Goal: Task Accomplishment & Management: Manage account settings

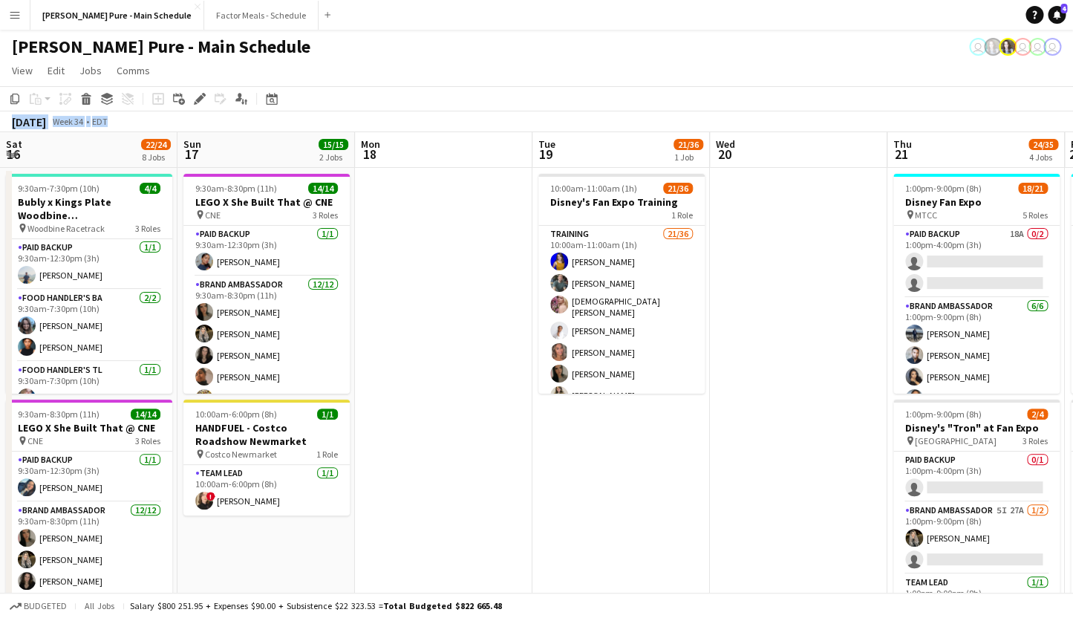
scroll to position [0, 453]
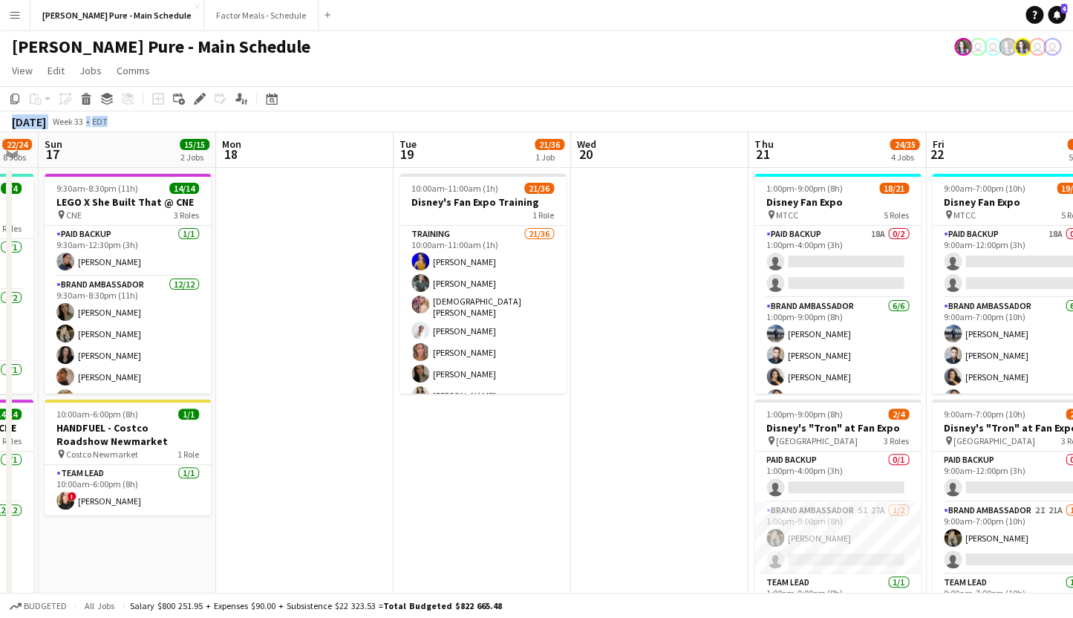
drag, startPoint x: 331, startPoint y: 254, endPoint x: 646, endPoint y: 241, distance: 314.5
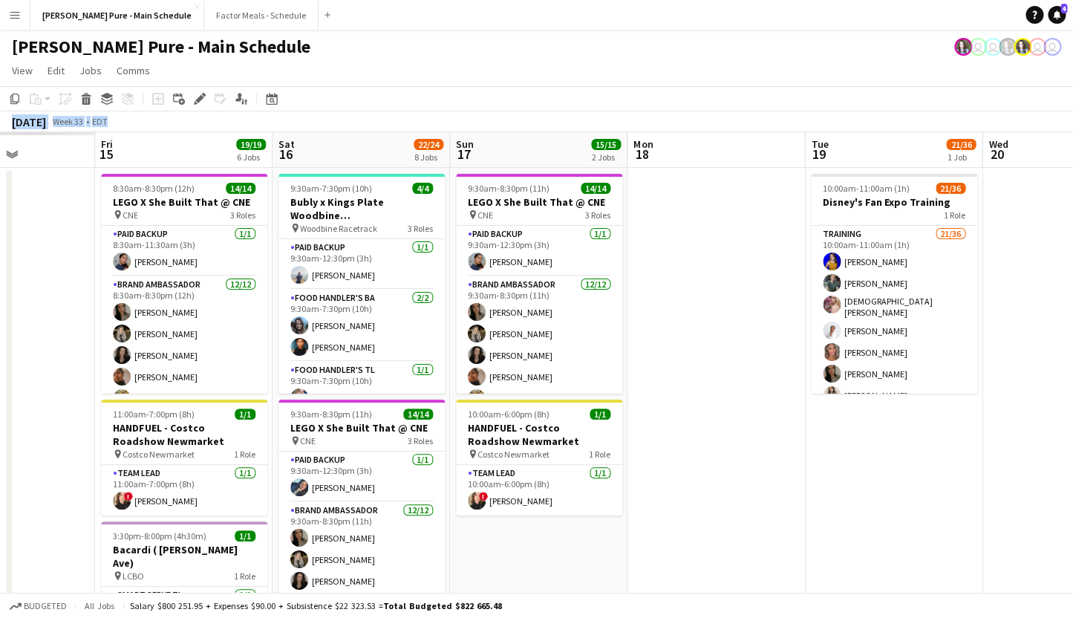
drag, startPoint x: 243, startPoint y: 259, endPoint x: 662, endPoint y: 247, distance: 419.1
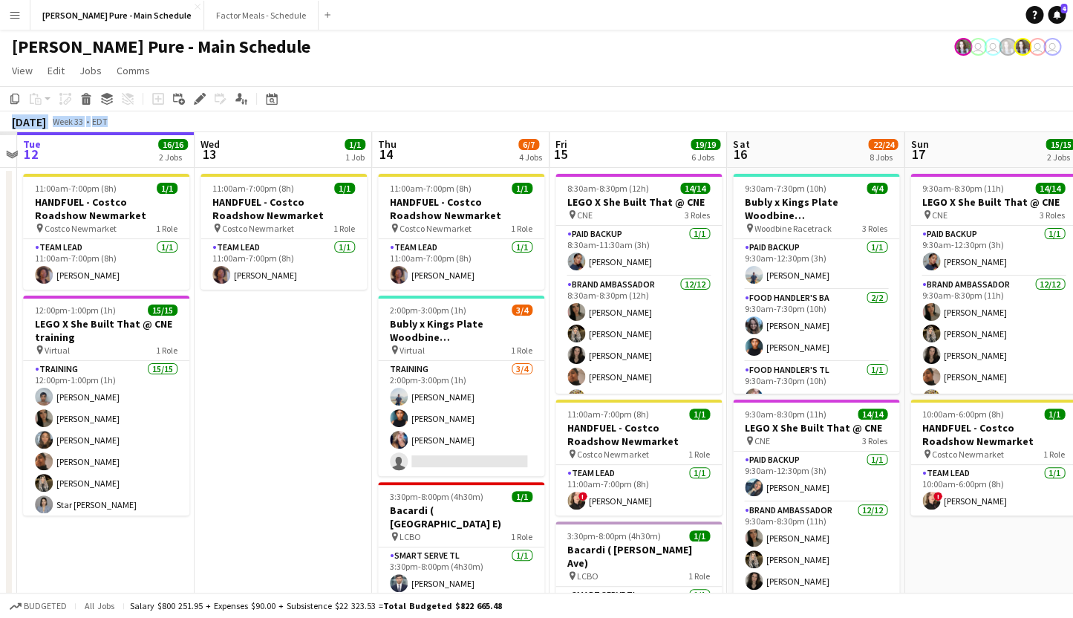
scroll to position [0, 472]
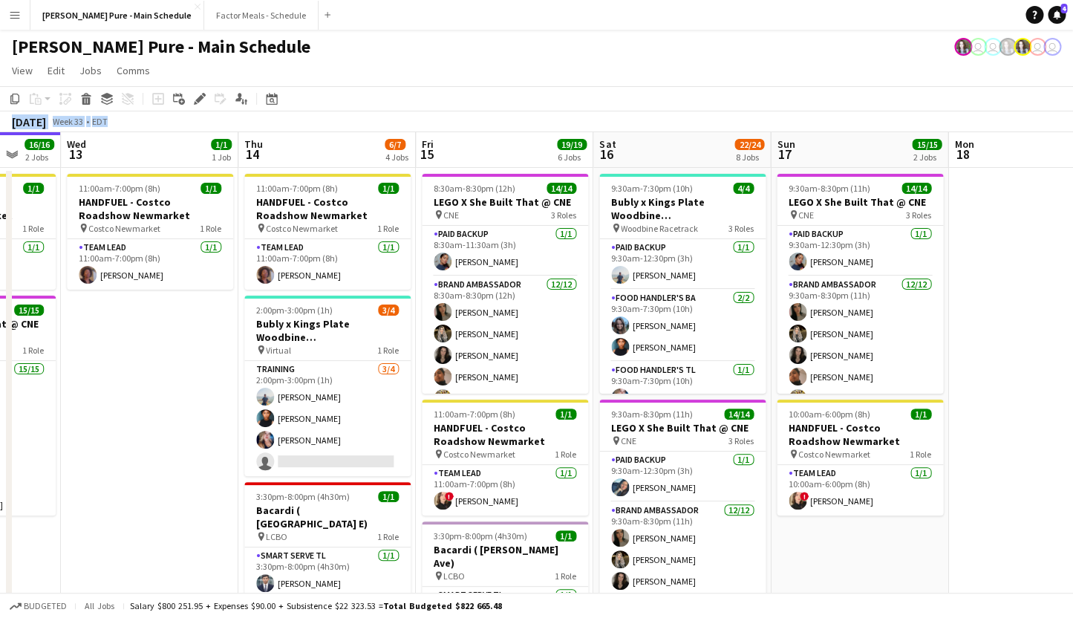
drag, startPoint x: 149, startPoint y: 303, endPoint x: 638, endPoint y: 274, distance: 489.7
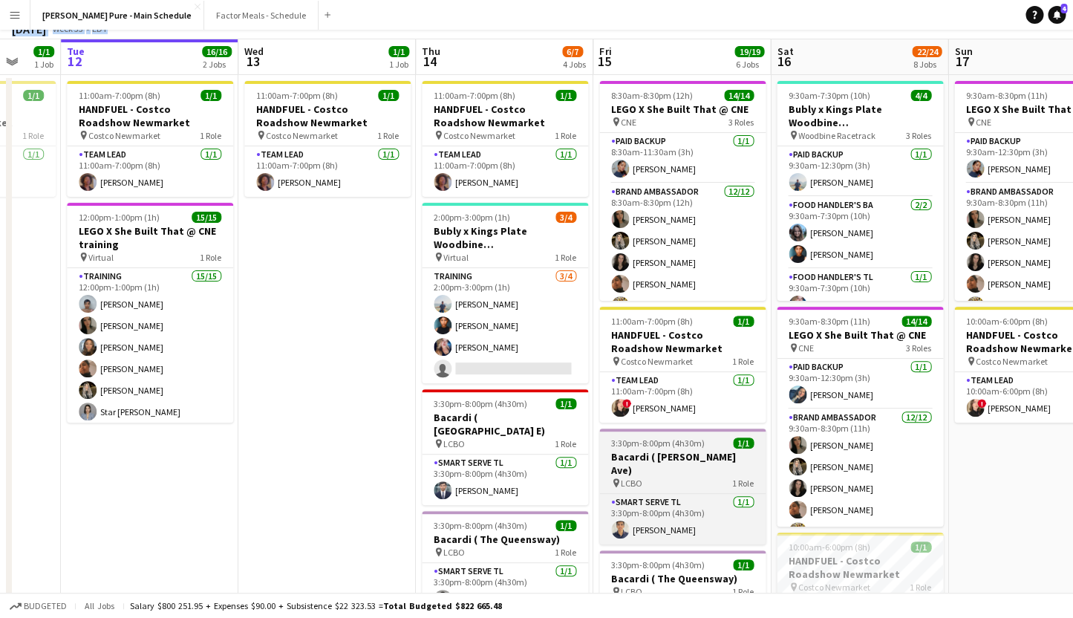
scroll to position [0, 0]
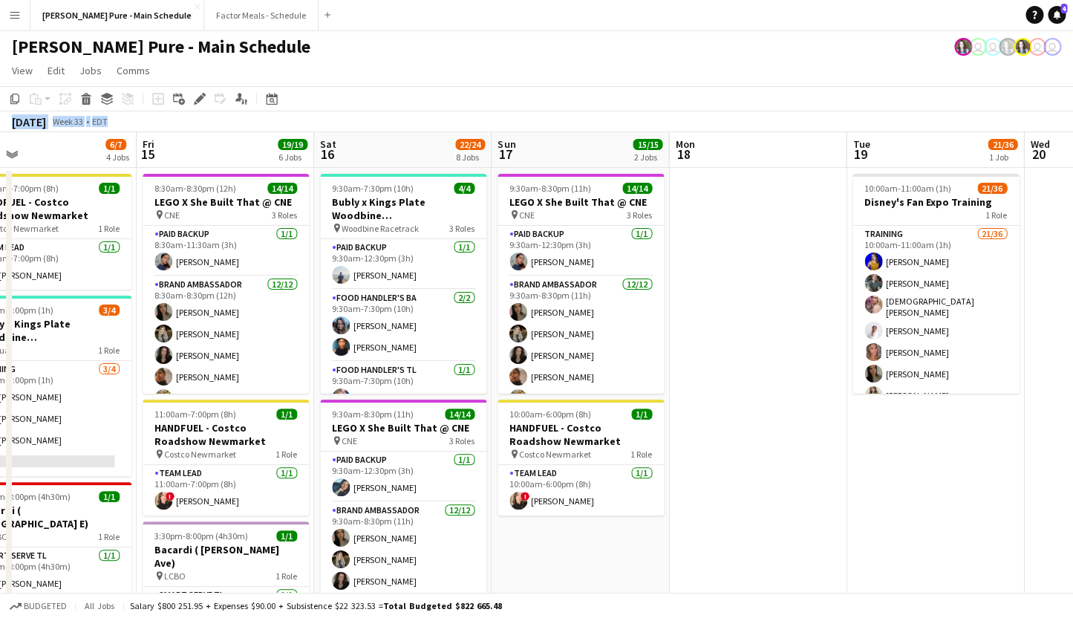
drag, startPoint x: 840, startPoint y: 335, endPoint x: 383, endPoint y: 306, distance: 457.8
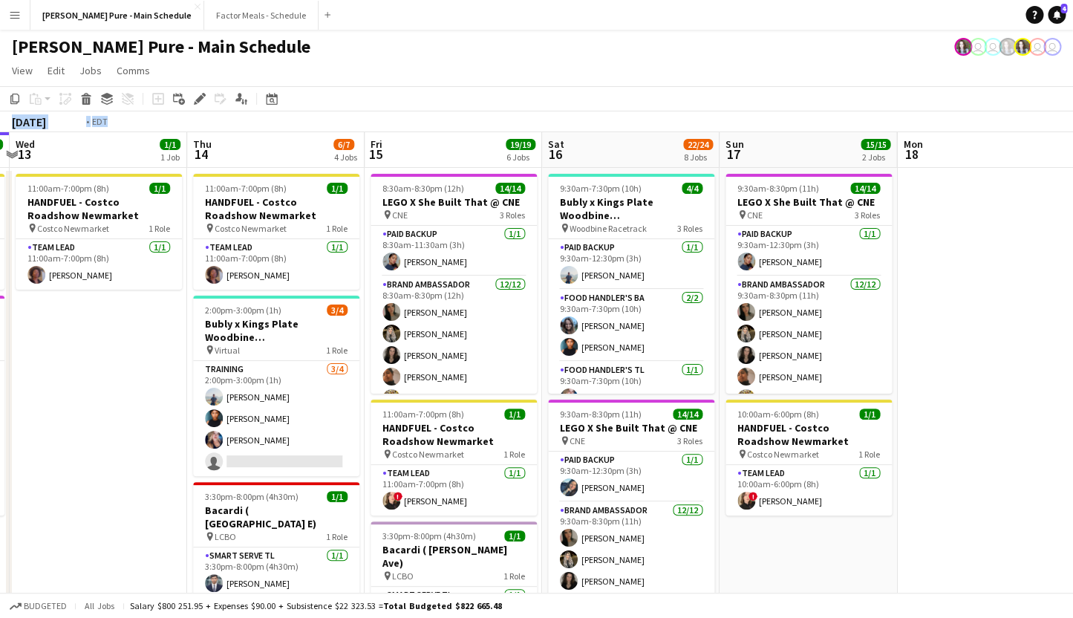
scroll to position [0, 344]
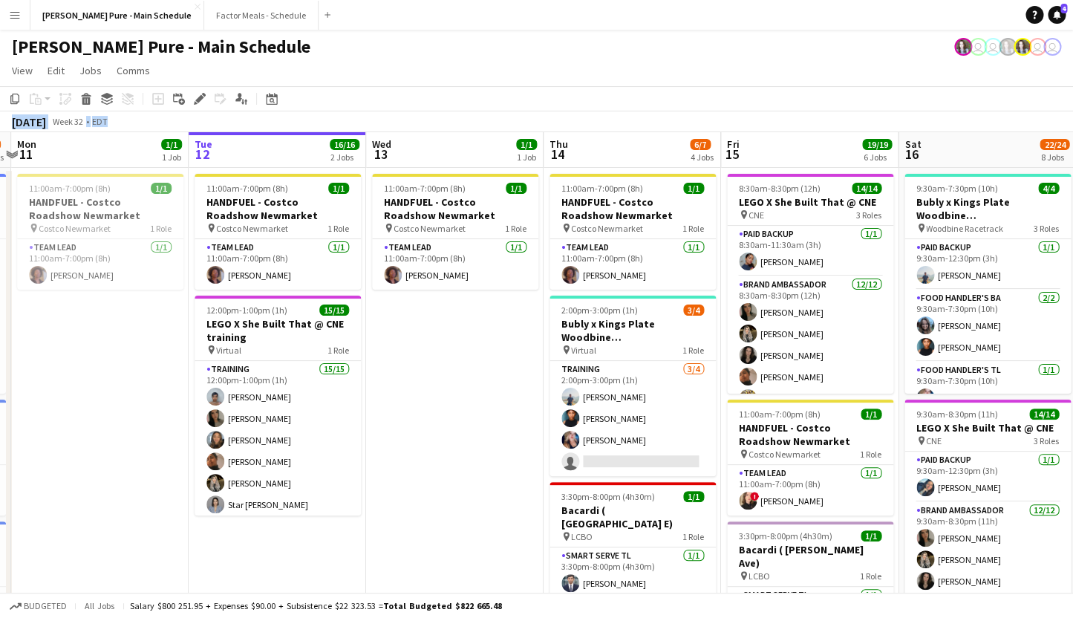
drag, startPoint x: 267, startPoint y: 310, endPoint x: 851, endPoint y: 224, distance: 591.0
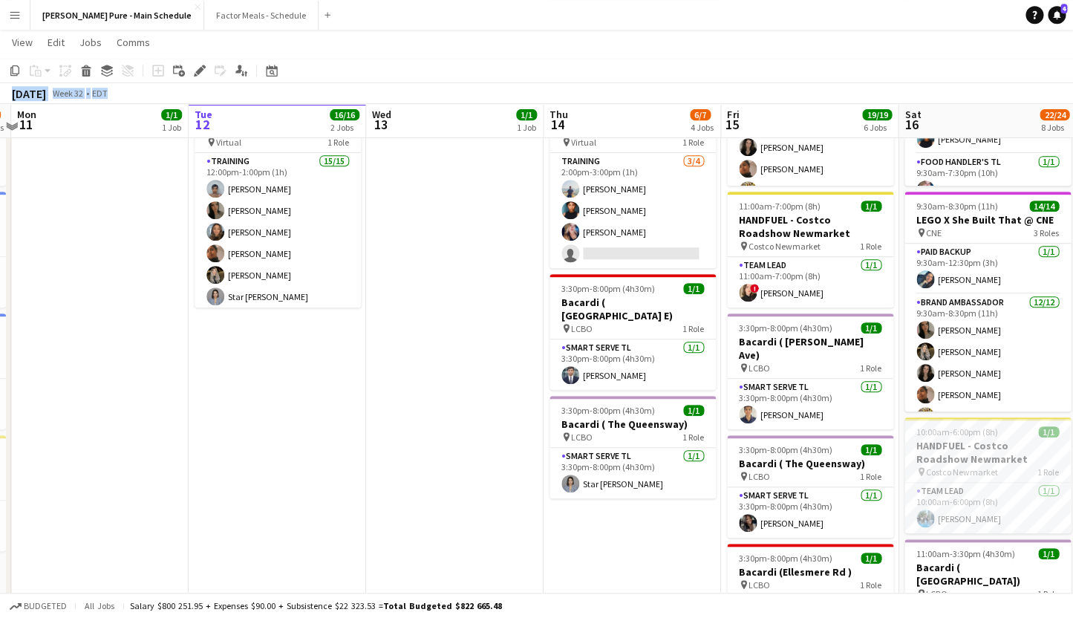
scroll to position [208, 0]
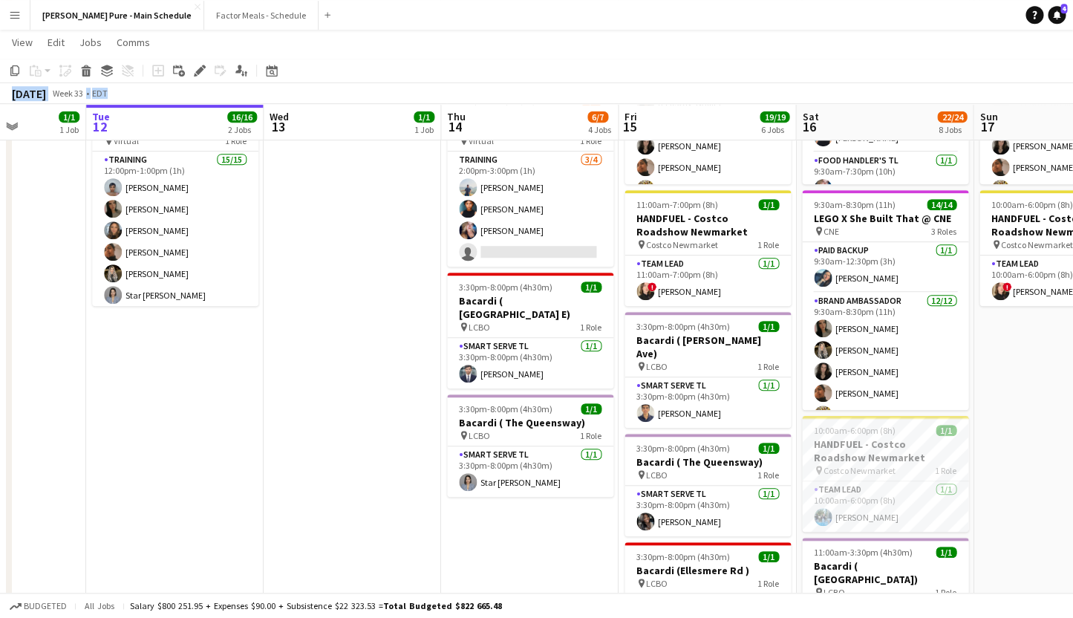
drag, startPoint x: 869, startPoint y: 320, endPoint x: 412, endPoint y: 275, distance: 459.9
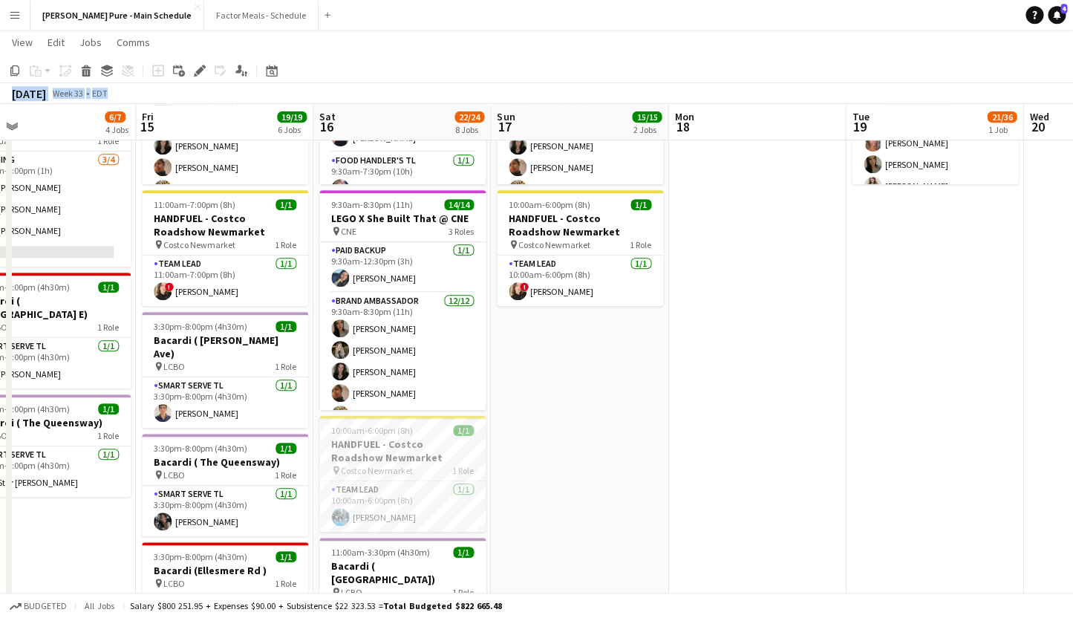
drag, startPoint x: 752, startPoint y: 291, endPoint x: 269, endPoint y: 278, distance: 483.1
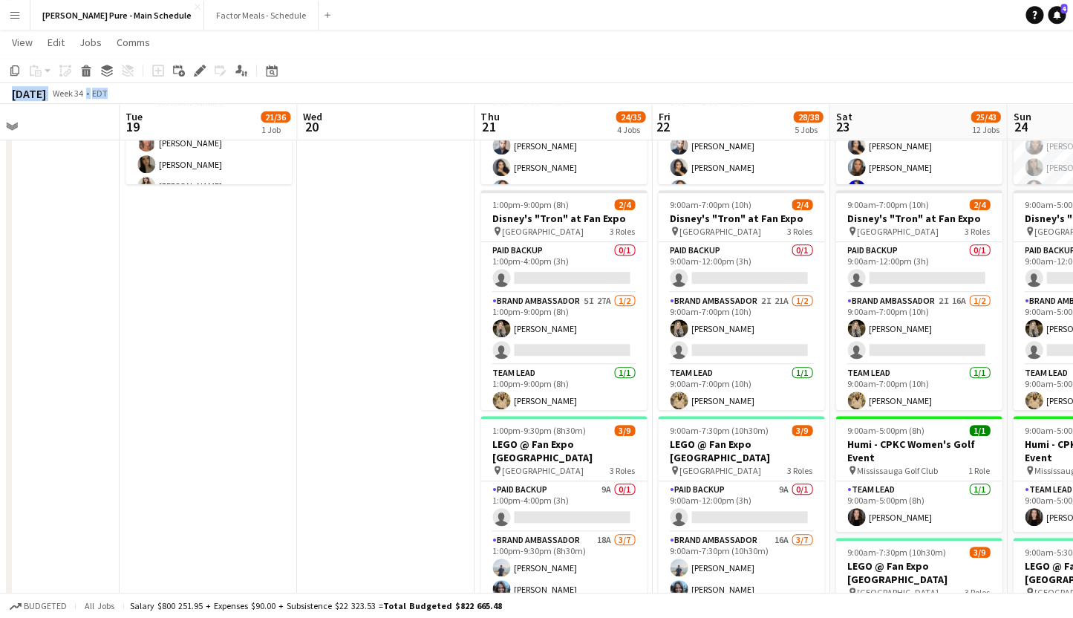
drag, startPoint x: 795, startPoint y: 314, endPoint x: 423, endPoint y: 285, distance: 373.3
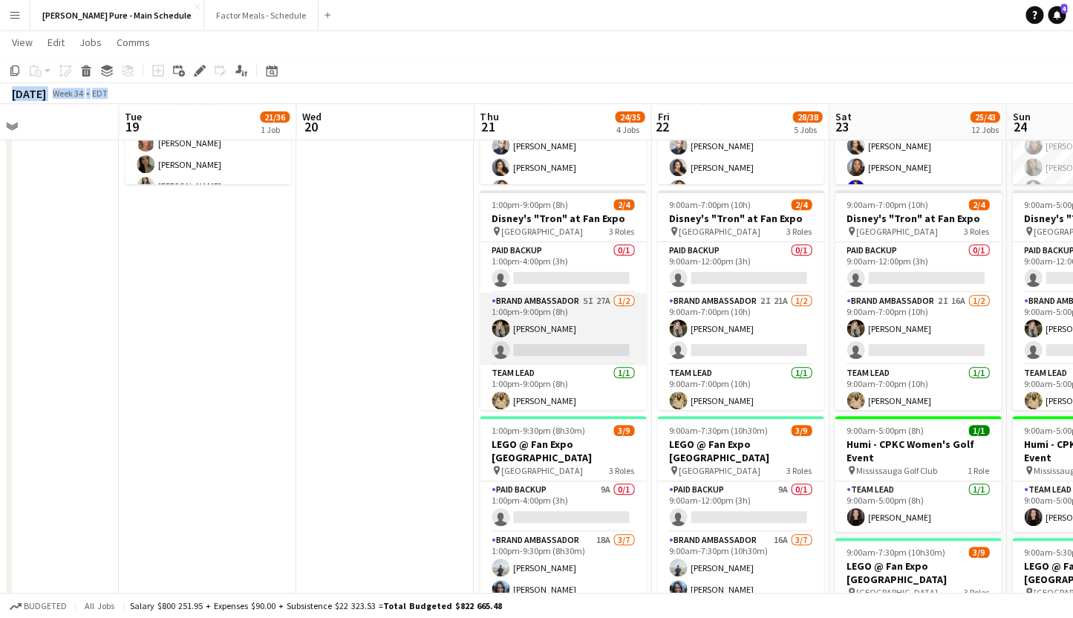
click at [561, 307] on app-card-role "Brand Ambassador 5I 27A [DATE] 1:00pm-9:00pm (8h) [PERSON_NAME] single-neutral-…" at bounding box center [563, 329] width 166 height 72
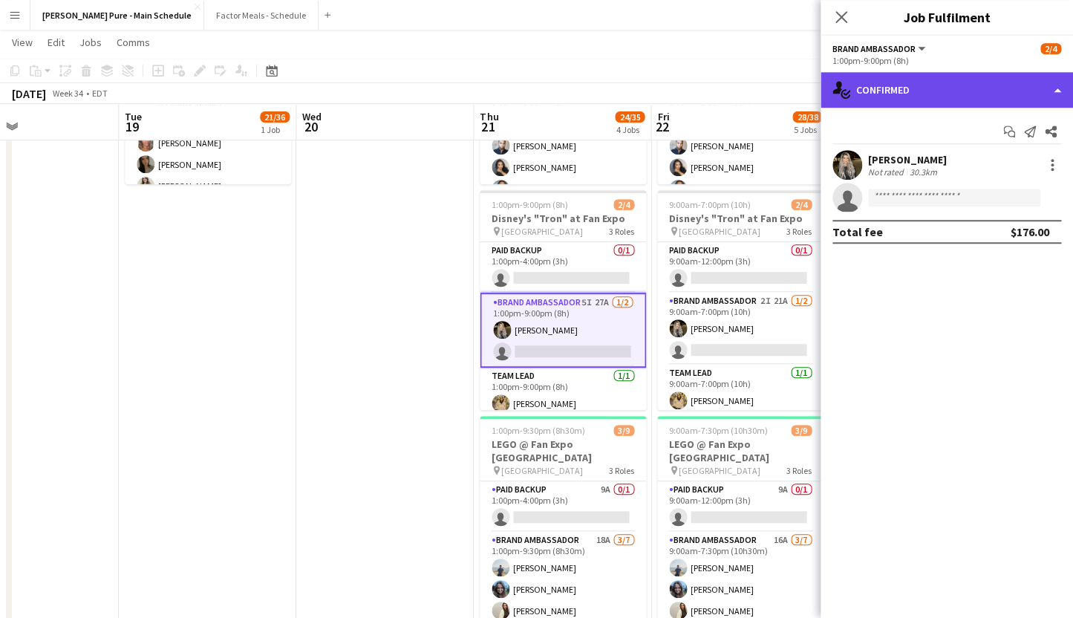
click at [876, 99] on div "single-neutral-actions-check-2 Confirmed" at bounding box center [947, 90] width 253 height 36
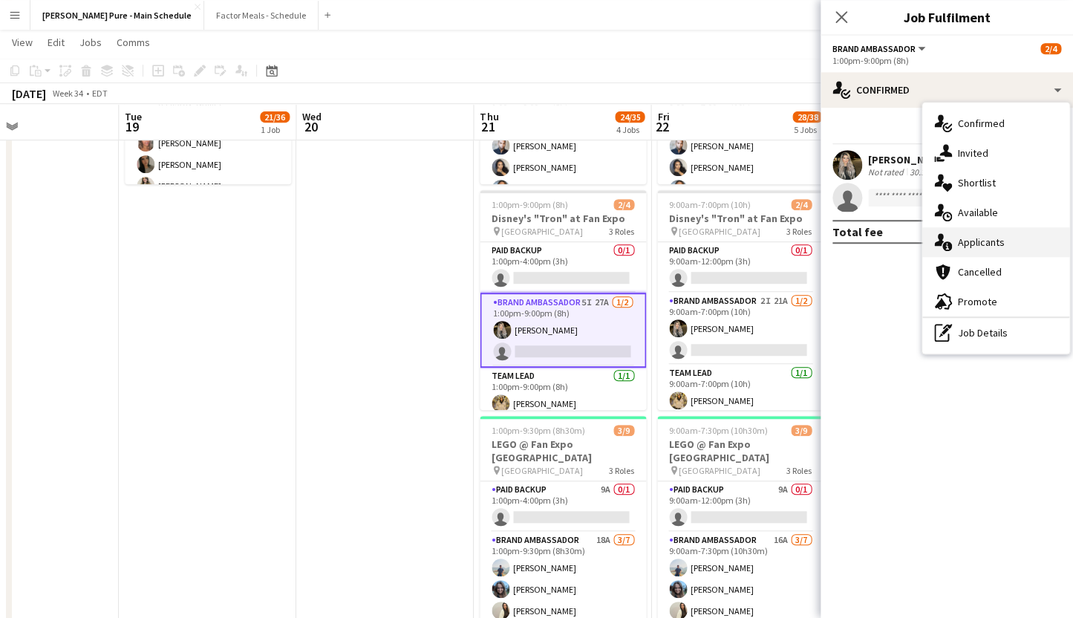
click at [993, 240] on div "single-neutral-actions-information Applicants" at bounding box center [996, 242] width 147 height 30
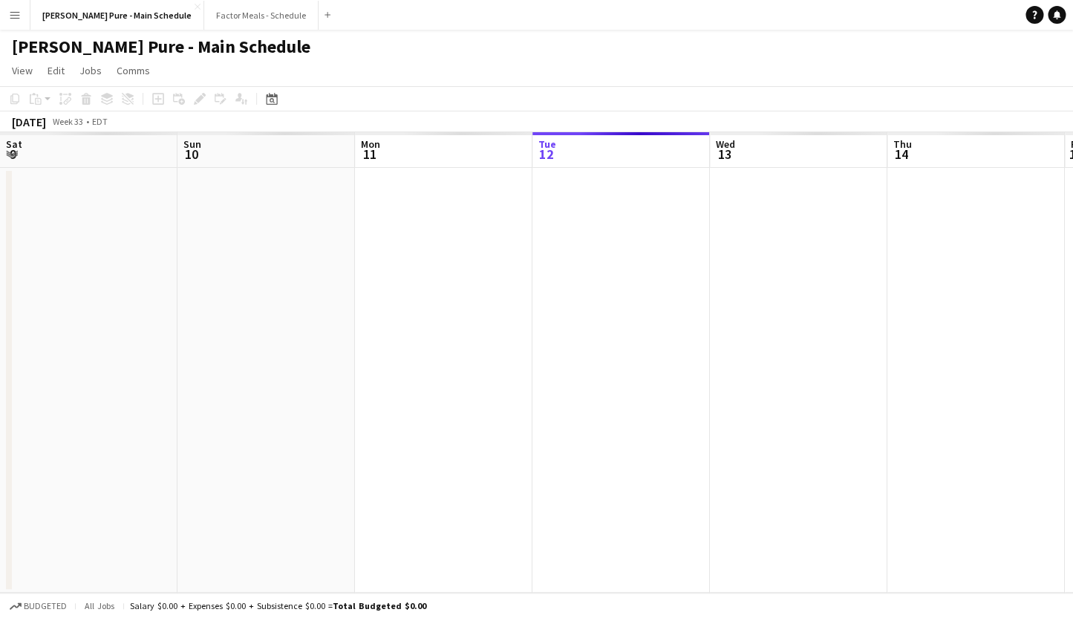
scroll to position [0, 355]
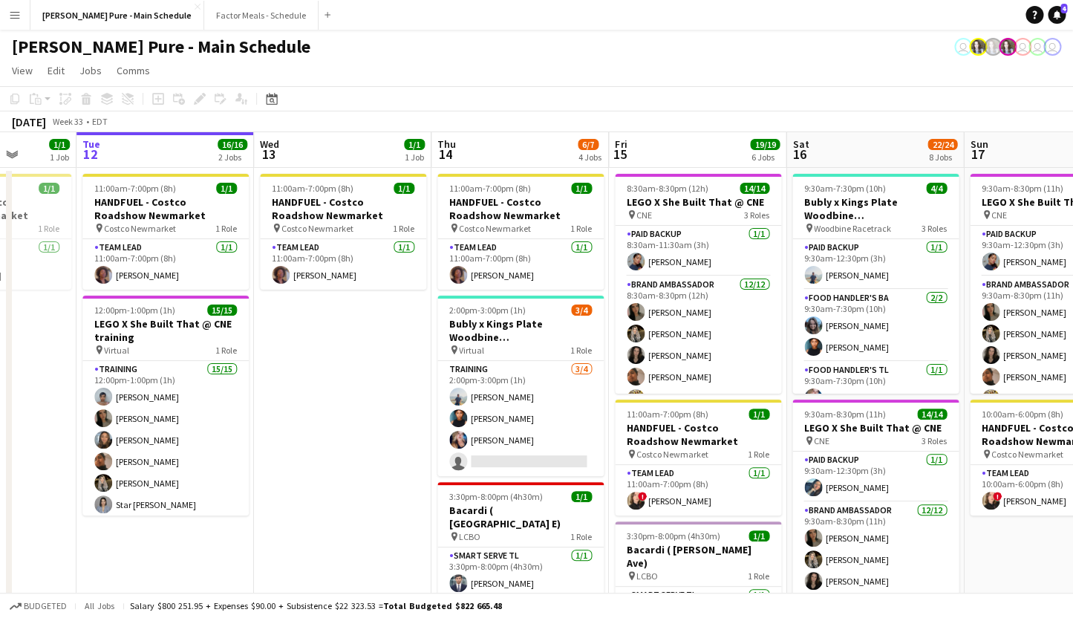
drag, startPoint x: 825, startPoint y: 406, endPoint x: 369, endPoint y: 357, distance: 458.9
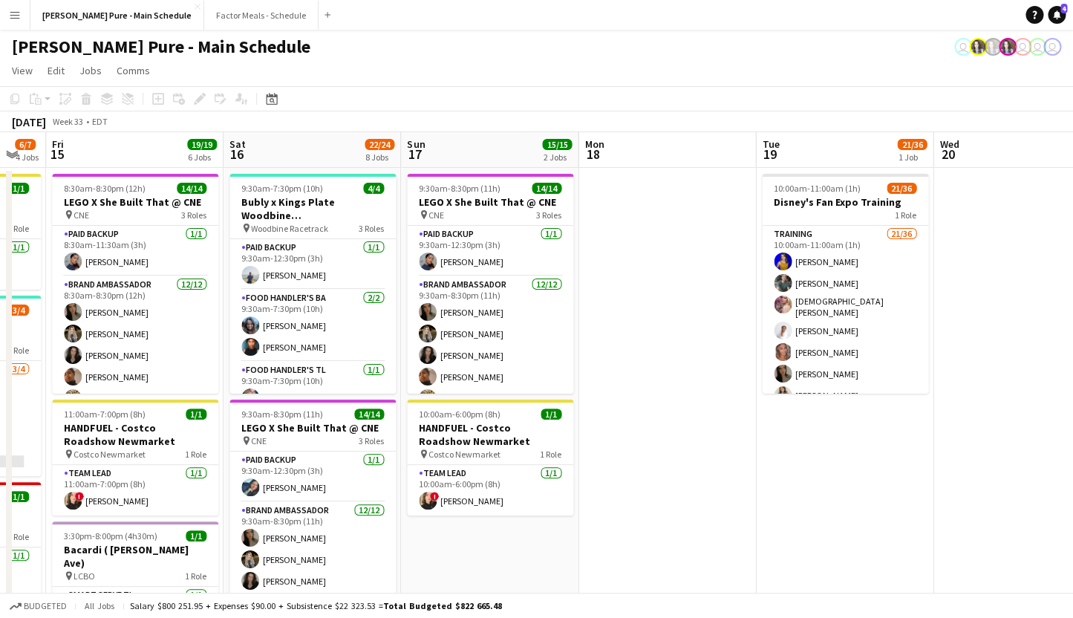
drag, startPoint x: 706, startPoint y: 371, endPoint x: 186, endPoint y: 313, distance: 522.5
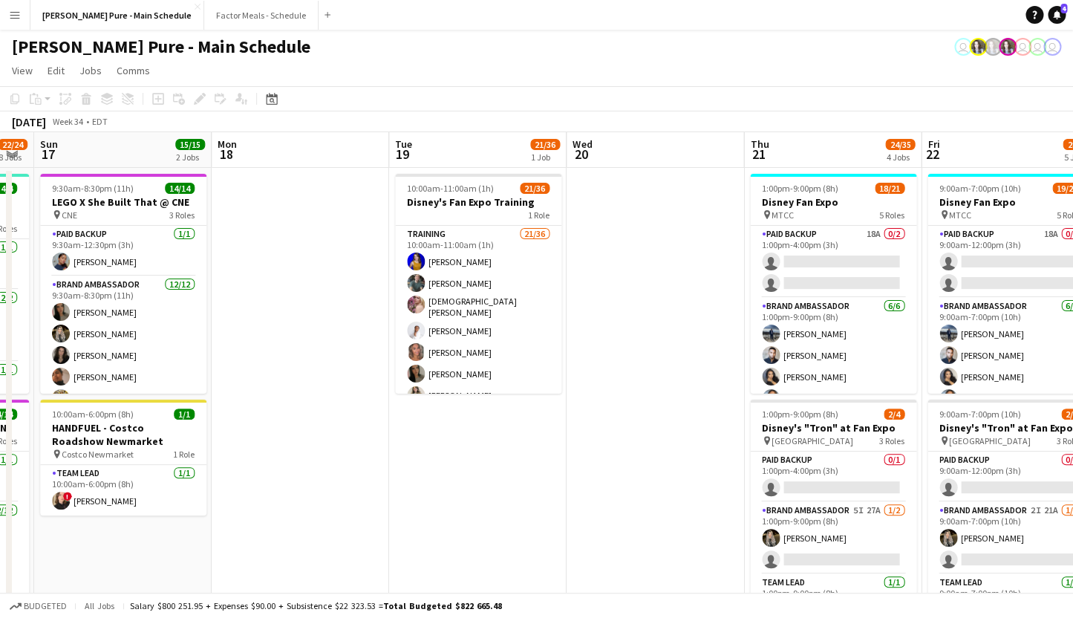
drag, startPoint x: 579, startPoint y: 360, endPoint x: 126, endPoint y: 307, distance: 456.3
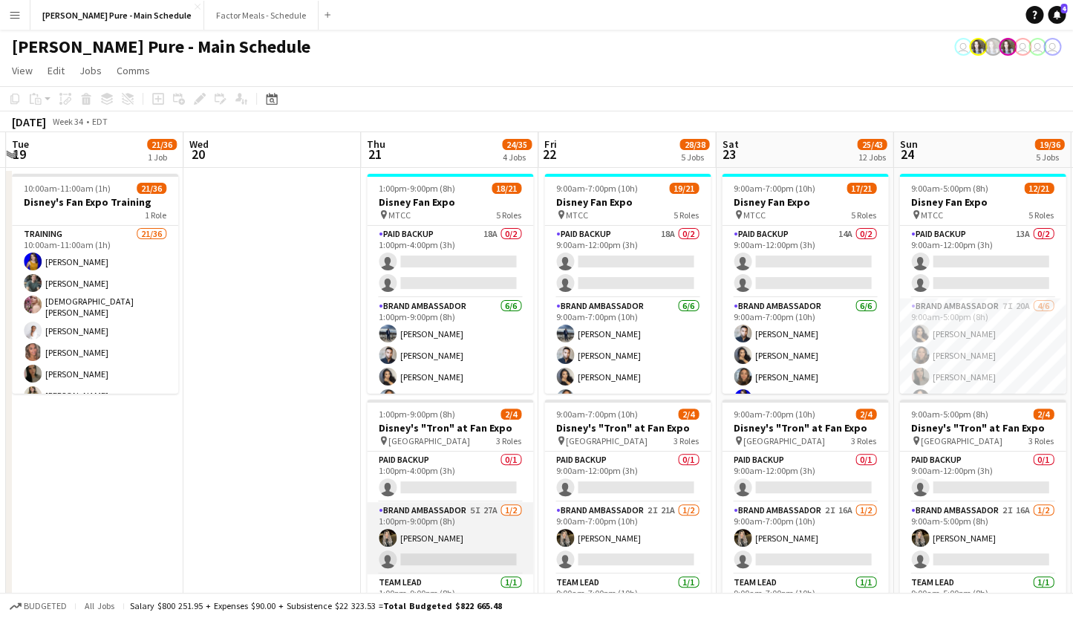
scroll to position [5, 0]
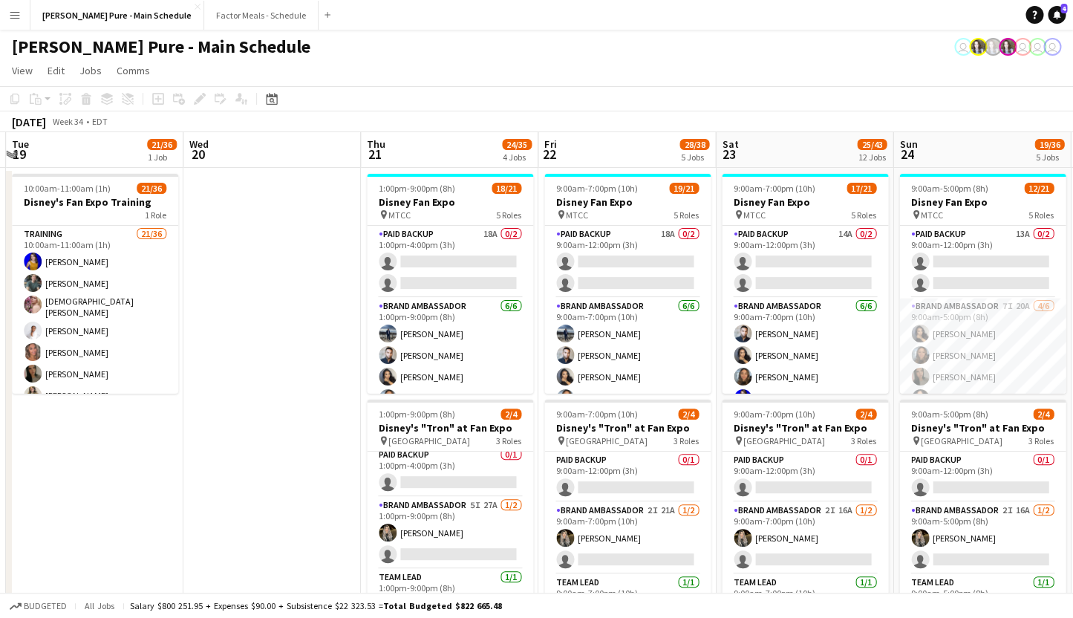
click at [449, 513] on app-card-role "Brand Ambassador 5I 27A [DATE] 1:00pm-9:00pm (8h) [PERSON_NAME] single-neutral-…" at bounding box center [450, 533] width 166 height 72
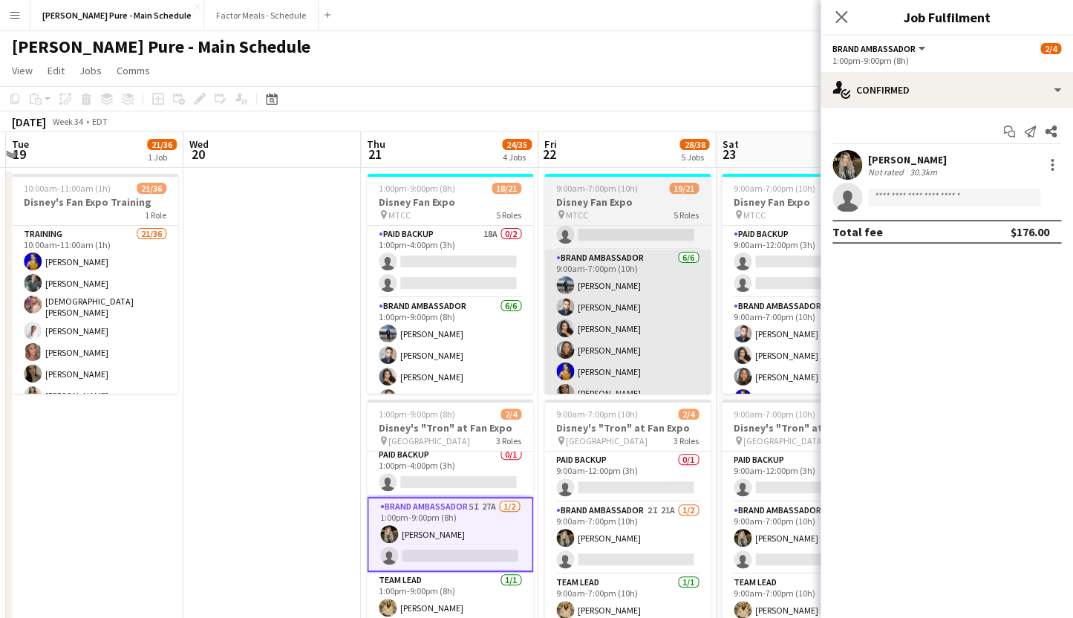
scroll to position [61, 0]
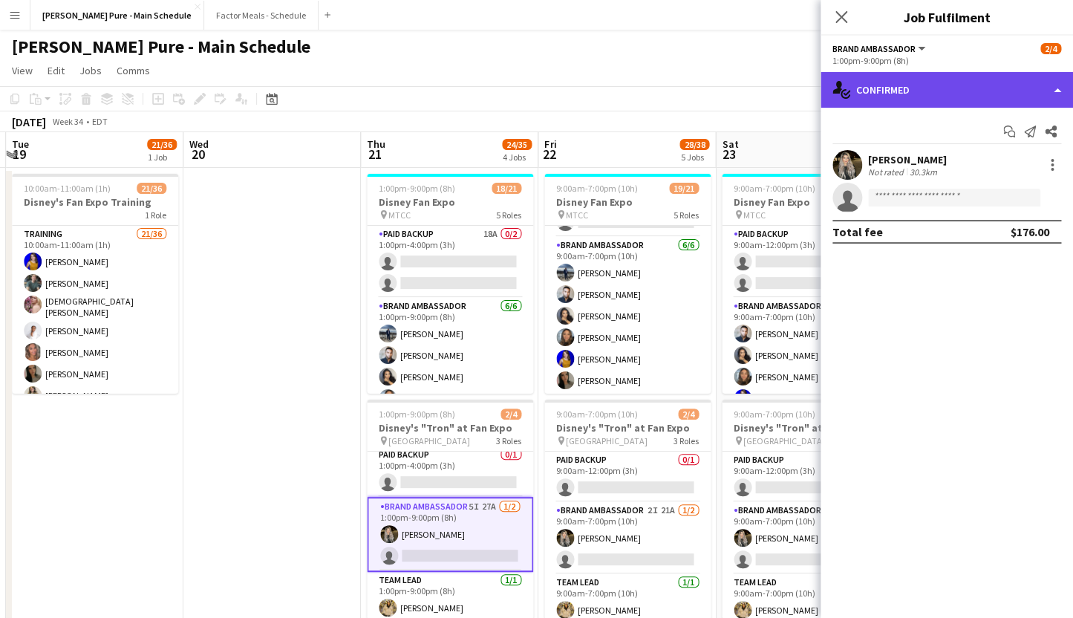
click at [862, 108] on div "single-neutral-actions-check-2 Confirmed" at bounding box center [947, 90] width 253 height 36
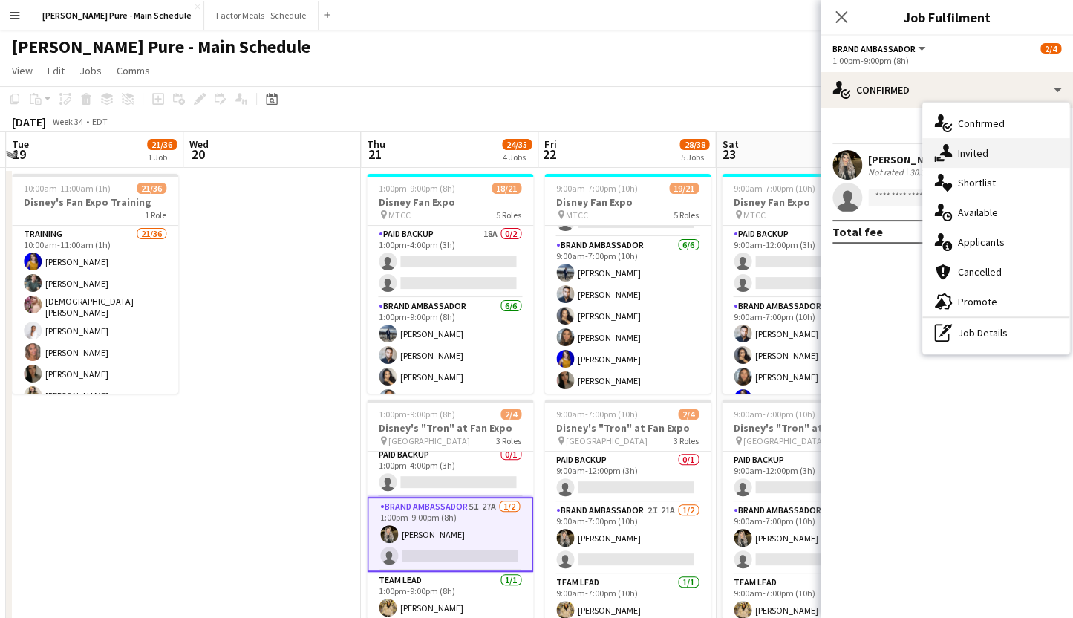
click at [947, 155] on icon at bounding box center [946, 150] width 13 height 13
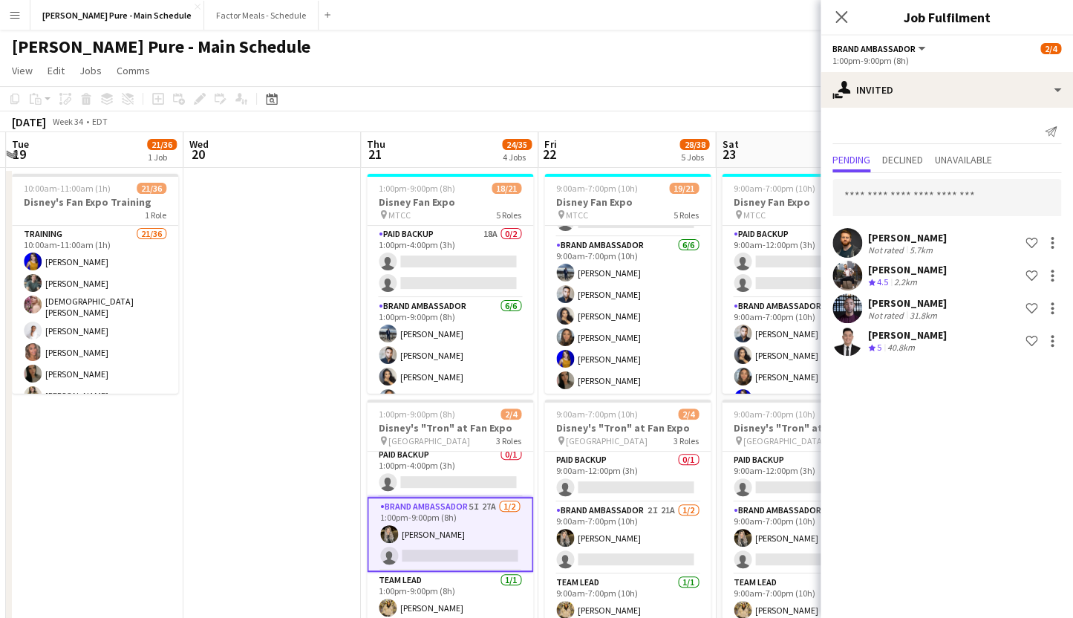
click at [886, 336] on div "[PERSON_NAME]" at bounding box center [907, 334] width 79 height 13
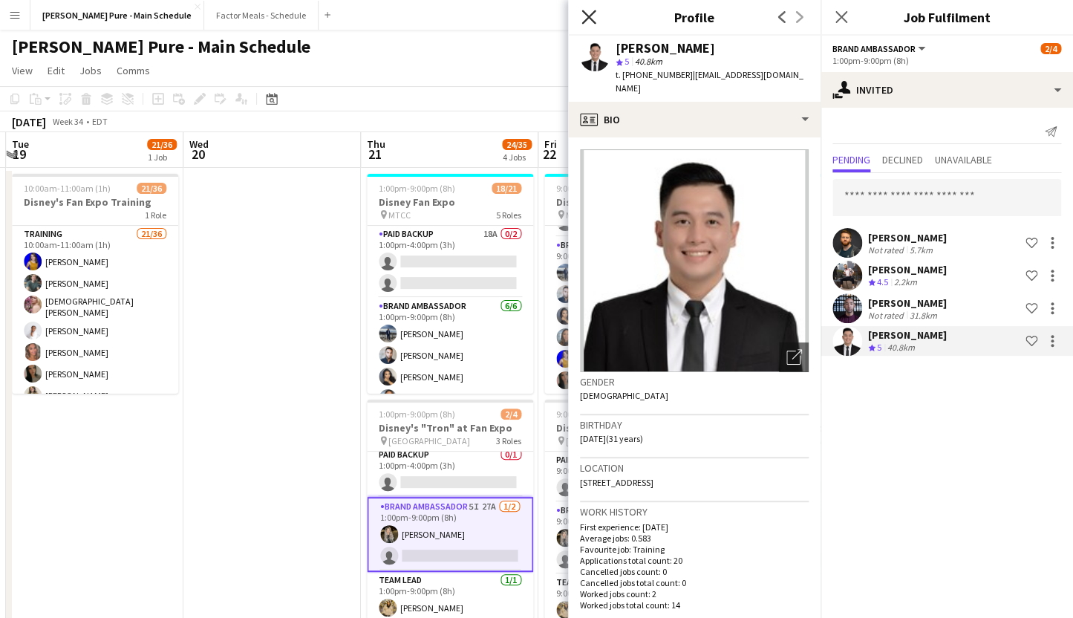
click at [588, 16] on icon at bounding box center [589, 17] width 14 height 14
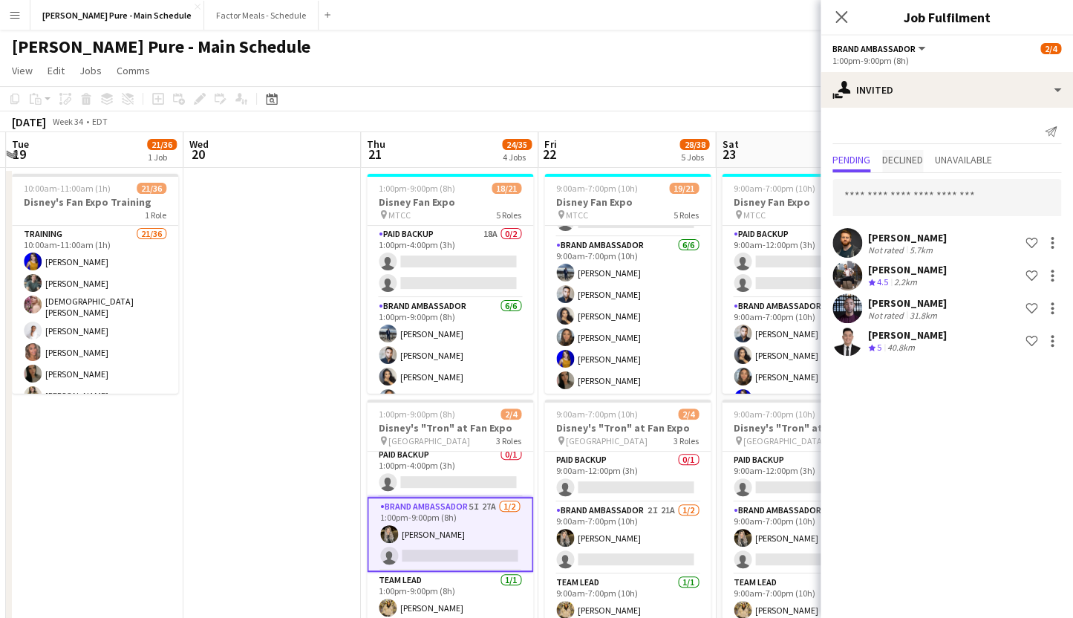
click at [903, 157] on span "Declined" at bounding box center [903, 160] width 41 height 10
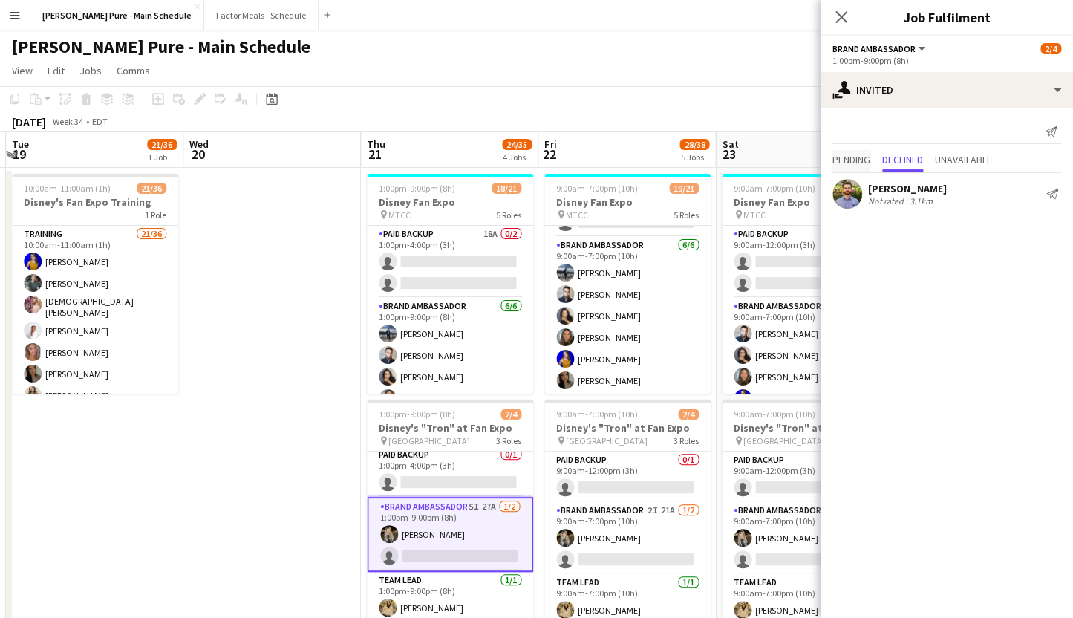
click at [852, 156] on span "Pending" at bounding box center [852, 160] width 38 height 10
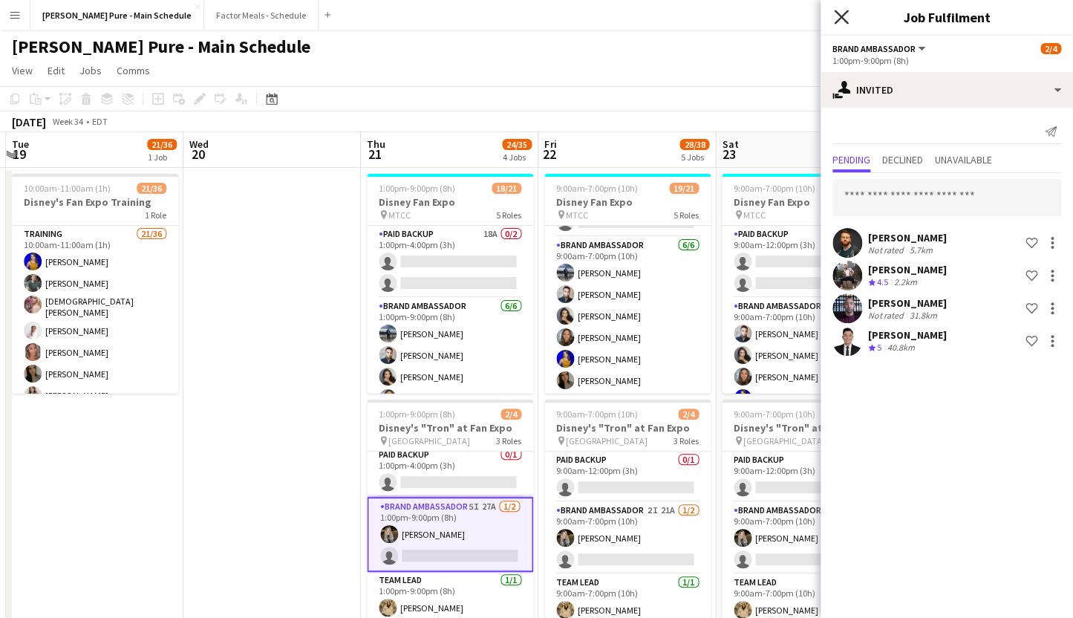
click at [839, 14] on icon at bounding box center [841, 17] width 14 height 14
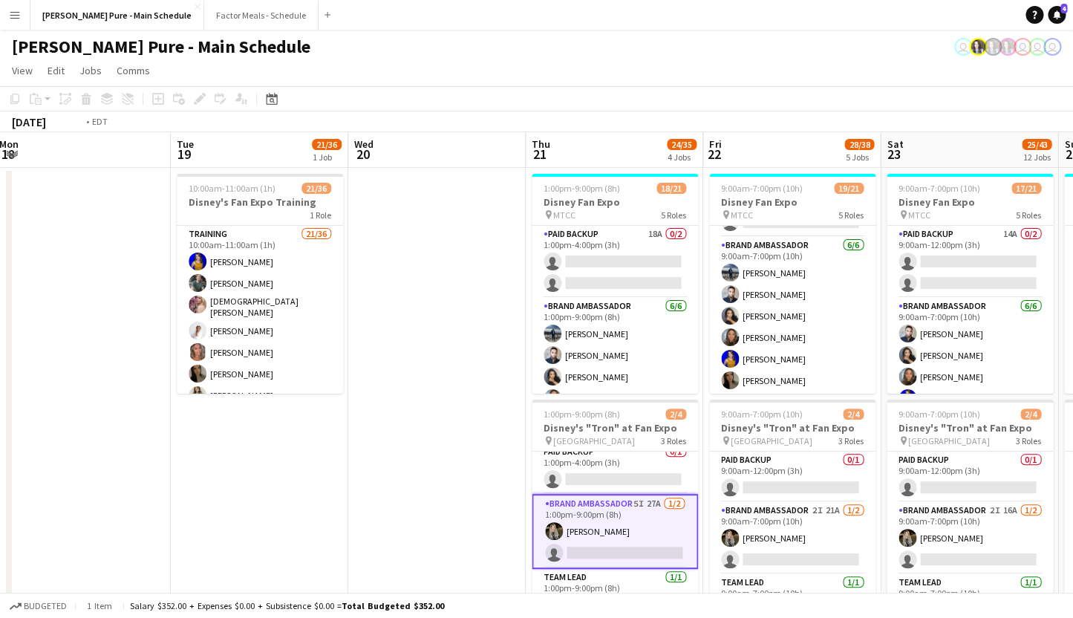
scroll to position [0, 331]
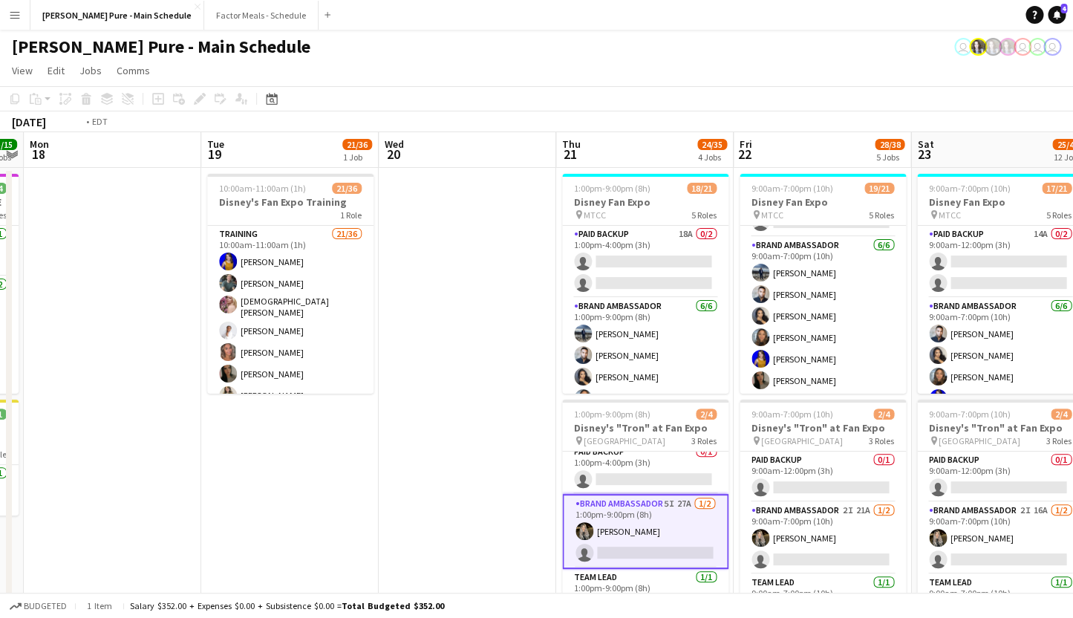
drag, startPoint x: 221, startPoint y: 329, endPoint x: 405, endPoint y: 325, distance: 183.5
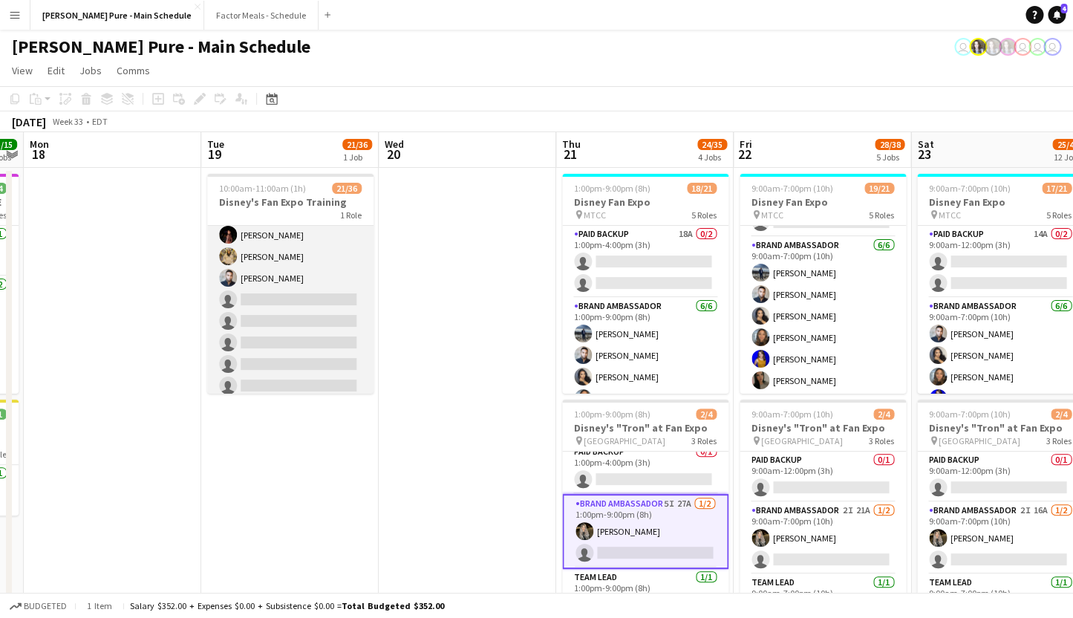
scroll to position [326, 0]
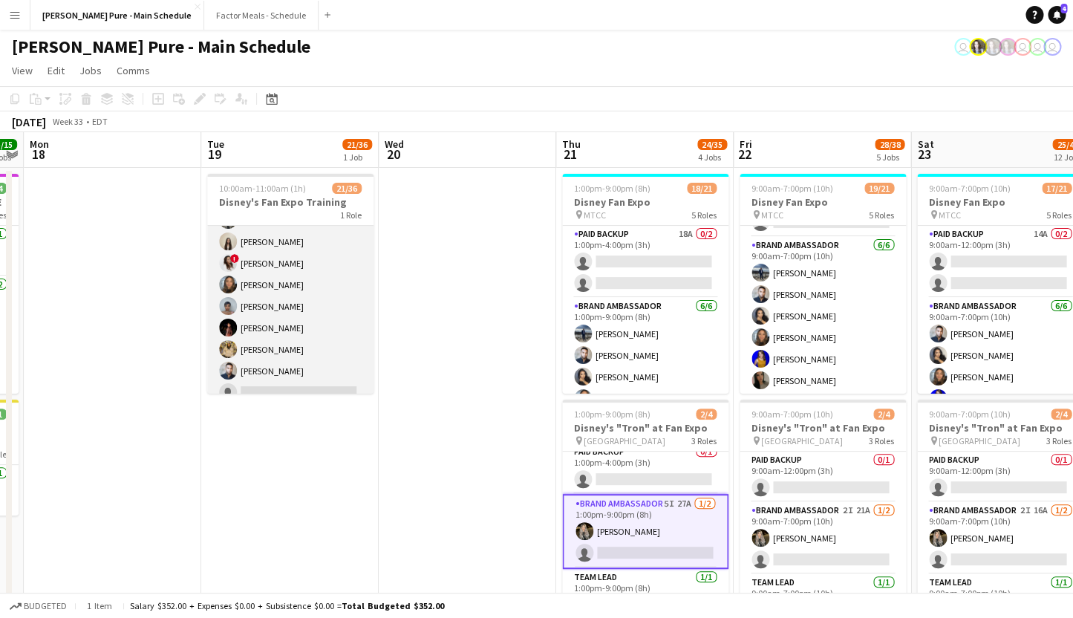
click at [264, 345] on app-card-role "Training 21/36 10:00am-11:00am (1h) Nikki Haggart Dylan Watts Cristiana Bodnari…" at bounding box center [290, 304] width 166 height 809
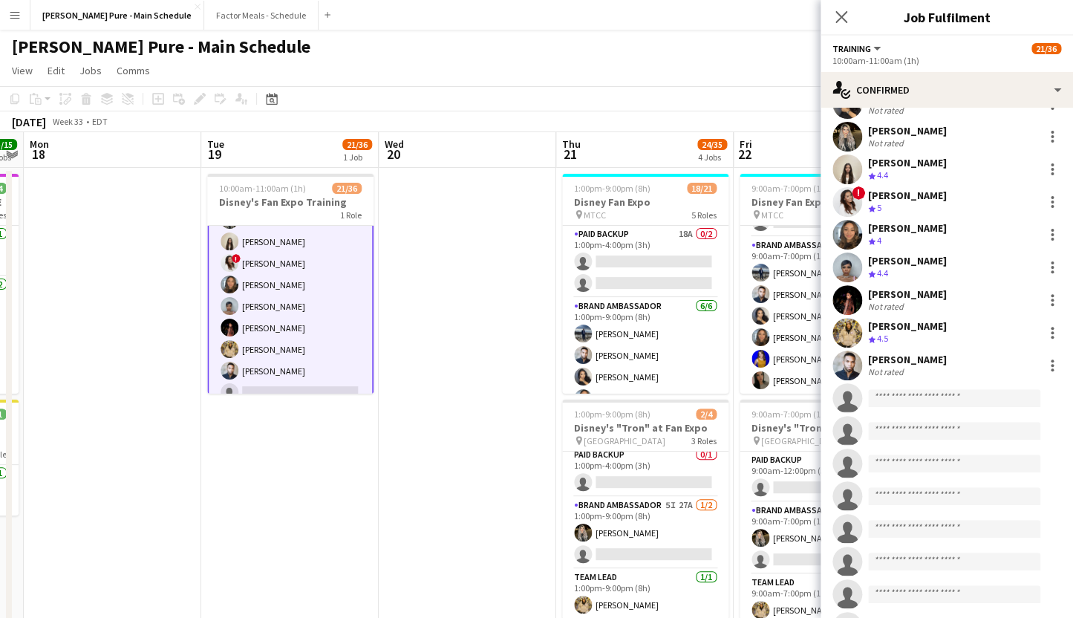
scroll to position [533, 0]
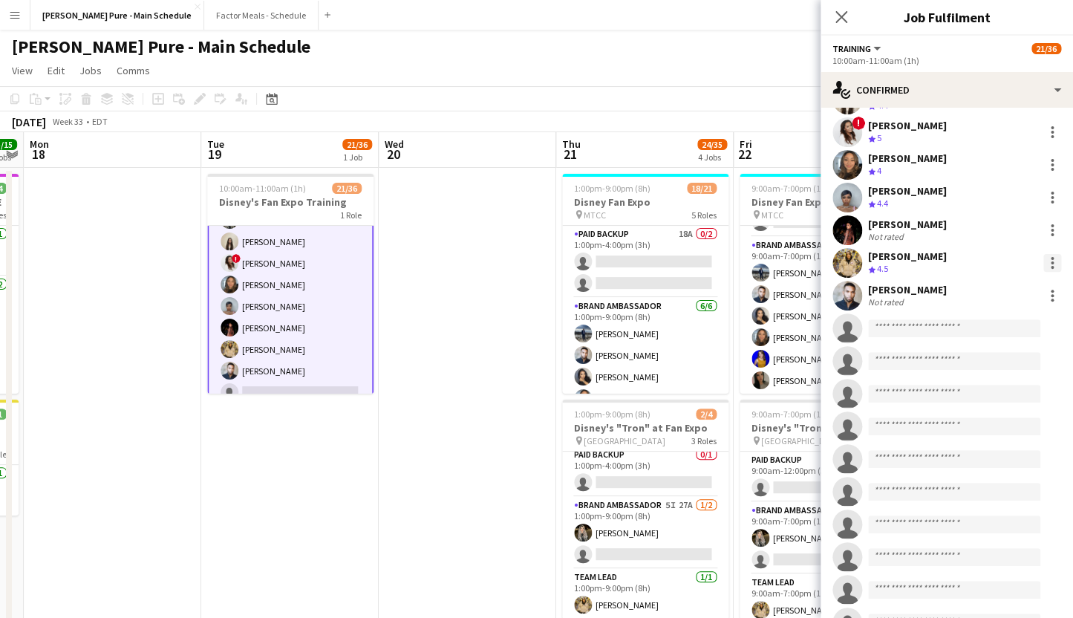
click at [1054, 254] on div at bounding box center [1053, 263] width 18 height 18
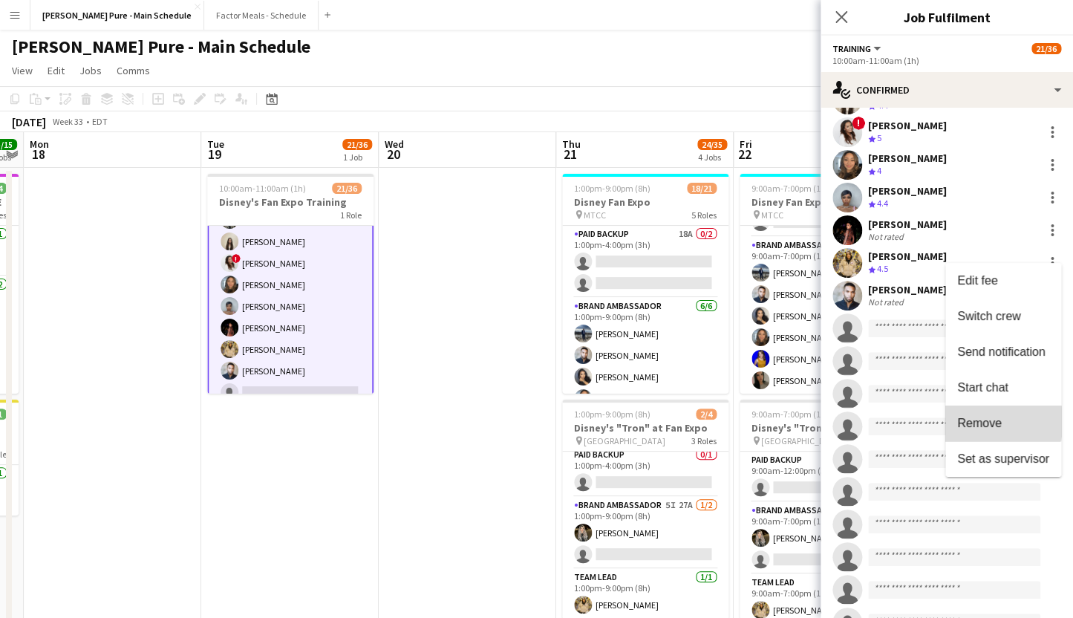
click at [989, 422] on span "Remove" at bounding box center [980, 423] width 45 height 13
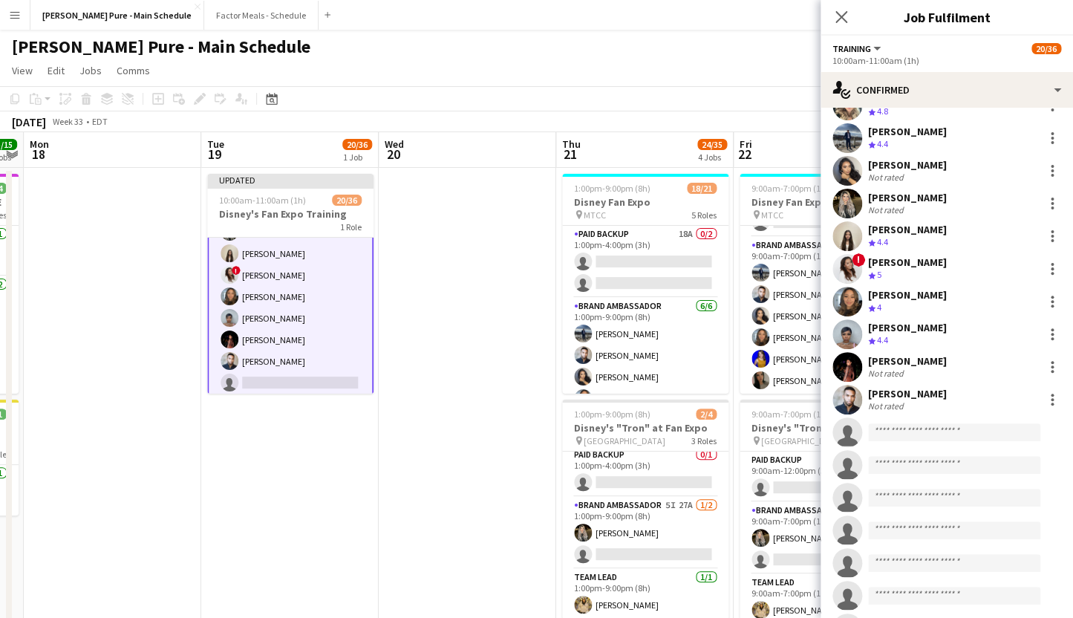
scroll to position [393, 0]
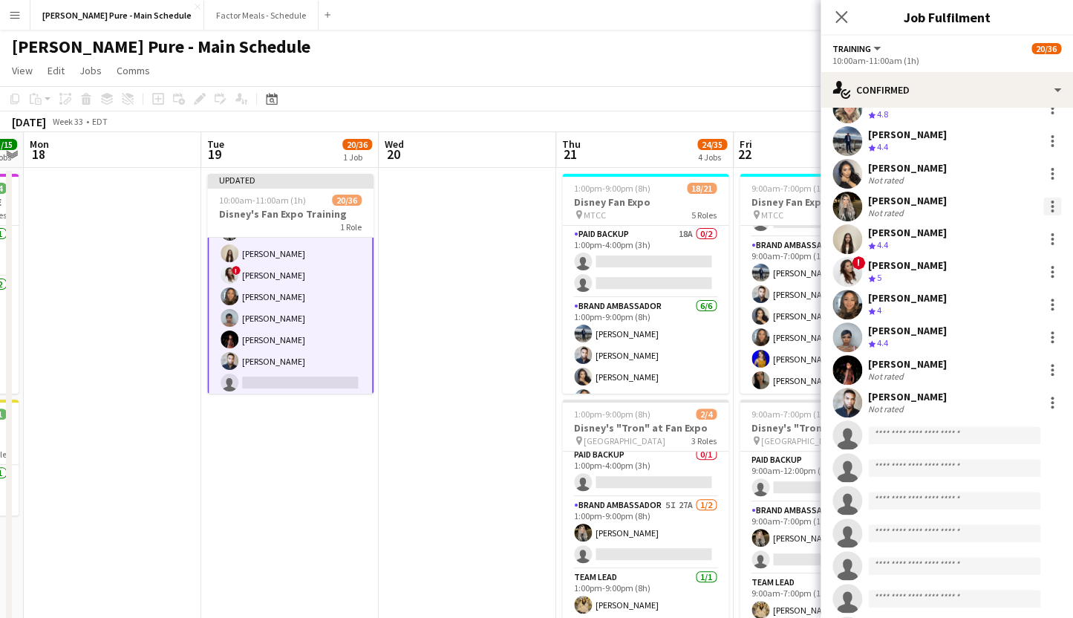
click at [1054, 198] on div at bounding box center [1053, 207] width 18 height 18
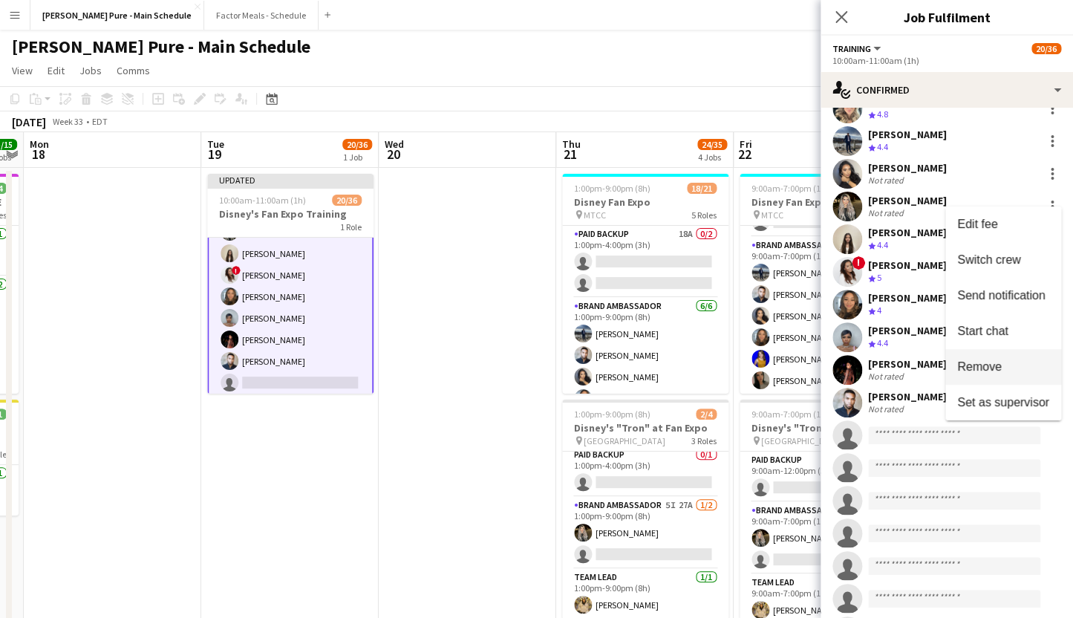
click at [984, 362] on span "Remove" at bounding box center [980, 366] width 45 height 13
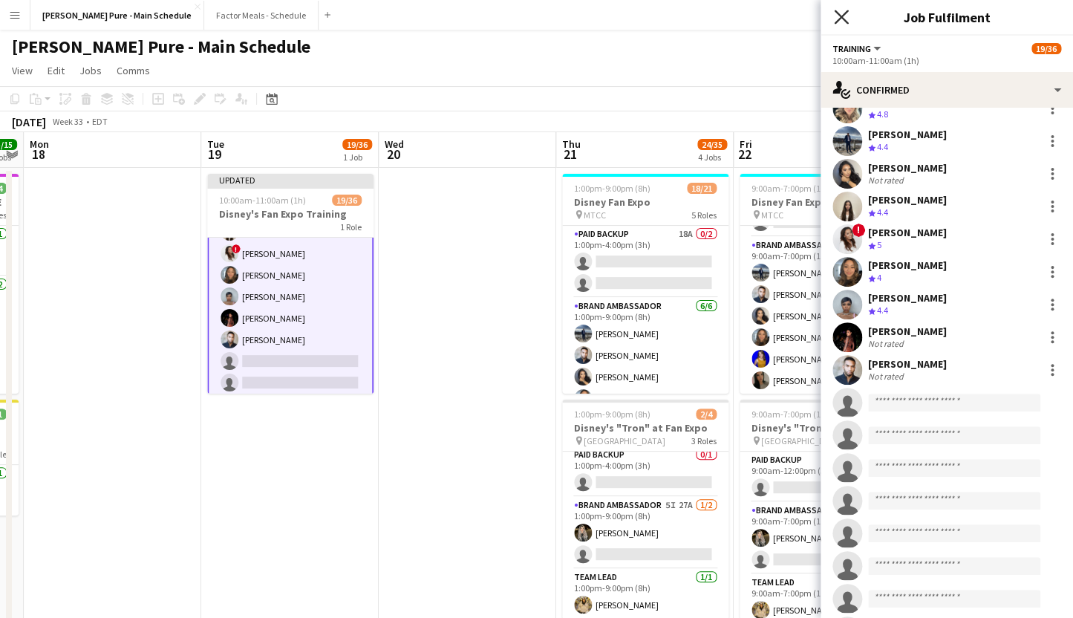
click at [842, 16] on icon at bounding box center [841, 17] width 14 height 14
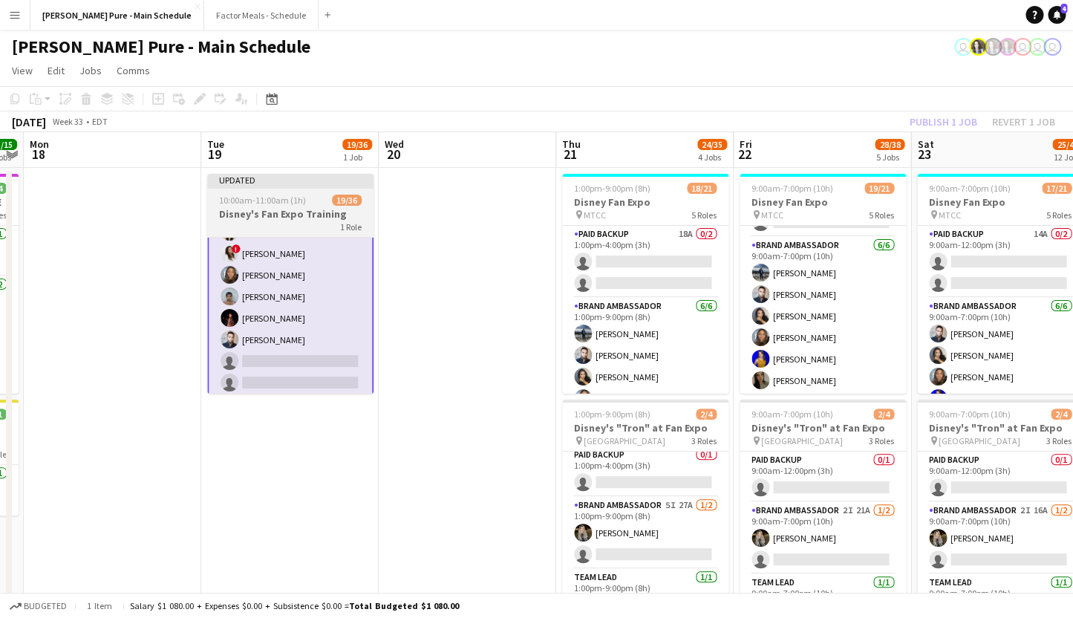
click at [324, 185] on div "Updated" at bounding box center [290, 180] width 166 height 12
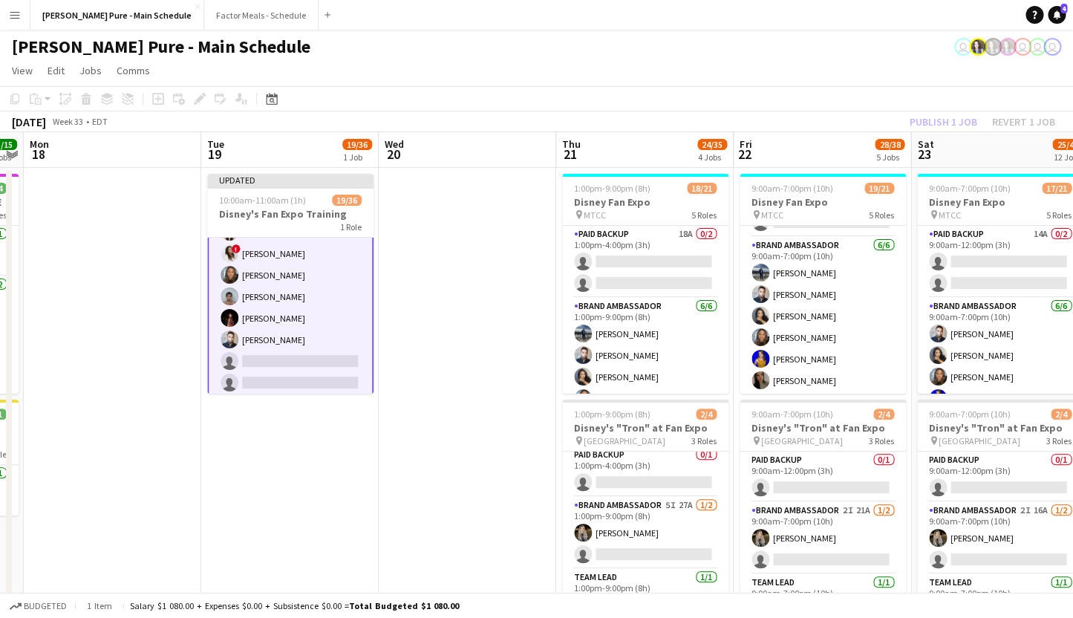
scroll to position [326, 0]
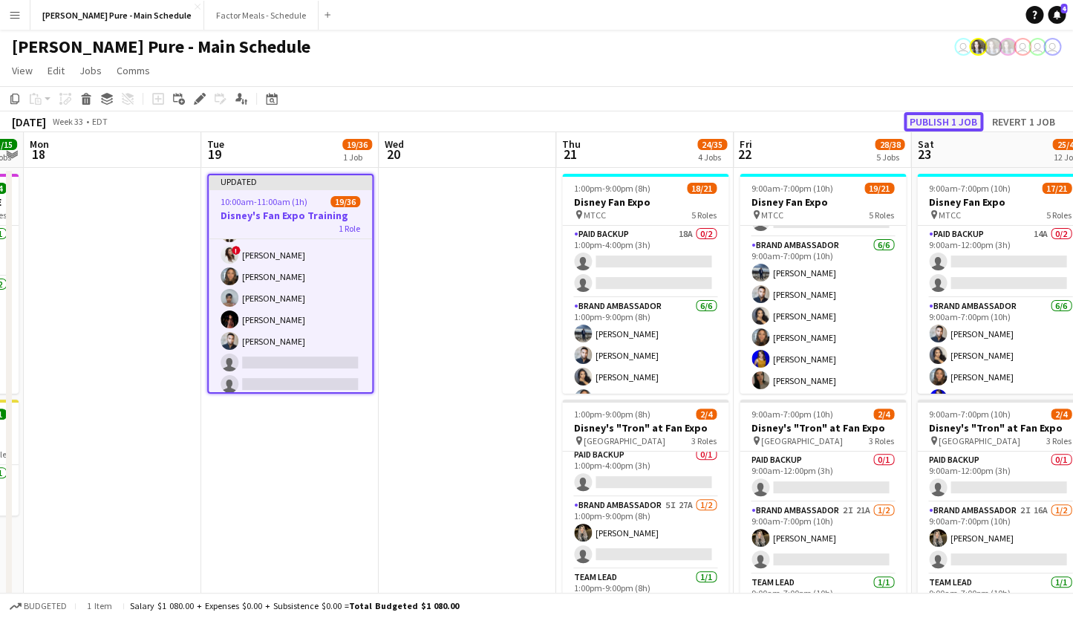
click at [945, 119] on button "Publish 1 job" at bounding box center [943, 121] width 79 height 19
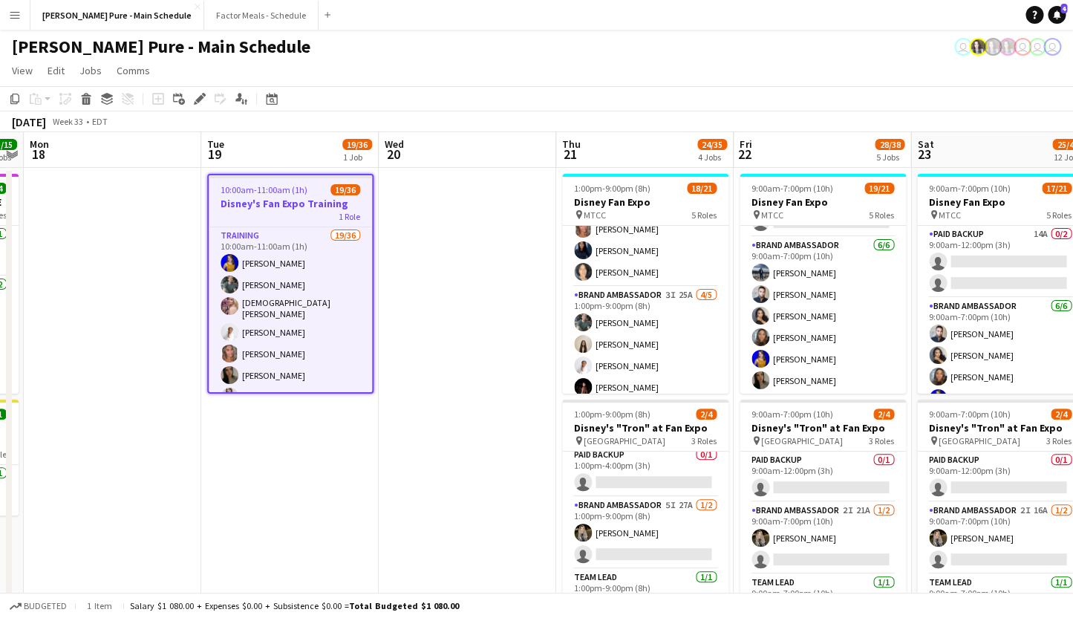
scroll to position [337, 0]
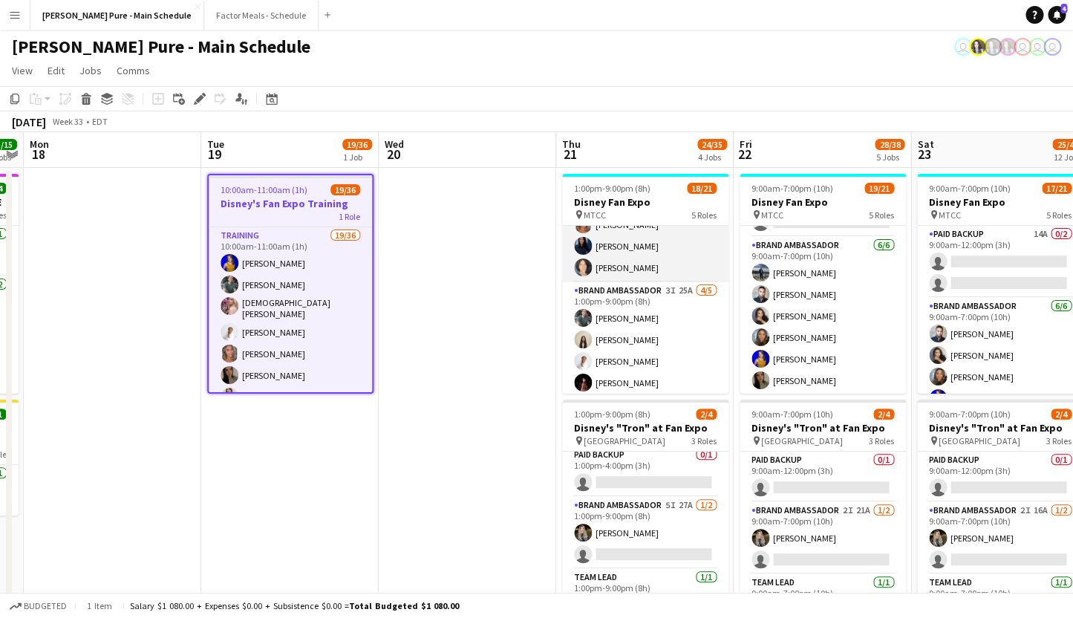
click at [644, 265] on app-card-role "Brand Ambassador 6/6 1:00pm-9:00pm (8h) ! Anthony Kerr Cristiana Bodnariuc Riti…" at bounding box center [645, 201] width 166 height 163
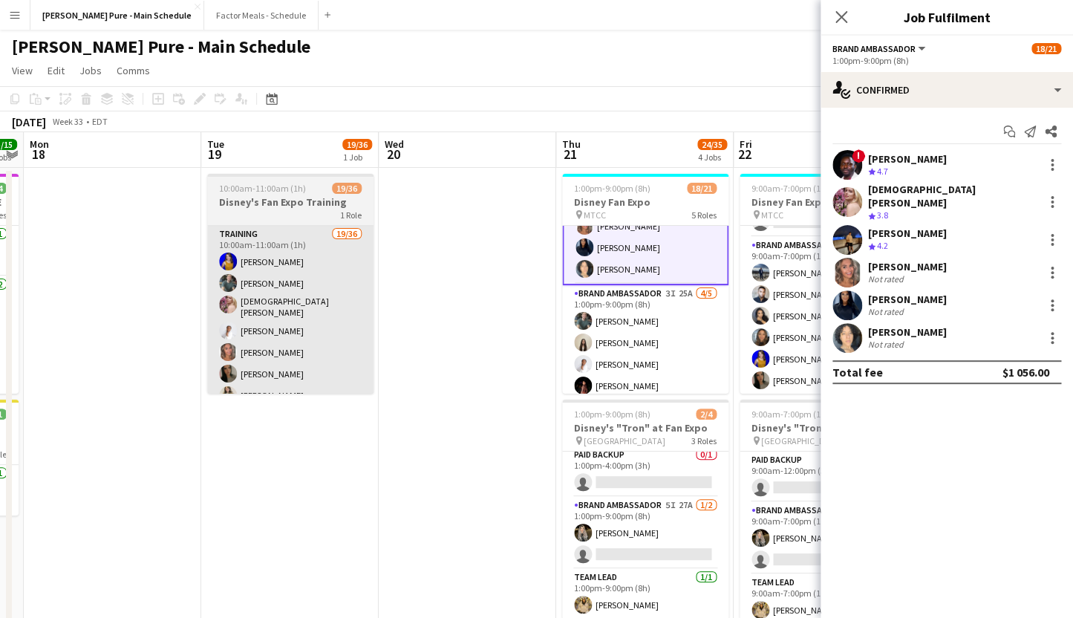
scroll to position [338, 0]
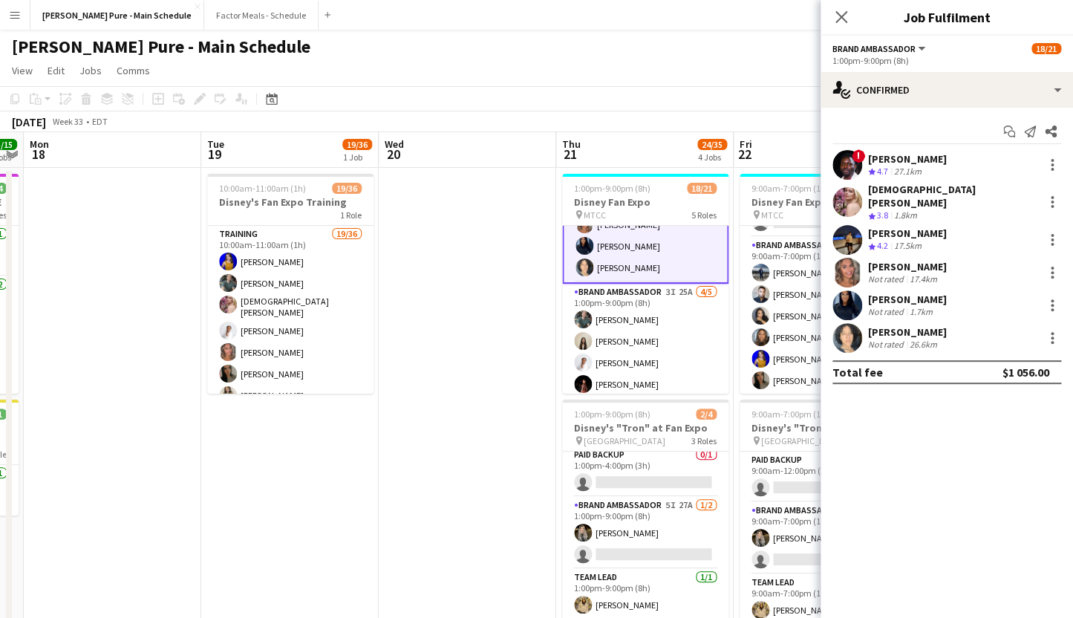
click at [946, 325] on div "[PERSON_NAME]" at bounding box center [907, 331] width 79 height 13
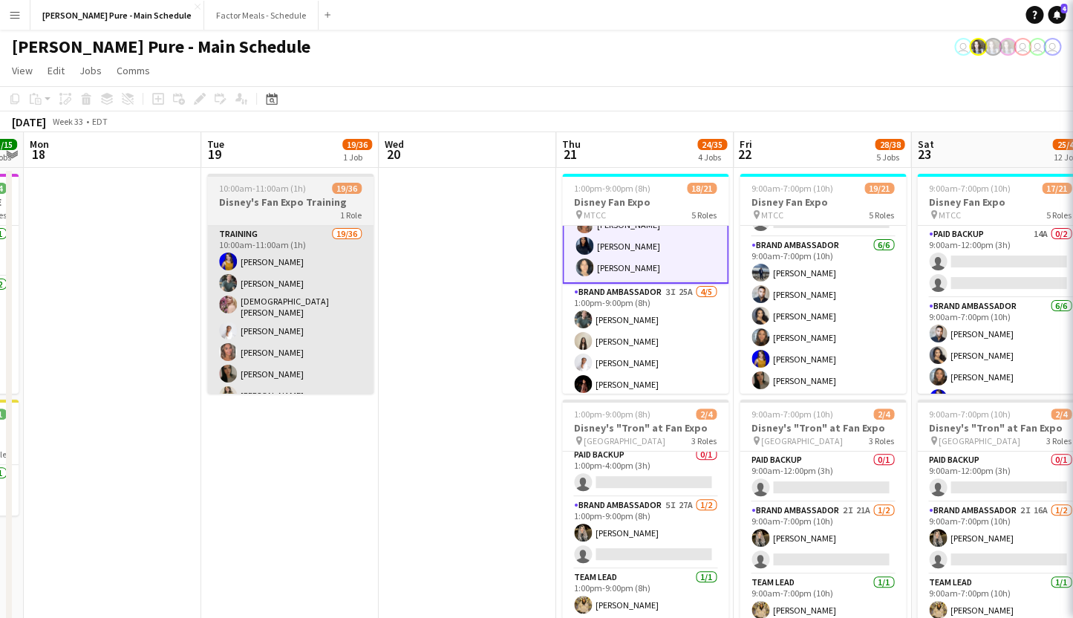
scroll to position [337, 0]
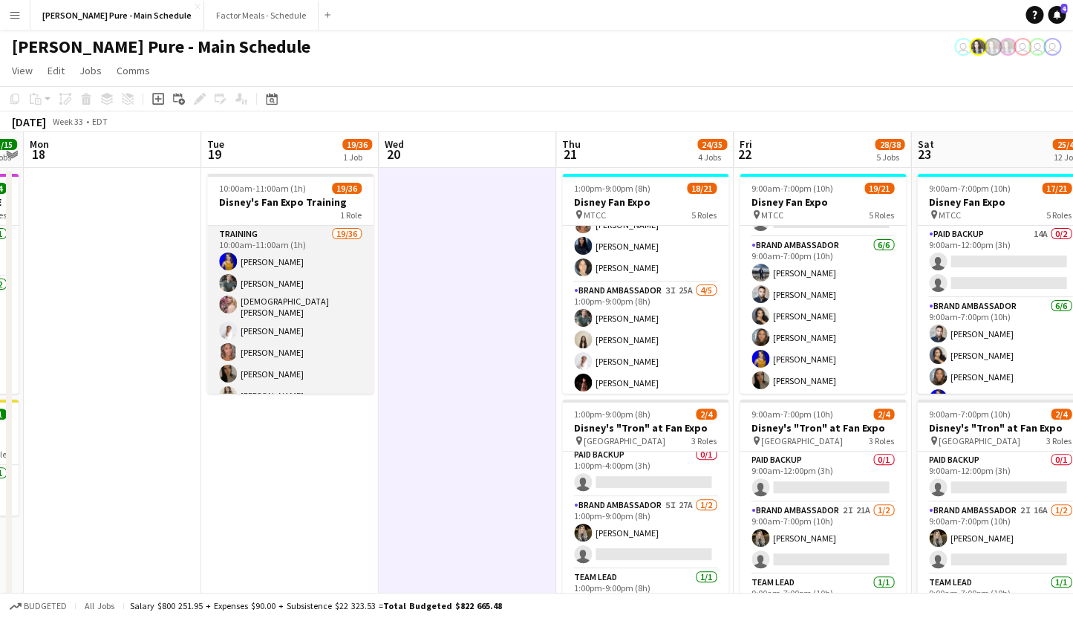
click at [283, 299] on app-card-role "Training 19/36 10:00am-11:00am (1h) Nikki Haggart Dylan Watts Cristiana Bodnari…" at bounding box center [290, 630] width 166 height 809
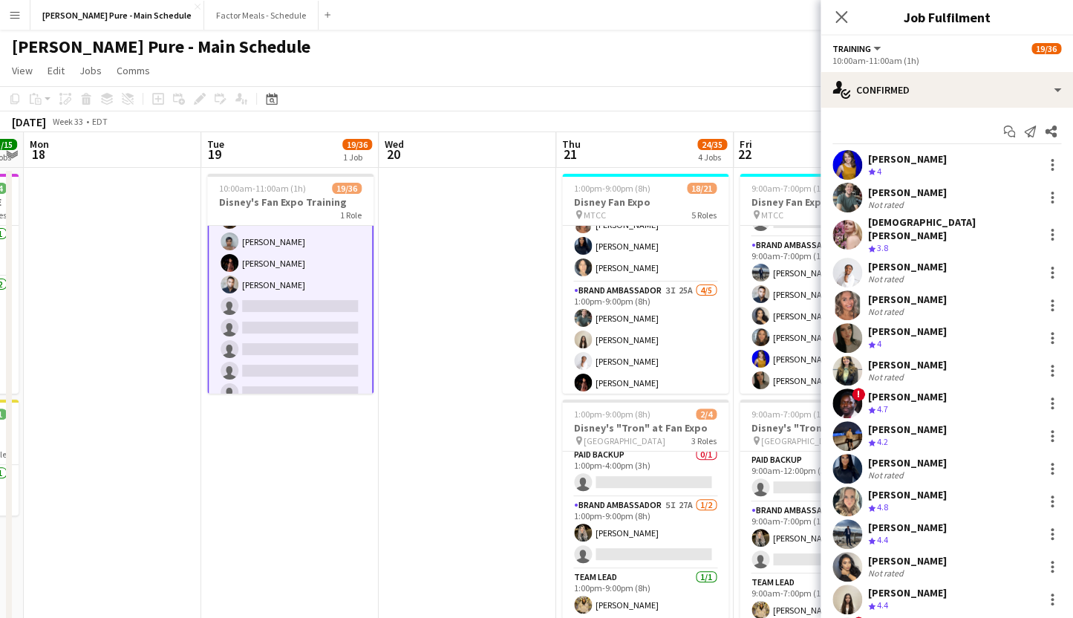
scroll to position [339, 0]
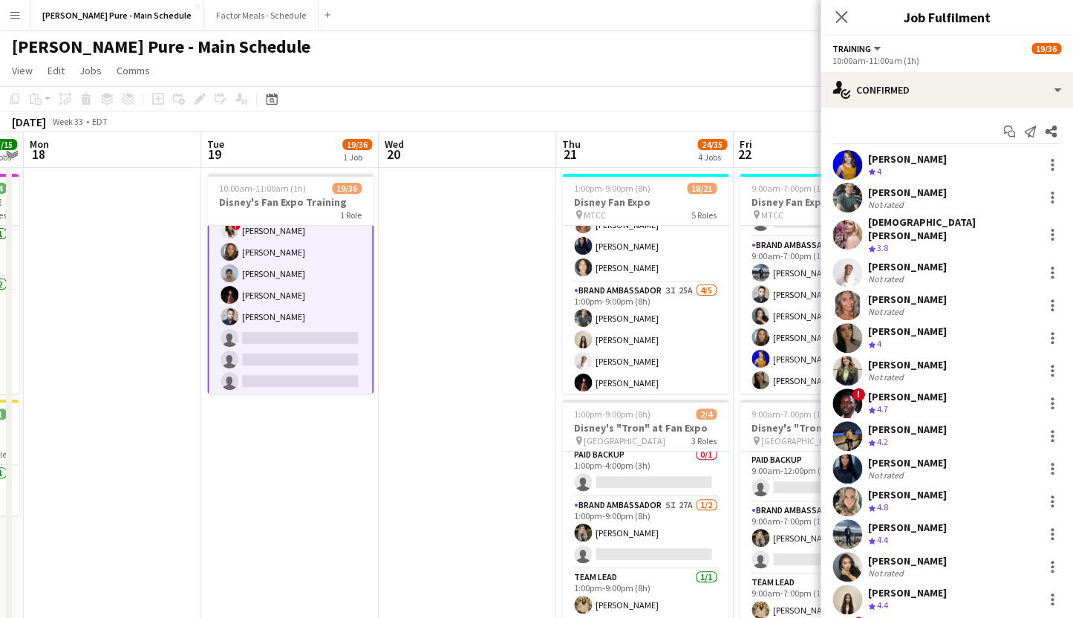
click at [271, 337] on app-card-role "Training 19/36 10:00am-11:00am (1h) Nikki Haggart Dylan Watts Cristiana Bodnari…" at bounding box center [290, 293] width 166 height 812
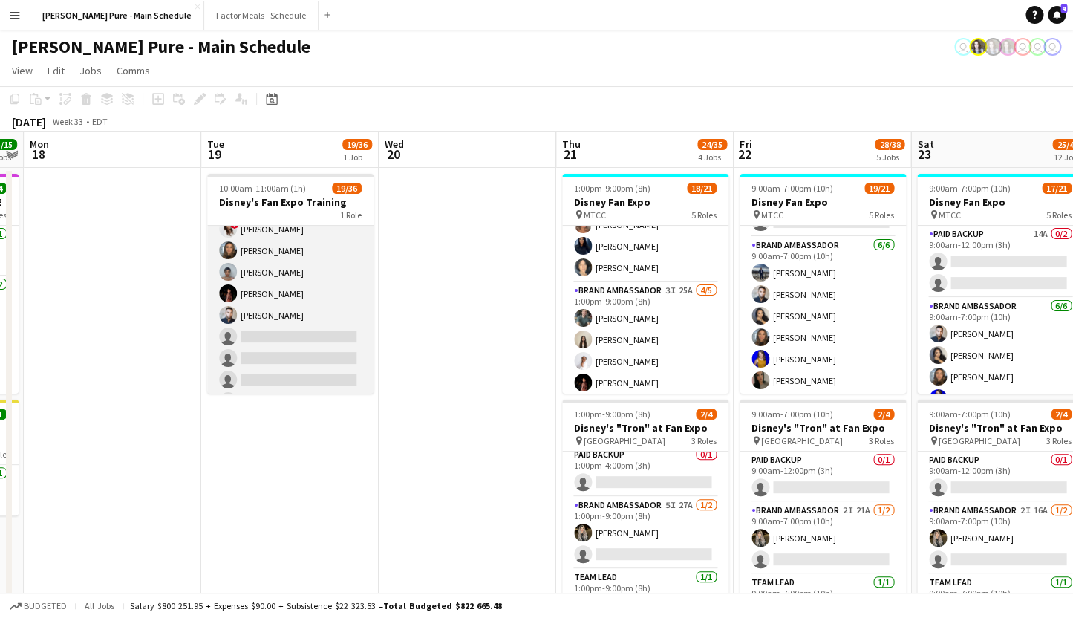
scroll to position [337, 0]
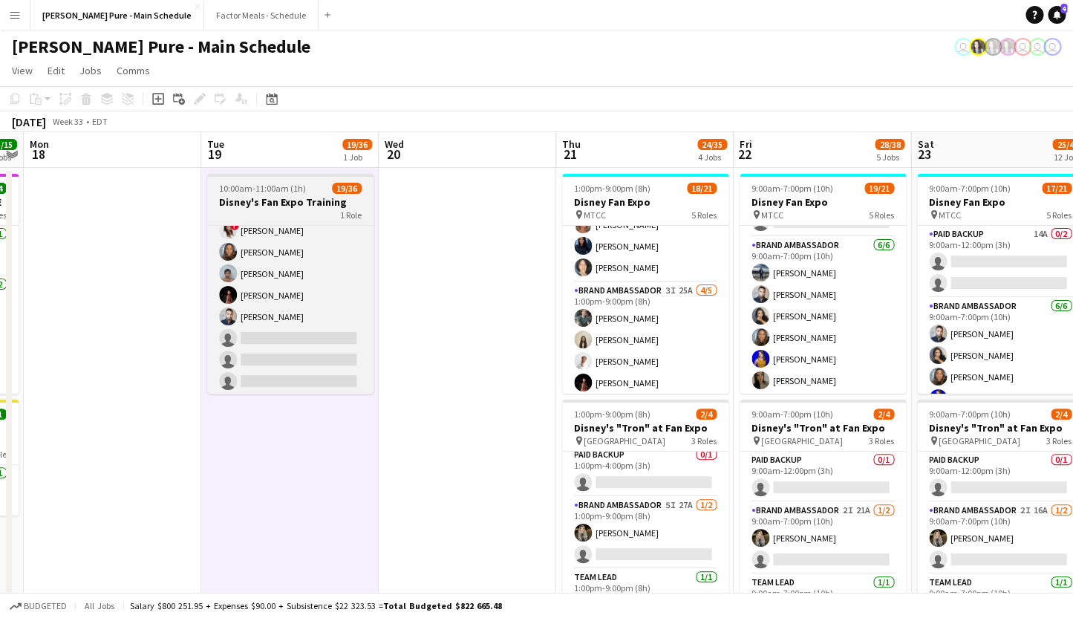
click at [270, 199] on h3 "Disney's Fan Expo Training" at bounding box center [290, 201] width 166 height 13
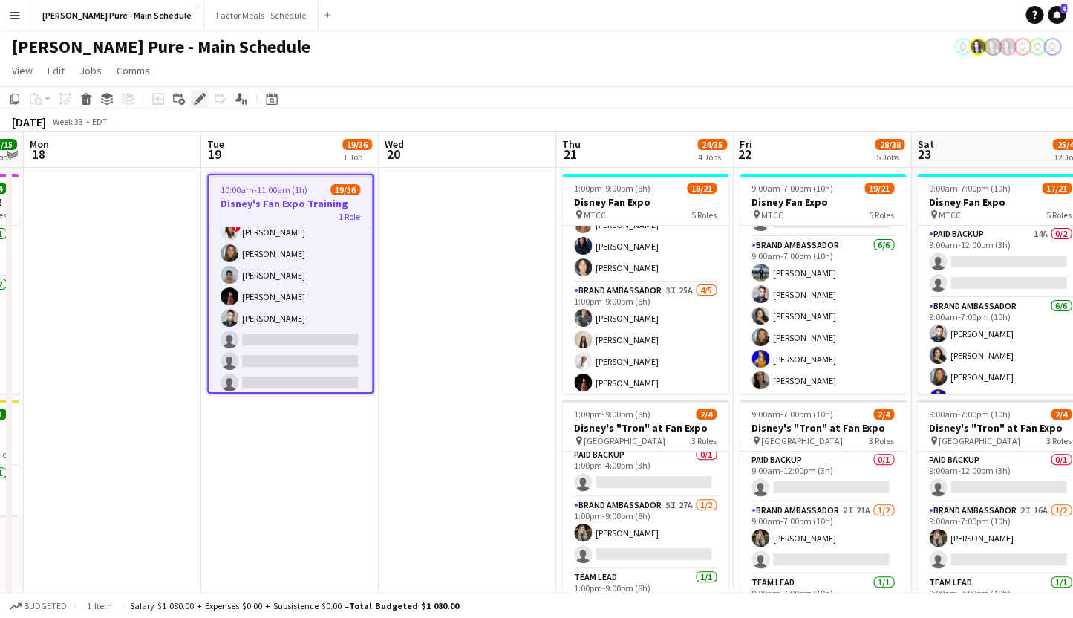
click at [196, 97] on icon "Edit" at bounding box center [200, 99] width 12 height 12
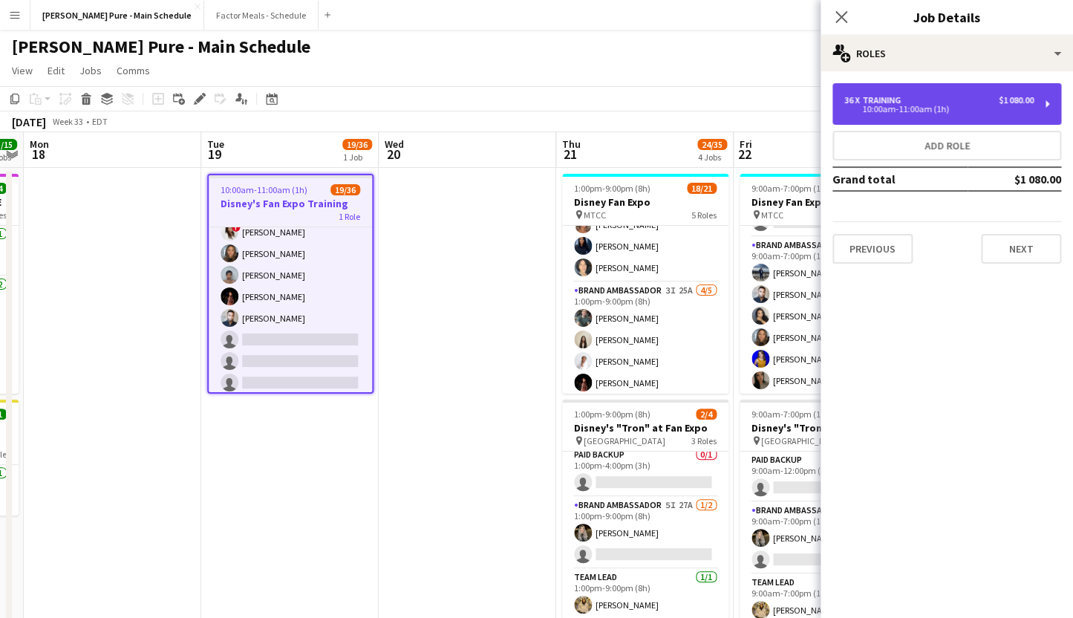
click at [903, 110] on div "10:00am-11:00am (1h)" at bounding box center [939, 108] width 189 height 7
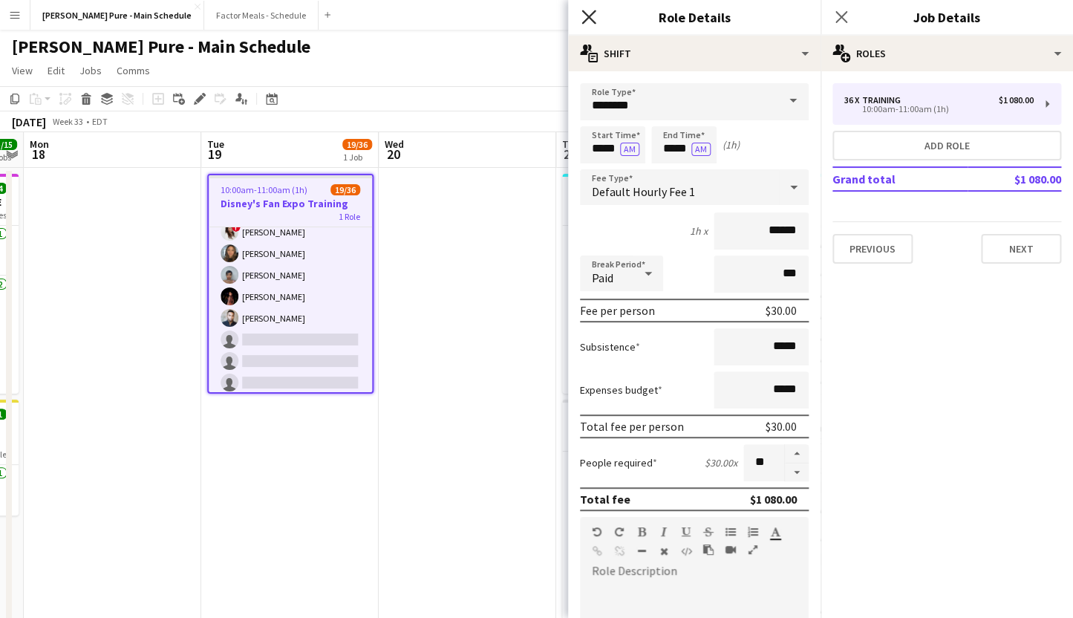
click at [594, 22] on icon at bounding box center [589, 17] width 14 height 14
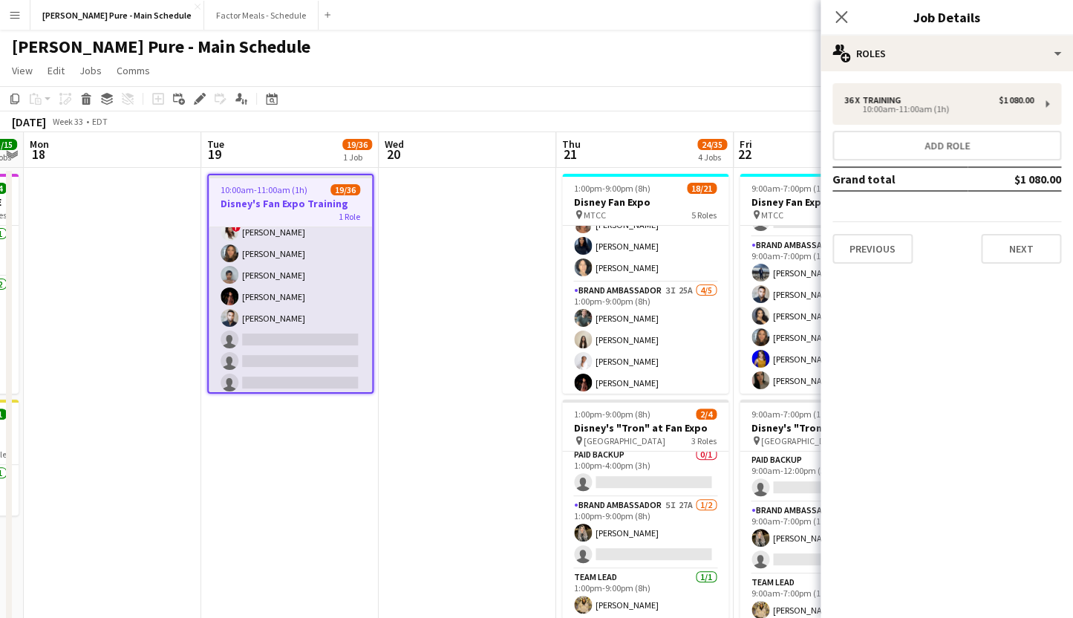
click at [313, 330] on app-card-role "Training 19/36 10:00am-11:00am (1h) Nikki Haggart Dylan Watts Cristiana Bodnari…" at bounding box center [290, 294] width 163 height 809
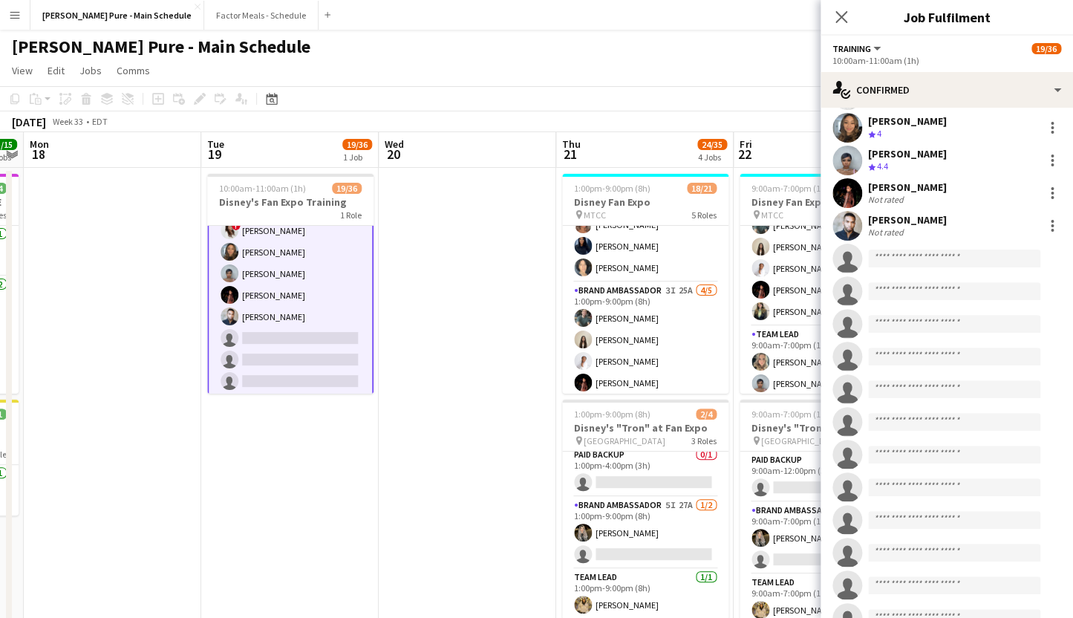
scroll to position [505, 0]
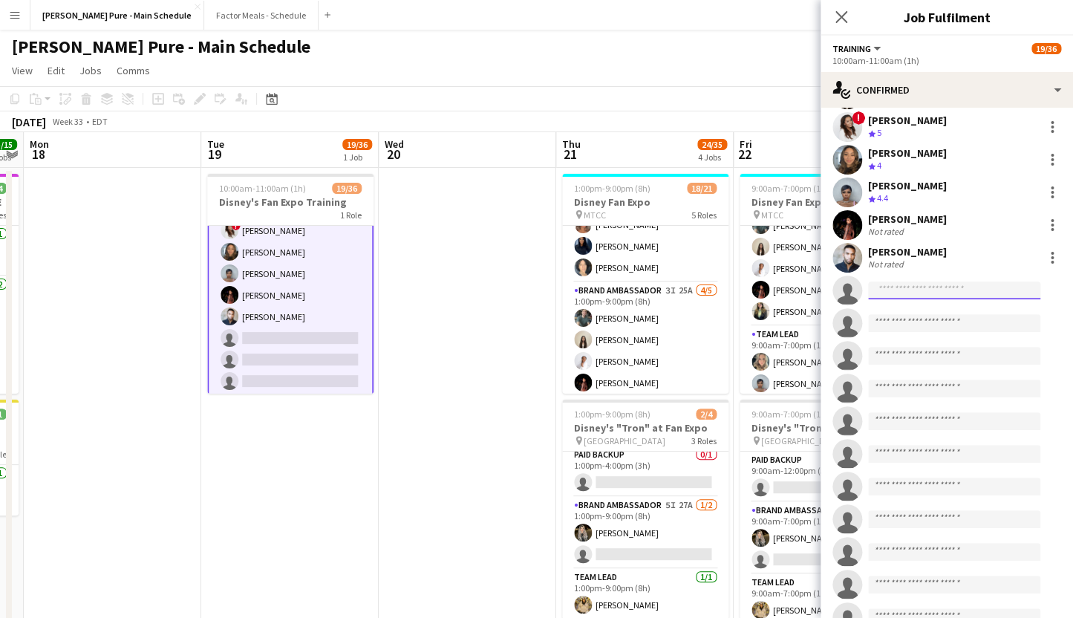
click at [900, 282] on input at bounding box center [954, 291] width 172 height 18
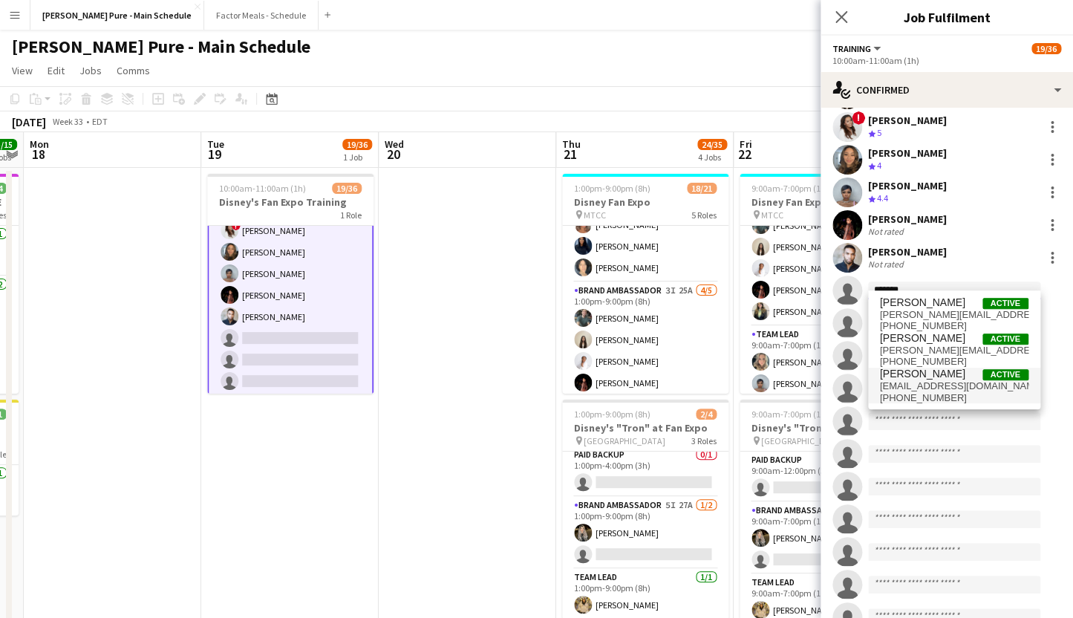
type input "*******"
click at [934, 386] on span "melaniemmusic91@gmail.com" at bounding box center [954, 386] width 149 height 12
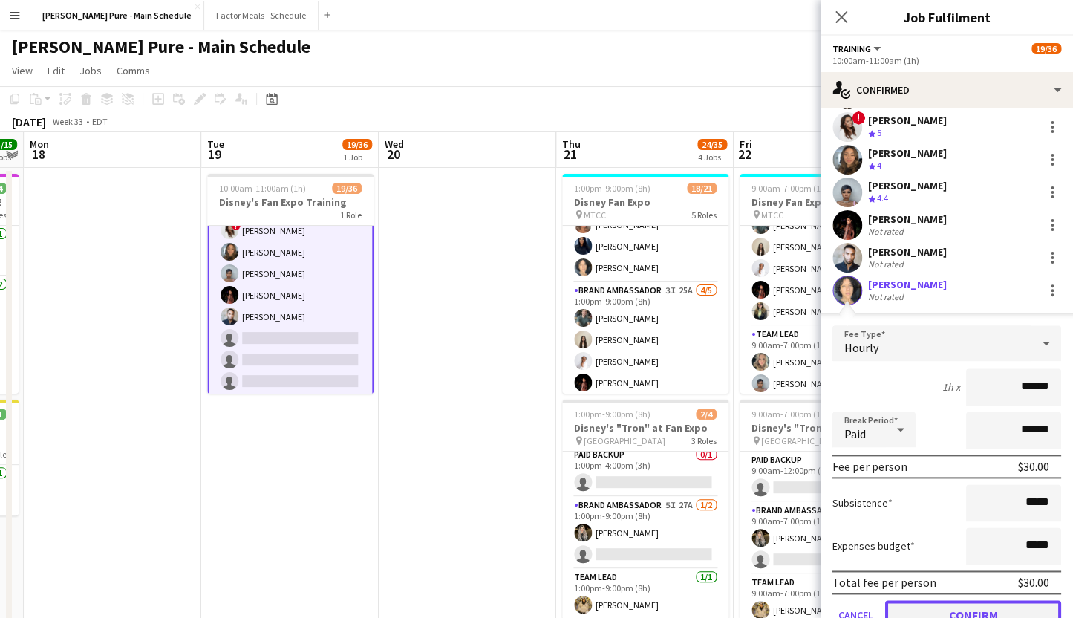
click at [934, 604] on button "Confirm" at bounding box center [974, 615] width 176 height 30
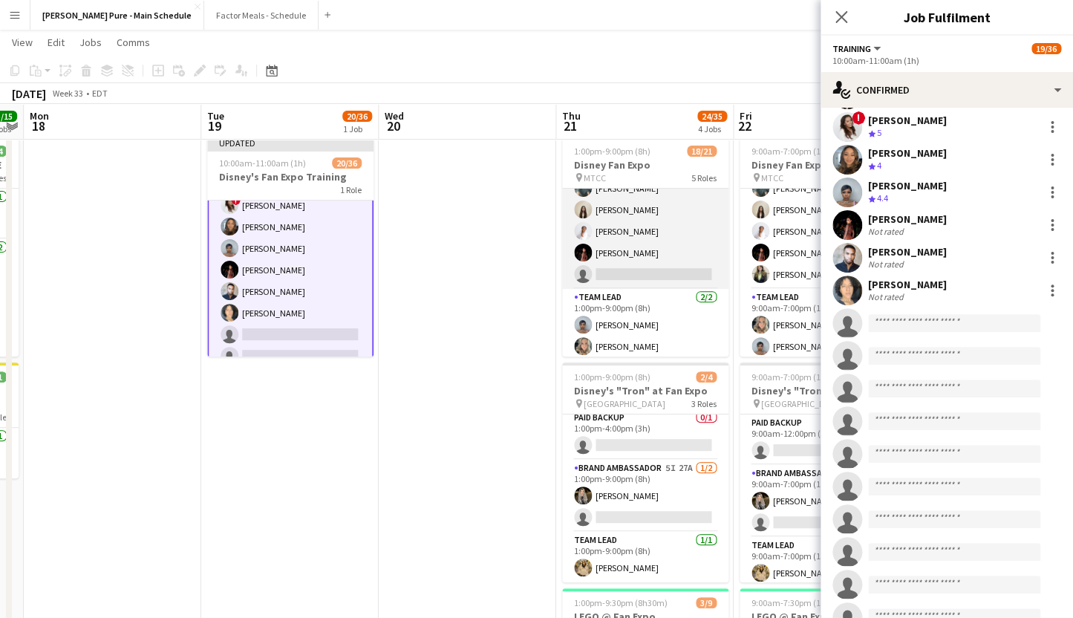
scroll to position [32, 0]
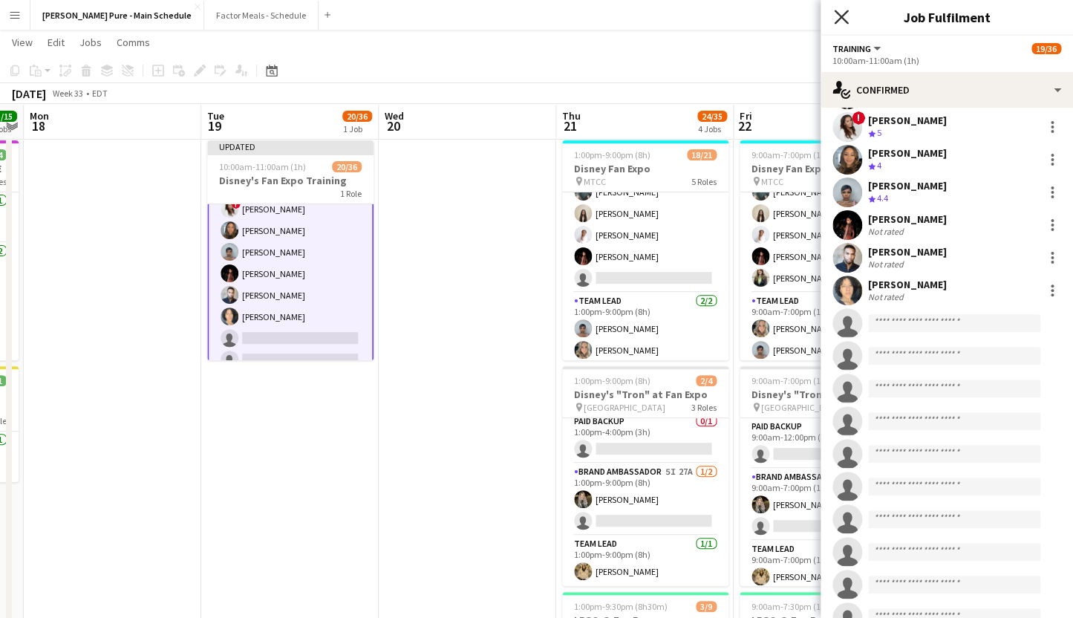
click at [841, 16] on icon at bounding box center [841, 17] width 14 height 14
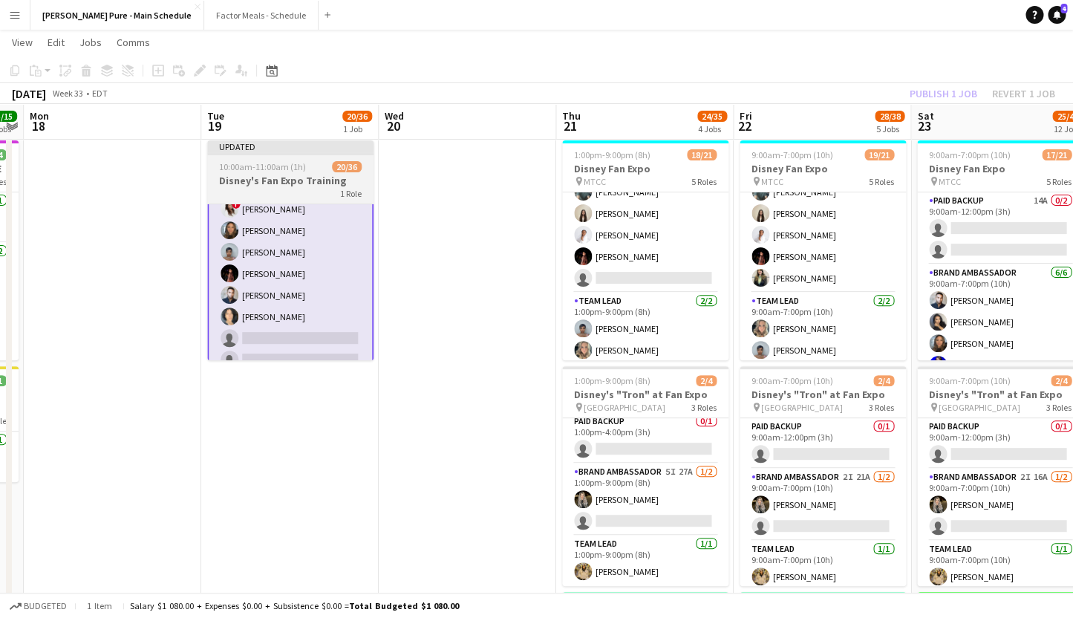
click at [259, 146] on div "Updated" at bounding box center [290, 146] width 166 height 12
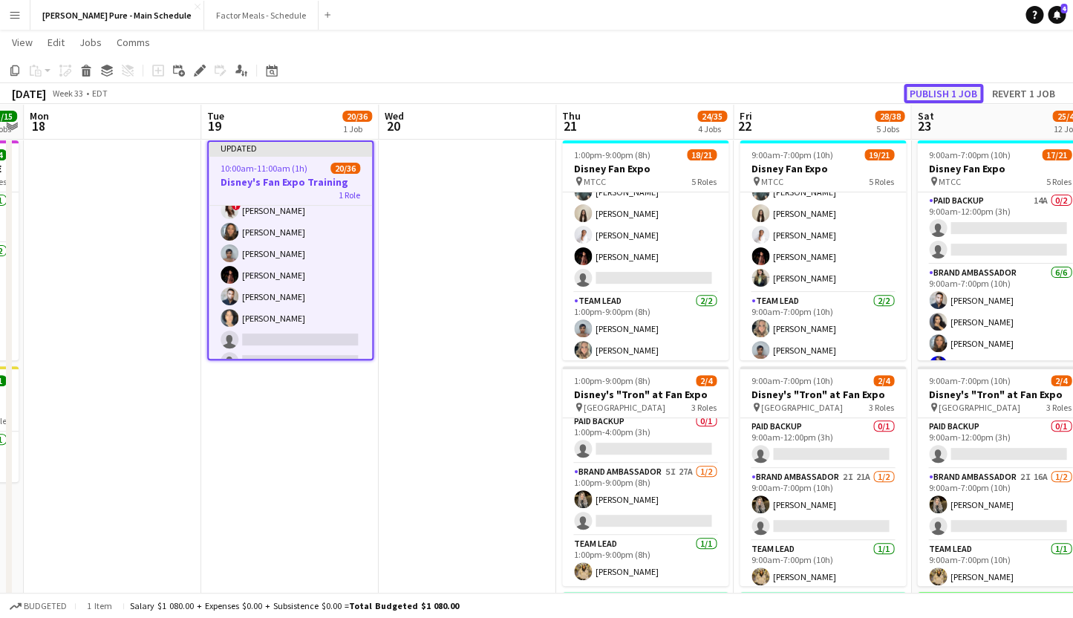
click at [927, 89] on button "Publish 1 job" at bounding box center [943, 93] width 79 height 19
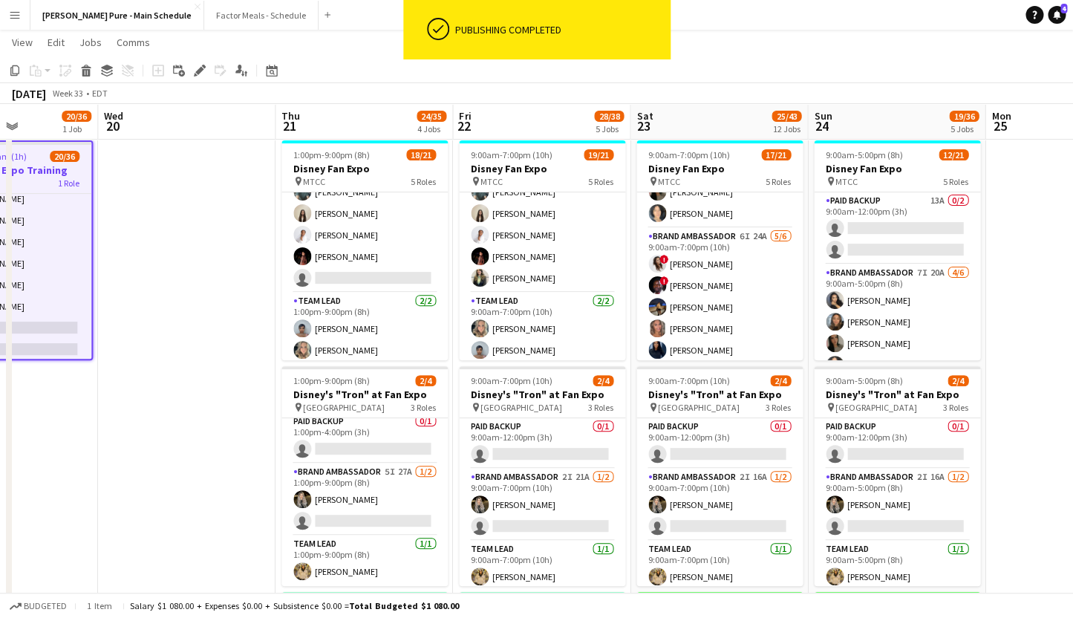
scroll to position [0, 613]
drag, startPoint x: 958, startPoint y: 288, endPoint x: 676, endPoint y: 293, distance: 281.6
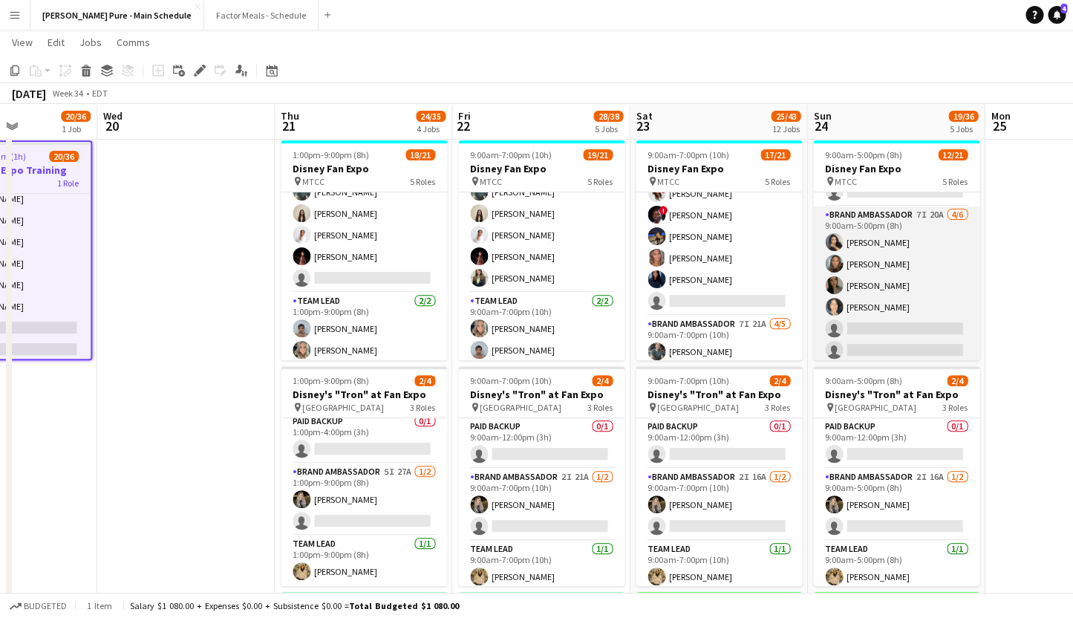
scroll to position [0, 615]
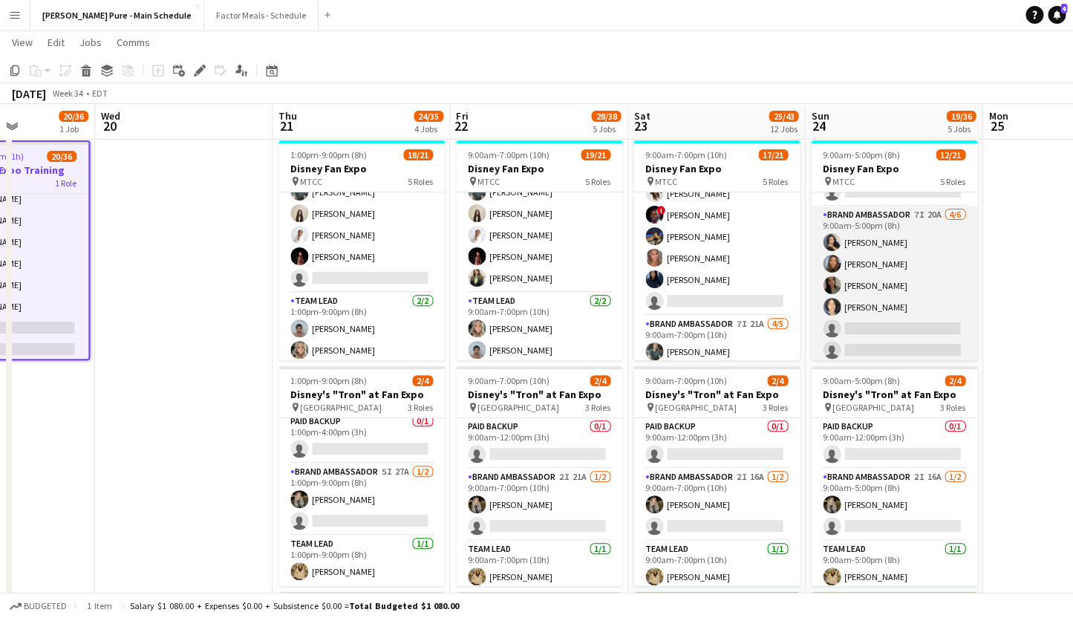
drag, startPoint x: 898, startPoint y: 280, endPoint x: 896, endPoint y: 272, distance: 8.5
click at [896, 272] on app-card-role "Brand Ambassador 7I 20A 4/6 9:00am-5:00pm (8h) ameerah nuri Julissa Cornejo Sar…" at bounding box center [894, 286] width 166 height 158
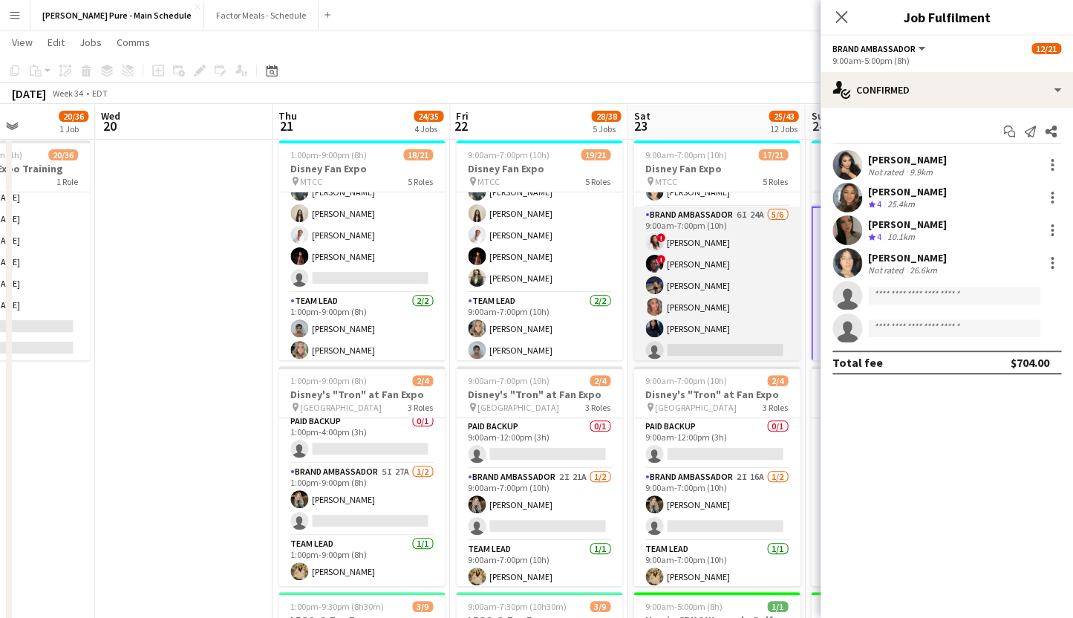
scroll to position [210, 0]
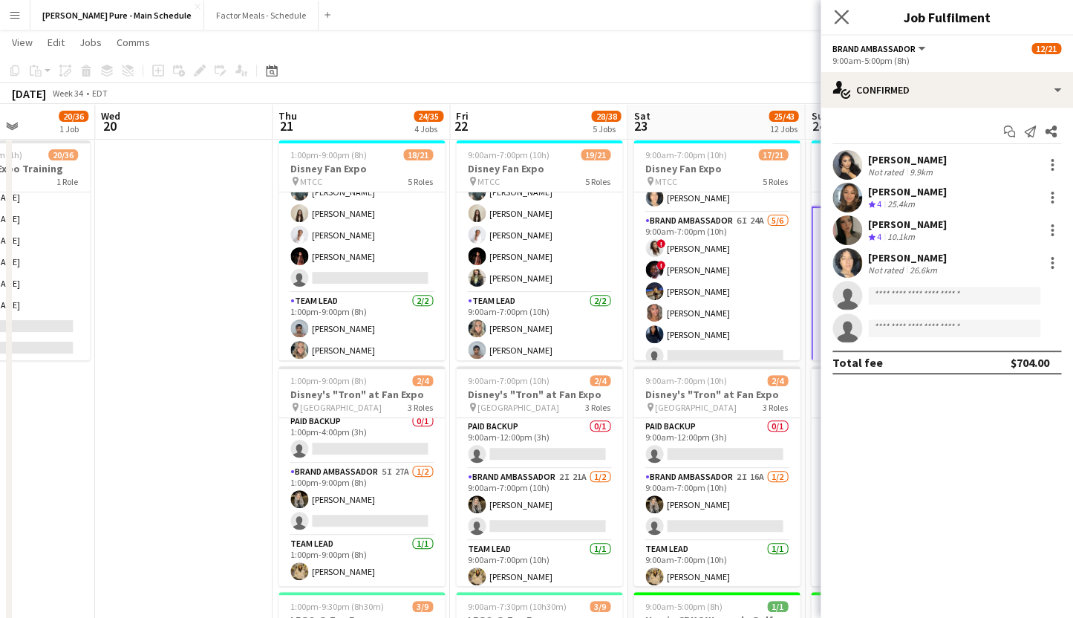
click at [842, 9] on app-icon "Close pop-in" at bounding box center [842, 18] width 22 height 22
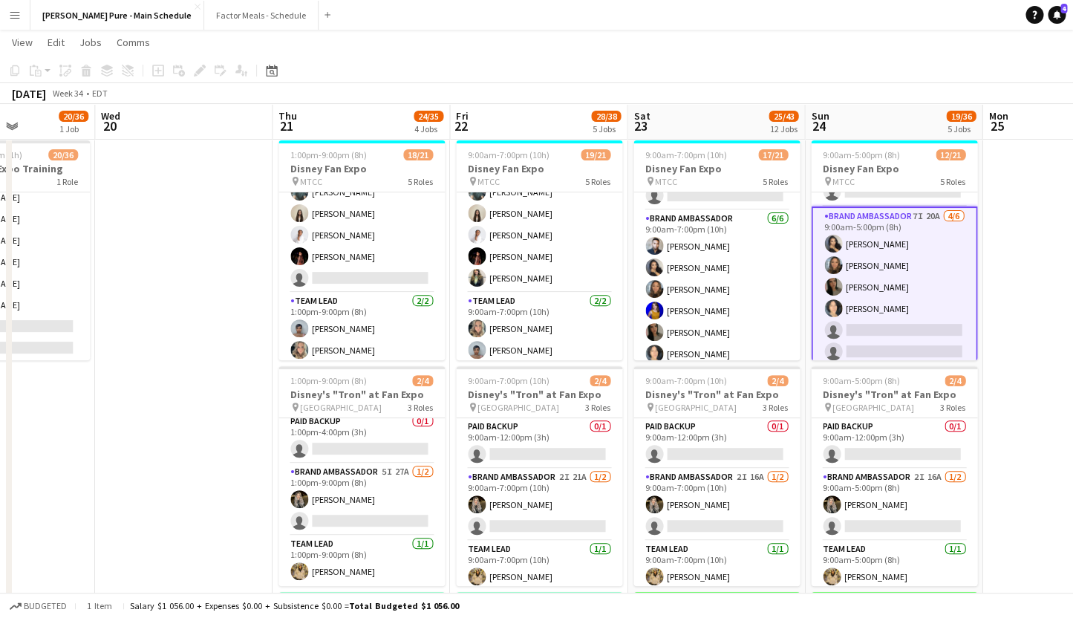
scroll to position [62, 0]
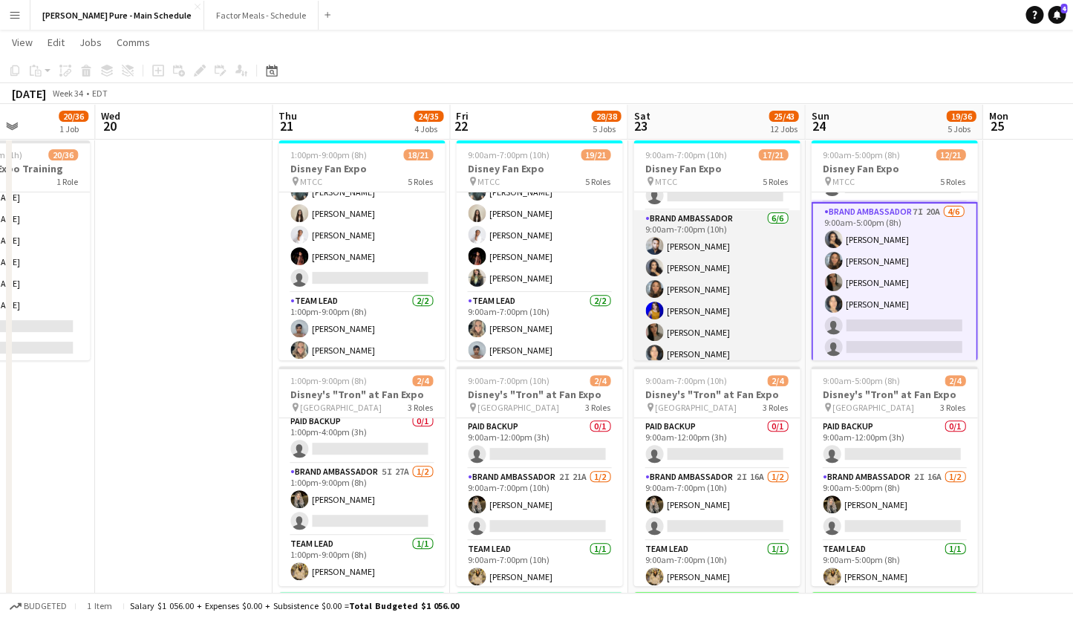
click at [708, 312] on app-card-role "Brand Ambassador 6/6 9:00am-7:00pm (10h) DANA CARRABON ameerah nuri Julissa Cor…" at bounding box center [717, 289] width 166 height 158
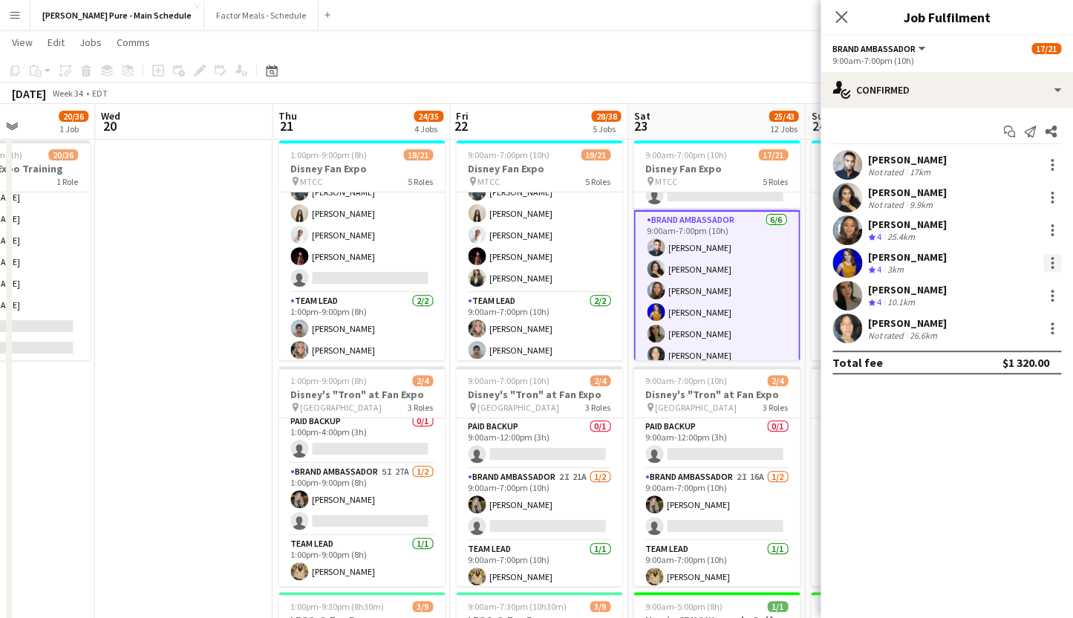
click at [1050, 258] on div at bounding box center [1053, 263] width 18 height 18
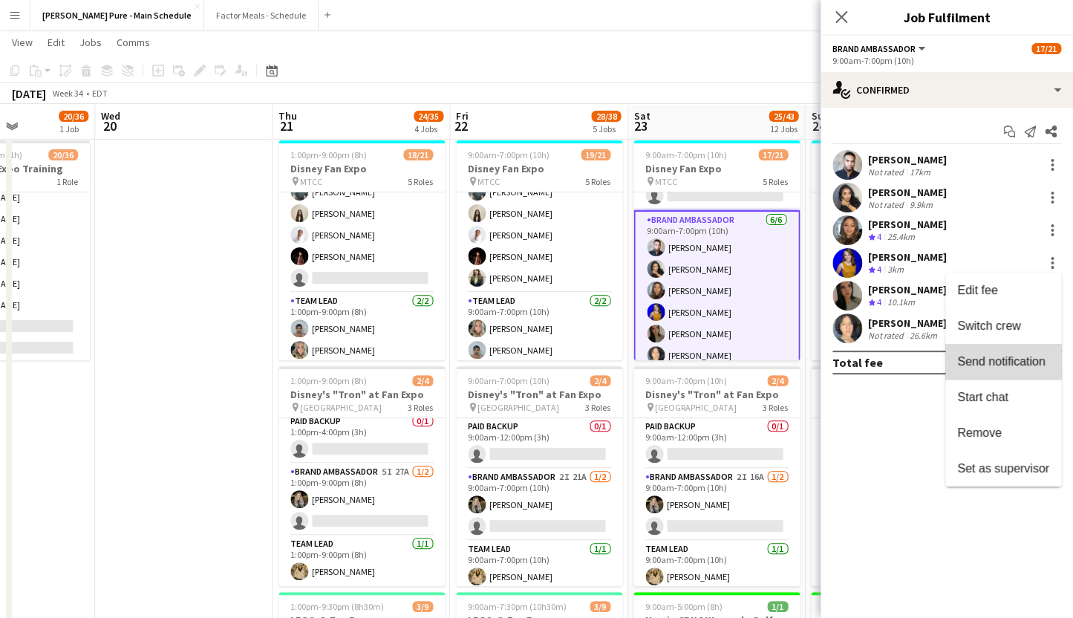
click at [982, 361] on span "Send notification" at bounding box center [1002, 361] width 88 height 13
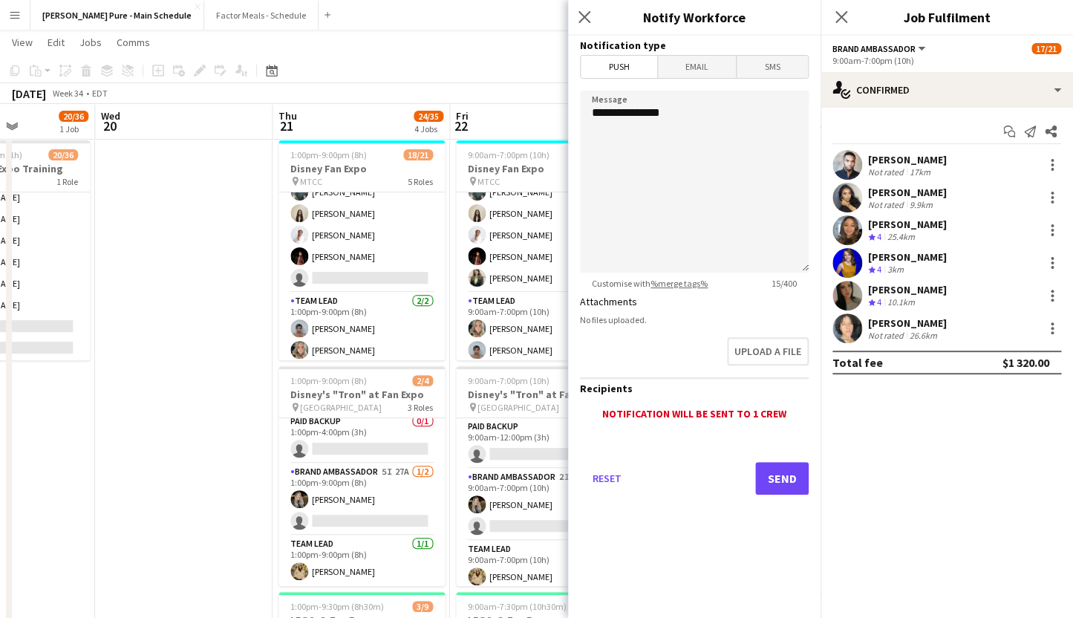
click at [699, 72] on span "Email" at bounding box center [697, 67] width 79 height 22
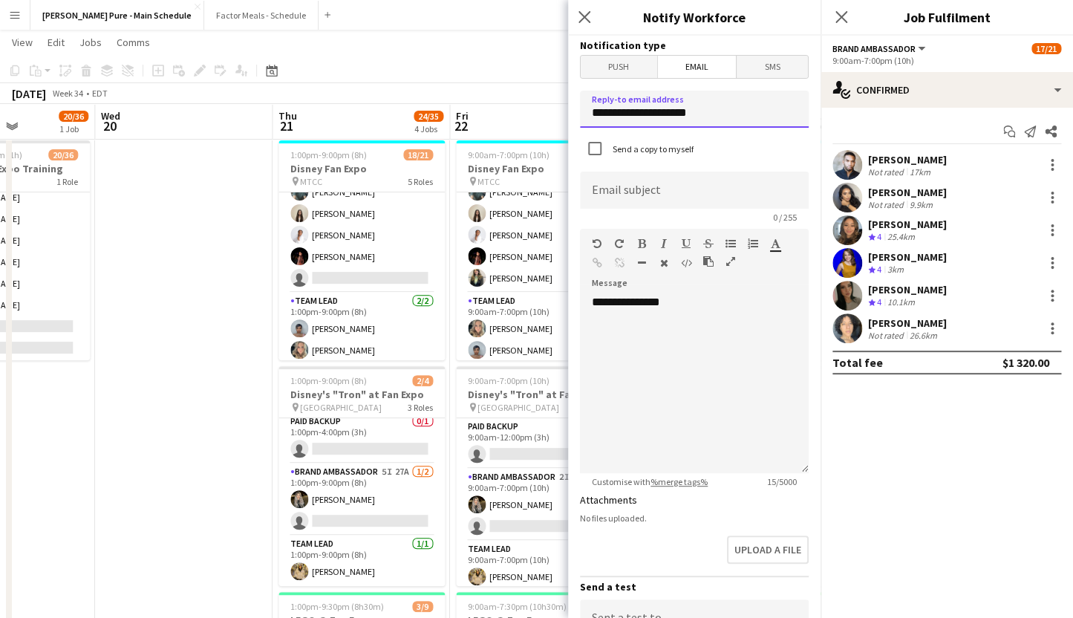
drag, startPoint x: 721, startPoint y: 120, endPoint x: 488, endPoint y: 97, distance: 233.6
click at [580, 98] on input "**********" at bounding box center [694, 109] width 229 height 37
type input "**********"
drag, startPoint x: 623, startPoint y: 194, endPoint x: 623, endPoint y: 178, distance: 16.3
click at [623, 194] on input at bounding box center [694, 190] width 229 height 37
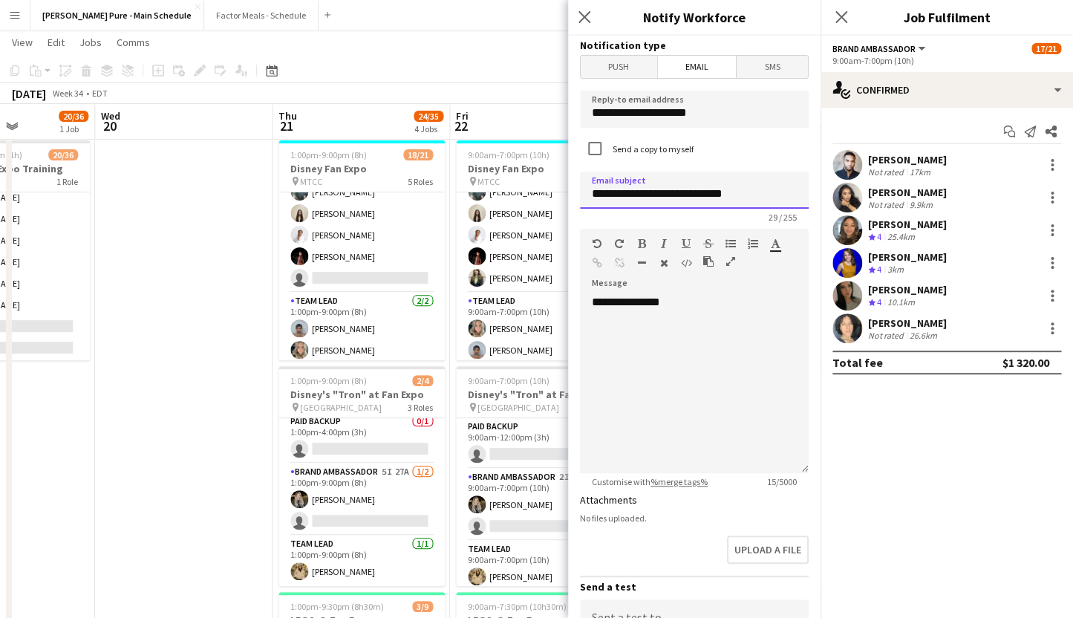
type input "**********"
click at [798, 232] on div "Standard Heading 1 Heading 2 Heading 3 Heading 4 Heading 5 Heading 6 Heading 7 …" at bounding box center [694, 257] width 229 height 56
click at [712, 305] on div "**********" at bounding box center [694, 384] width 229 height 178
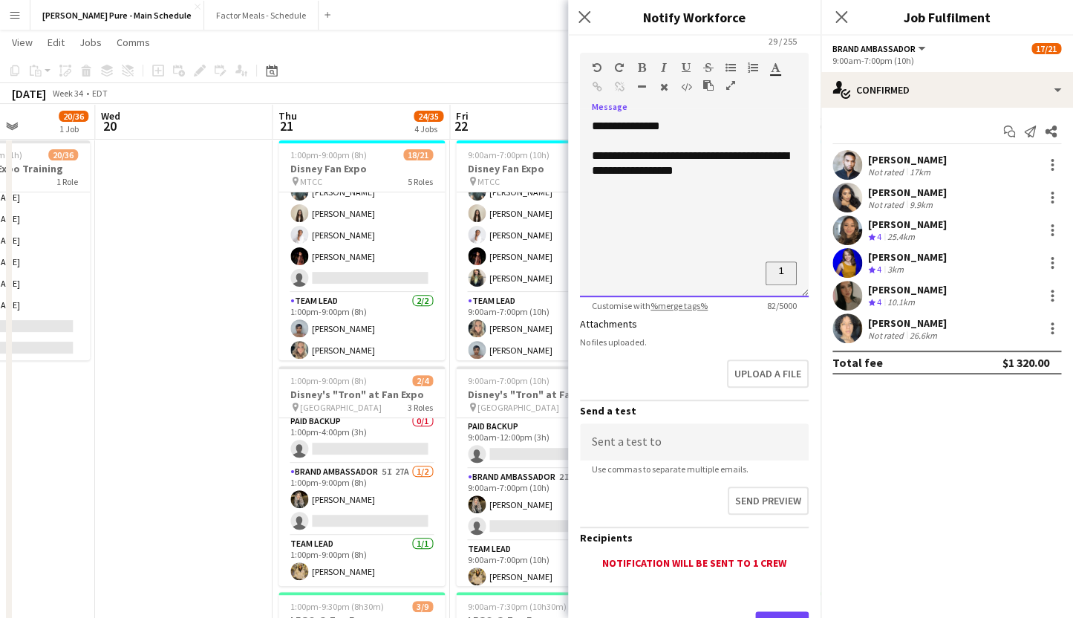
scroll to position [246, 0]
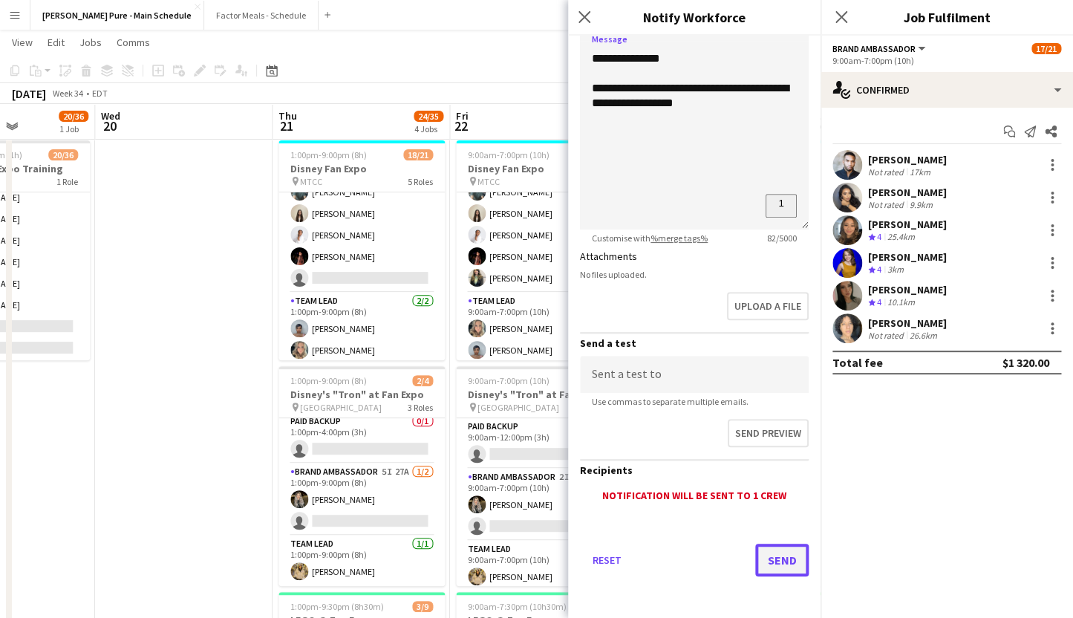
click at [779, 556] on button "Send" at bounding box center [782, 560] width 53 height 33
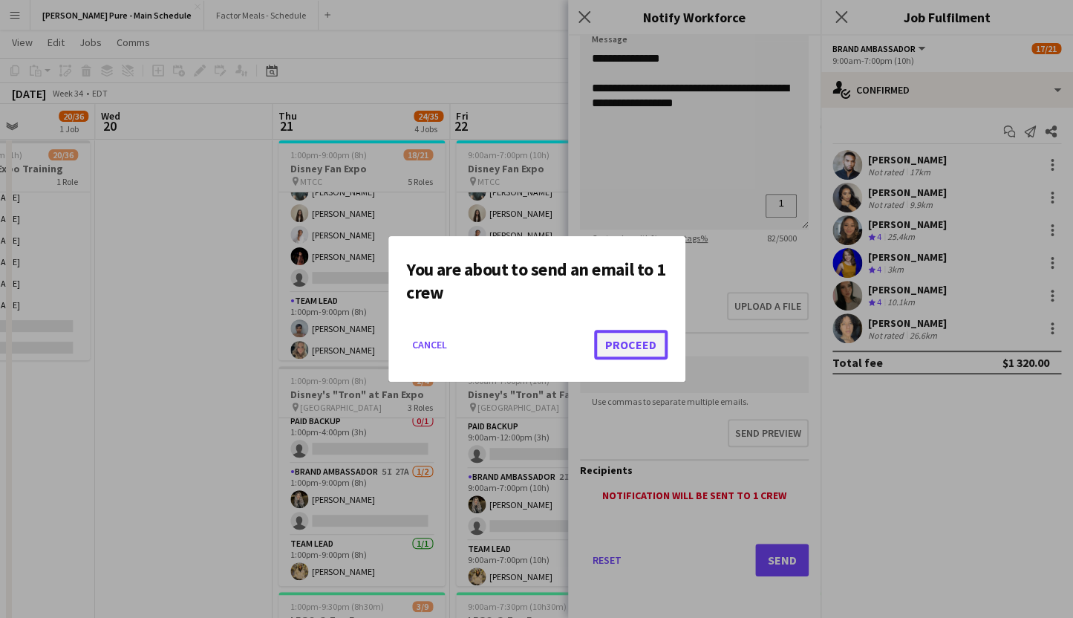
click at [622, 348] on button "Proceed" at bounding box center [631, 345] width 74 height 30
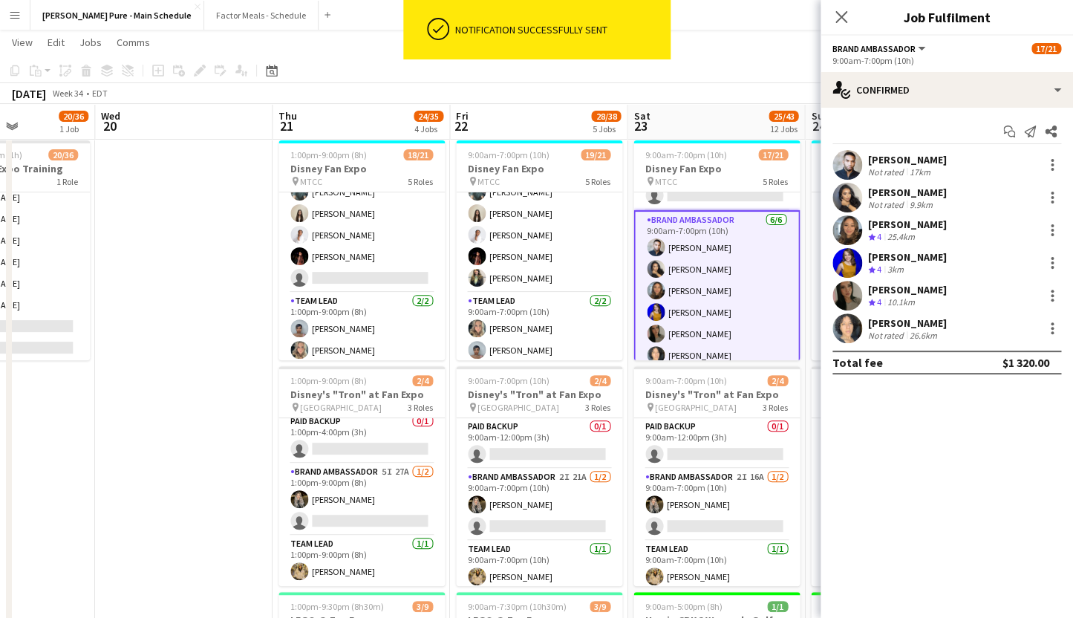
scroll to position [0, 0]
click at [842, 11] on icon "Close pop-in" at bounding box center [841, 17] width 14 height 14
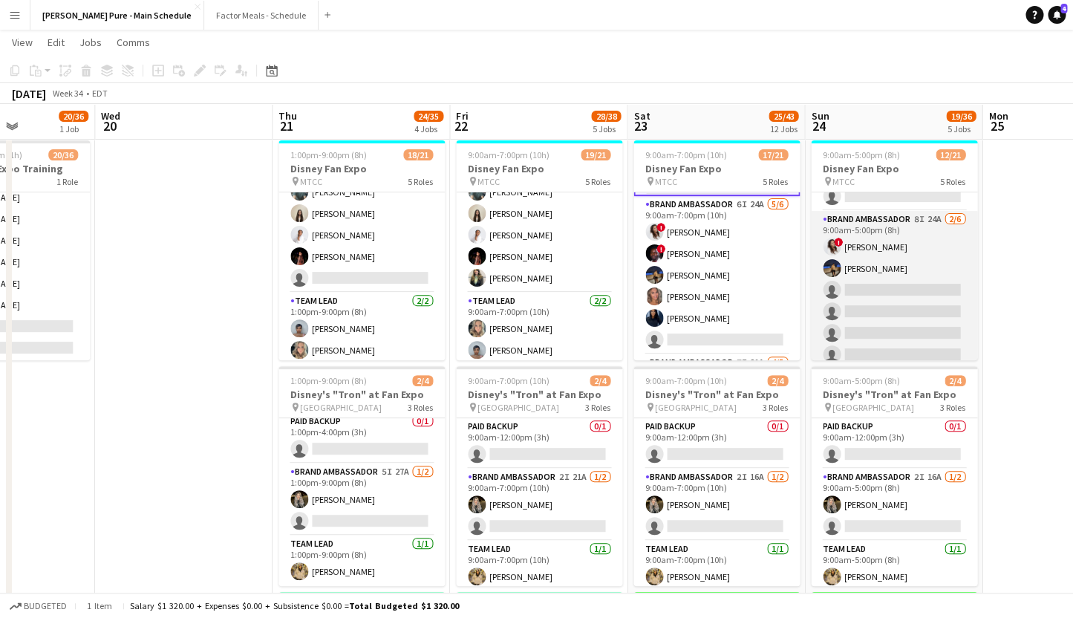
click at [858, 227] on app-card-role "Brand Ambassador 8I 24A 2/6 9:00am-5:00pm (8h) ! Christina Cabral Ritish Nagpal…" at bounding box center [894, 290] width 166 height 158
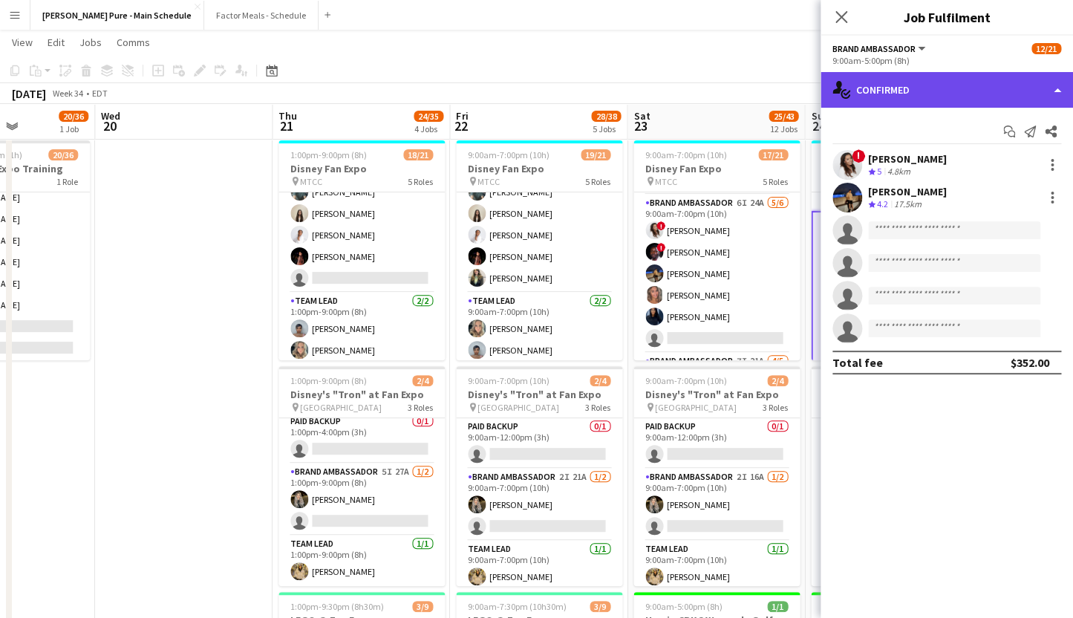
click at [894, 99] on div "single-neutral-actions-check-2 Confirmed" at bounding box center [947, 90] width 253 height 36
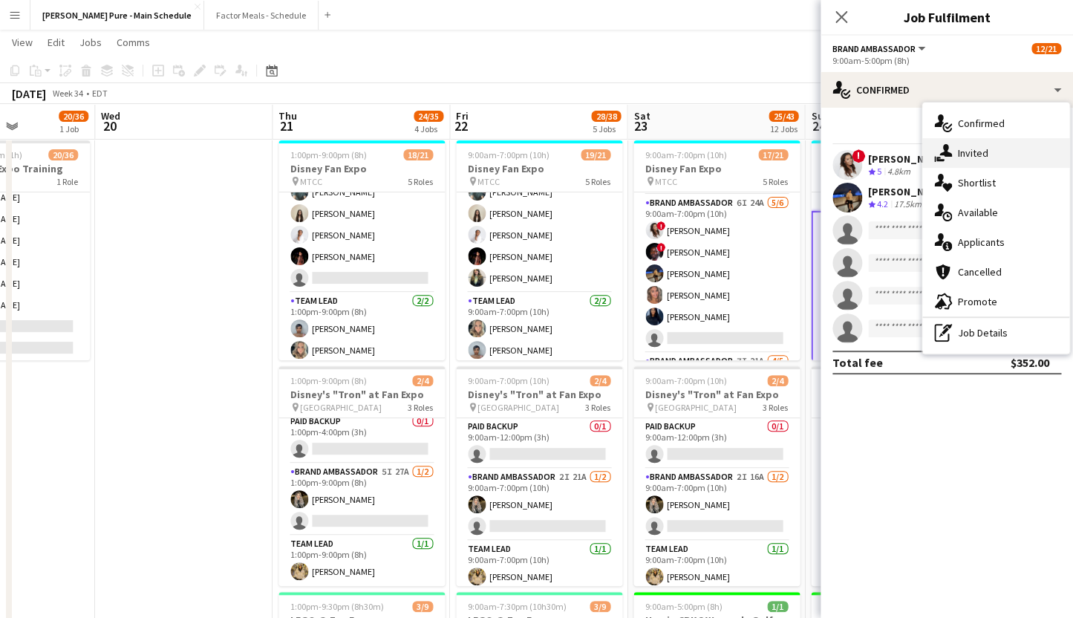
click at [970, 153] on div "single-neutral-actions-share-1 Invited" at bounding box center [996, 153] width 147 height 30
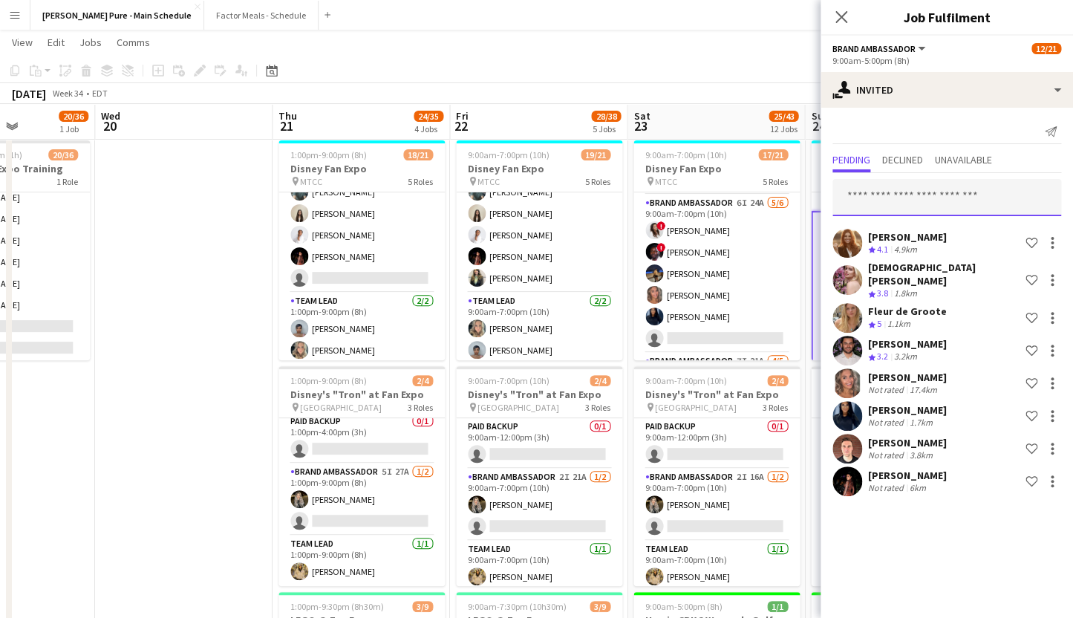
click at [879, 201] on input "text" at bounding box center [947, 197] width 229 height 37
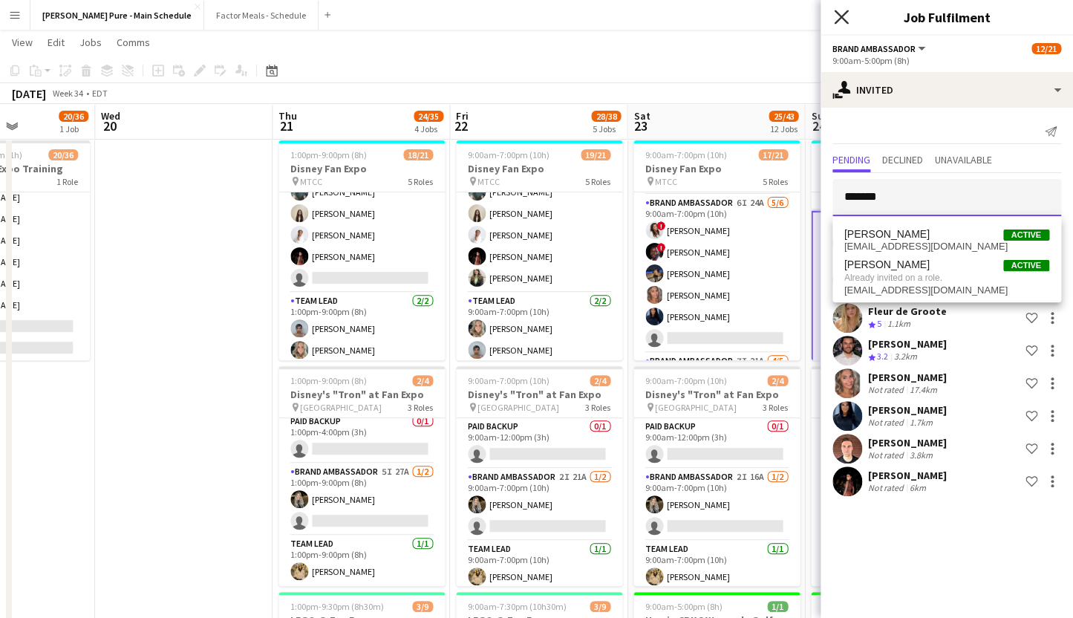
type input "*******"
click at [842, 19] on icon "Close pop-in" at bounding box center [841, 17] width 14 height 14
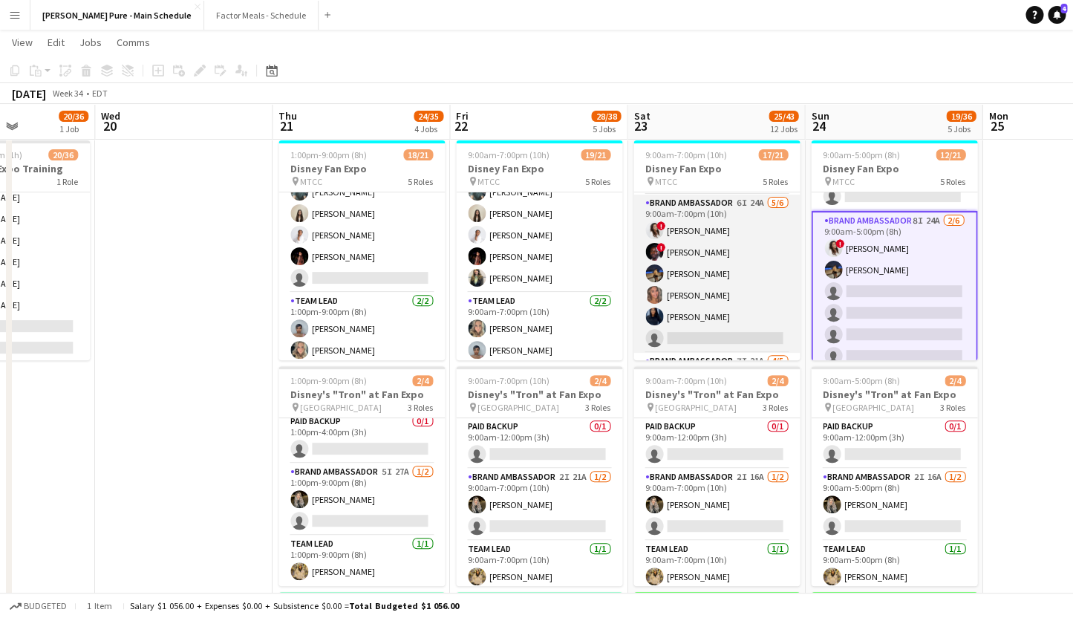
click at [716, 298] on app-card-role "Brand Ambassador 6I 24A 5/6 9:00am-7:00pm (10h) ! Christina Cabral ! Anthony Ke…" at bounding box center [717, 274] width 166 height 158
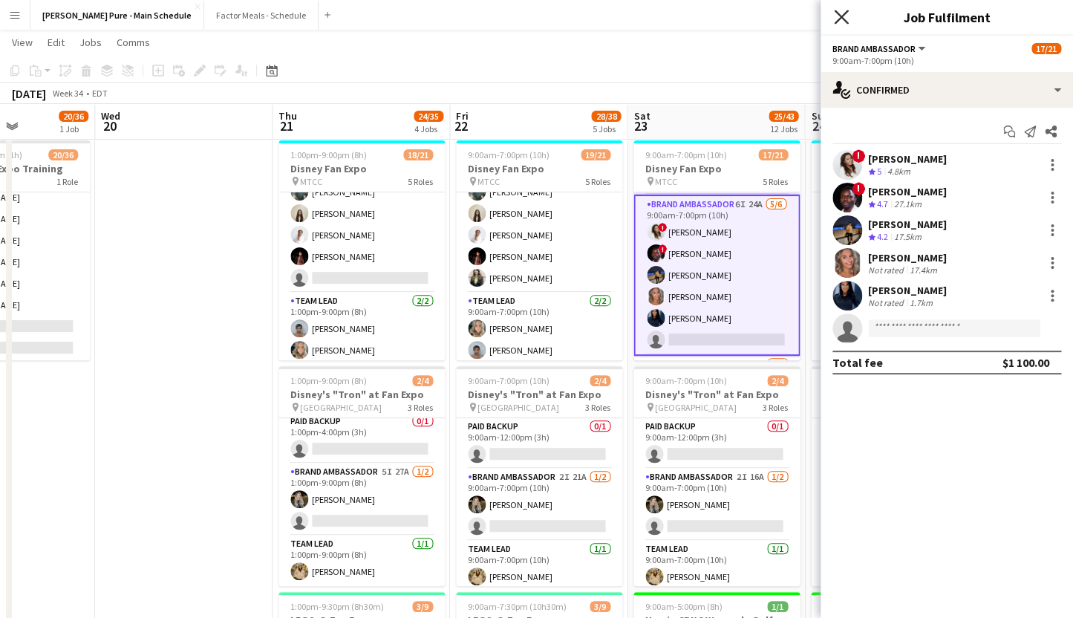
click at [836, 17] on icon "Close pop-in" at bounding box center [841, 17] width 14 height 14
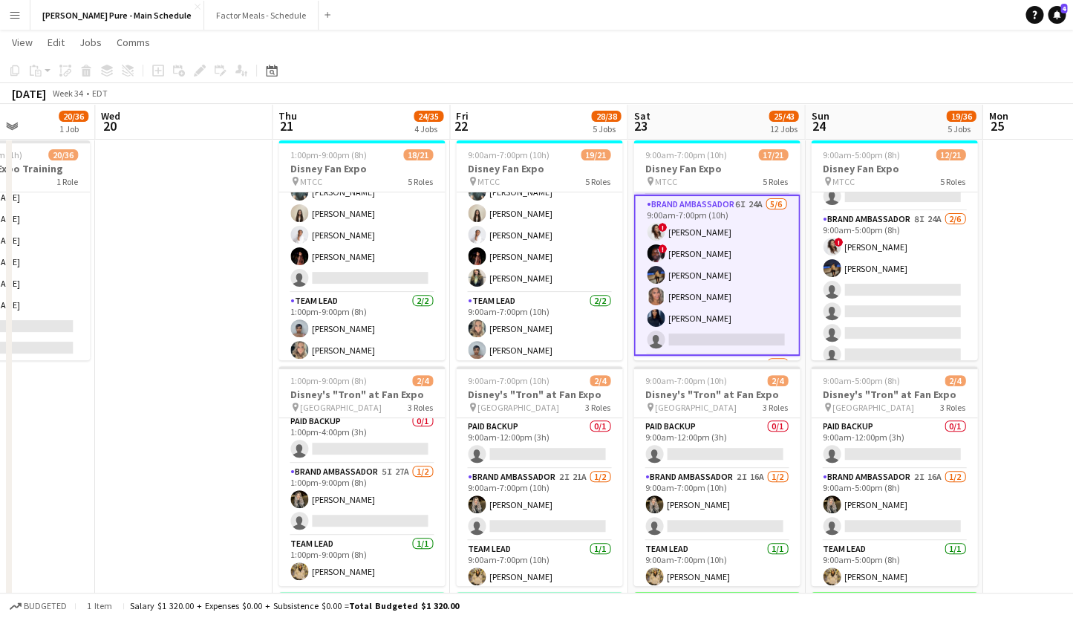
click at [700, 254] on app-card-role "Brand Ambassador 6I 24A 5/6 9:00am-7:00pm (10h) ! Christina Cabral ! Anthony Ke…" at bounding box center [717, 275] width 166 height 161
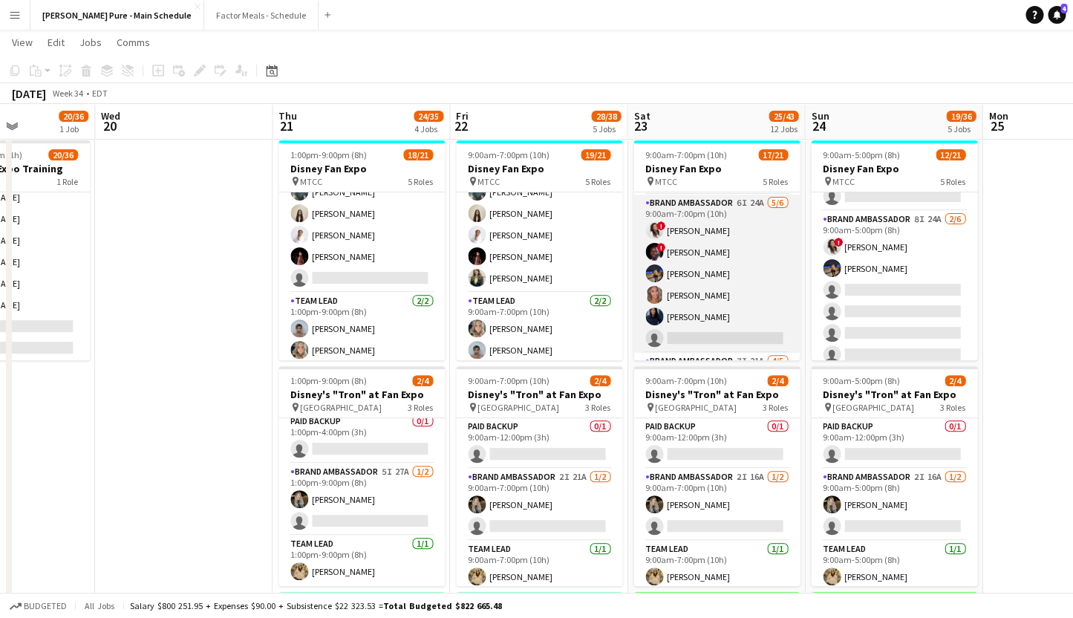
click at [678, 216] on app-card-role "Brand Ambassador 6I 24A 5/6 9:00am-7:00pm (10h) ! Christina Cabral ! Anthony Ke…" at bounding box center [717, 274] width 166 height 158
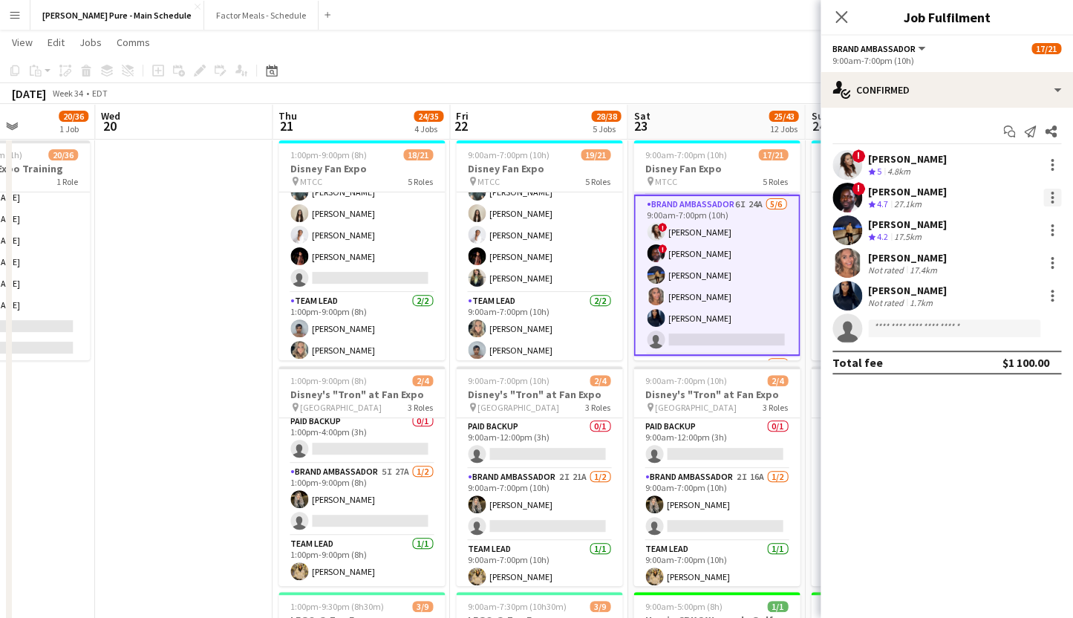
click at [1045, 193] on div at bounding box center [1053, 198] width 18 height 18
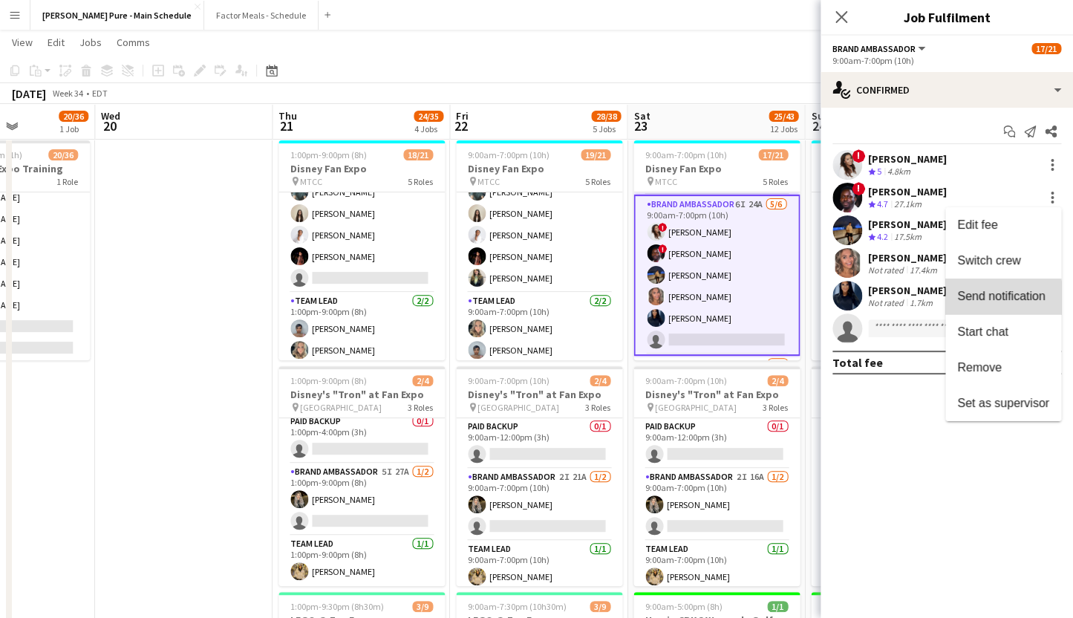
click at [990, 302] on span "Send notification" at bounding box center [1002, 296] width 88 height 13
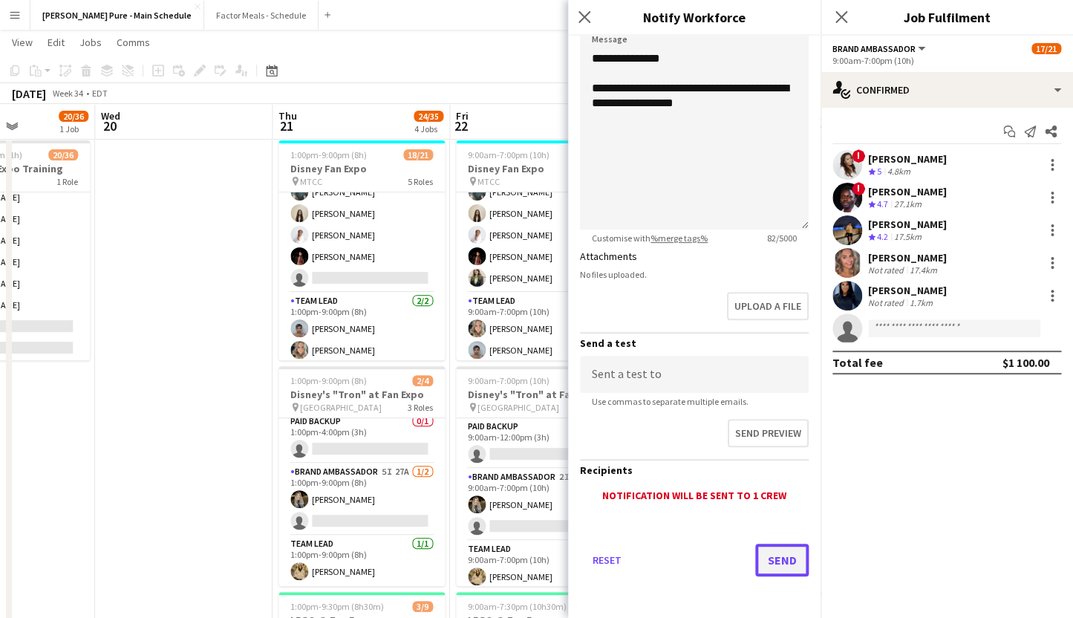
click at [786, 565] on button "Send" at bounding box center [782, 560] width 53 height 33
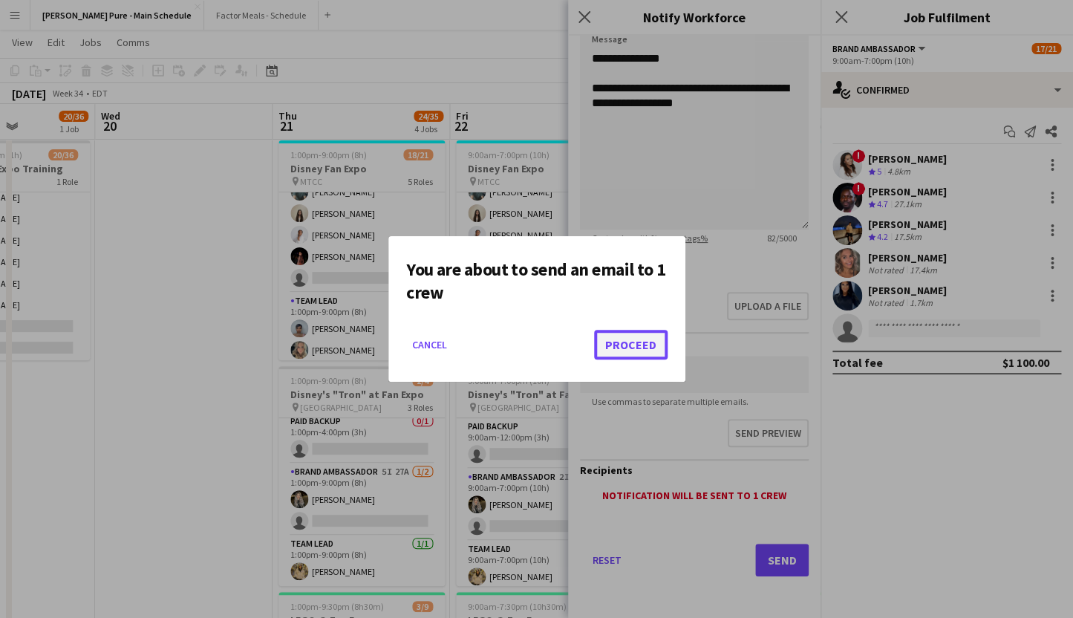
click at [626, 345] on button "Proceed" at bounding box center [631, 345] width 74 height 30
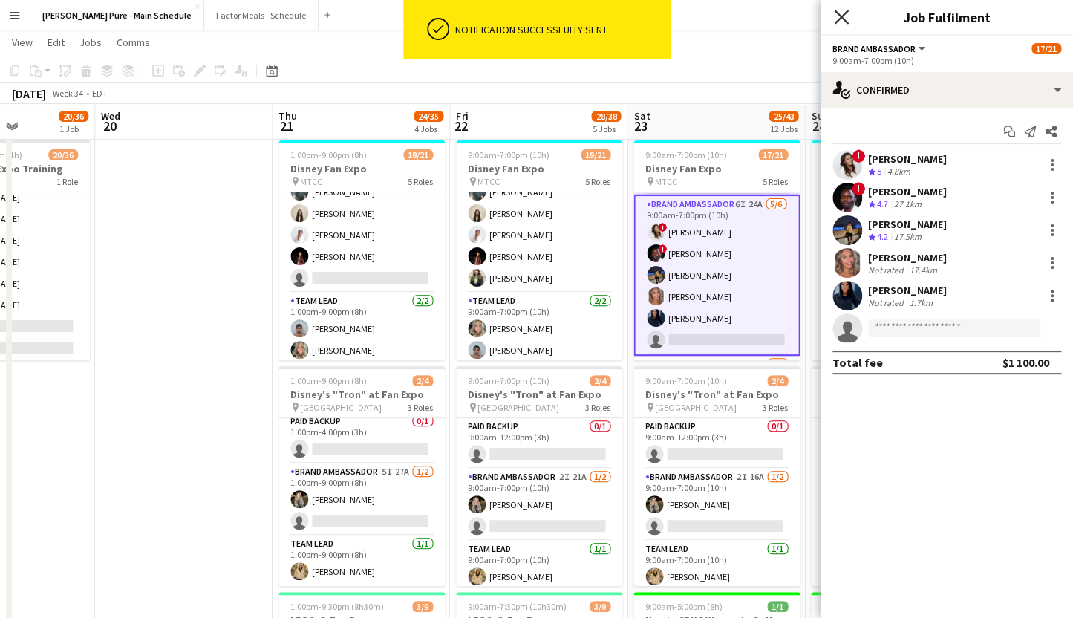
click at [845, 14] on icon at bounding box center [841, 17] width 14 height 14
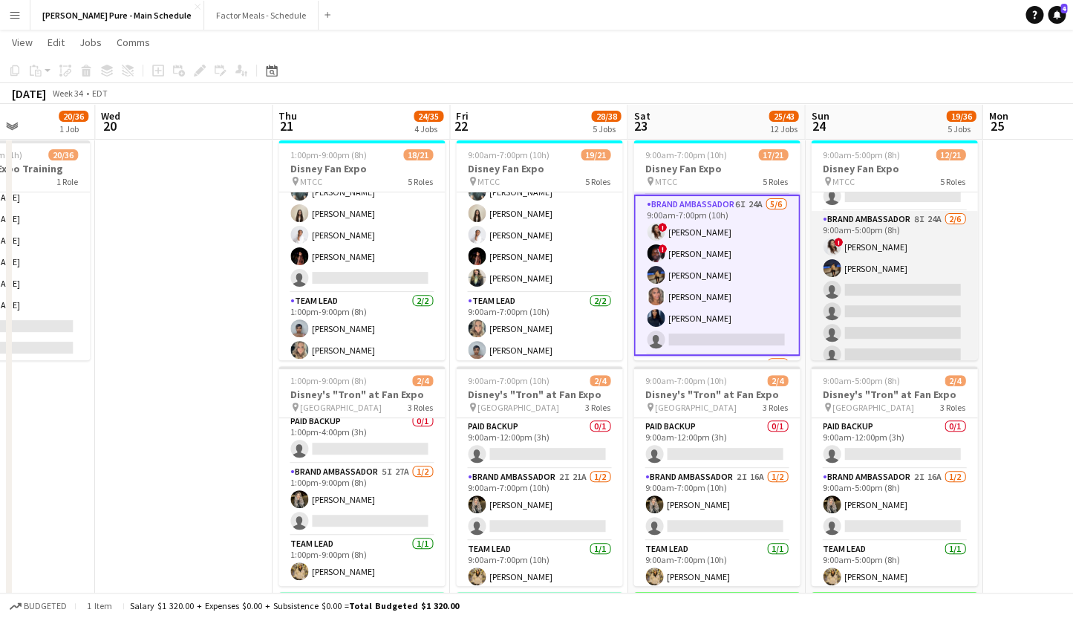
click at [875, 279] on app-card-role "Brand Ambassador 8I 24A 2/6 9:00am-5:00pm (8h) ! Christina Cabral Ritish Nagpal…" at bounding box center [894, 290] width 166 height 158
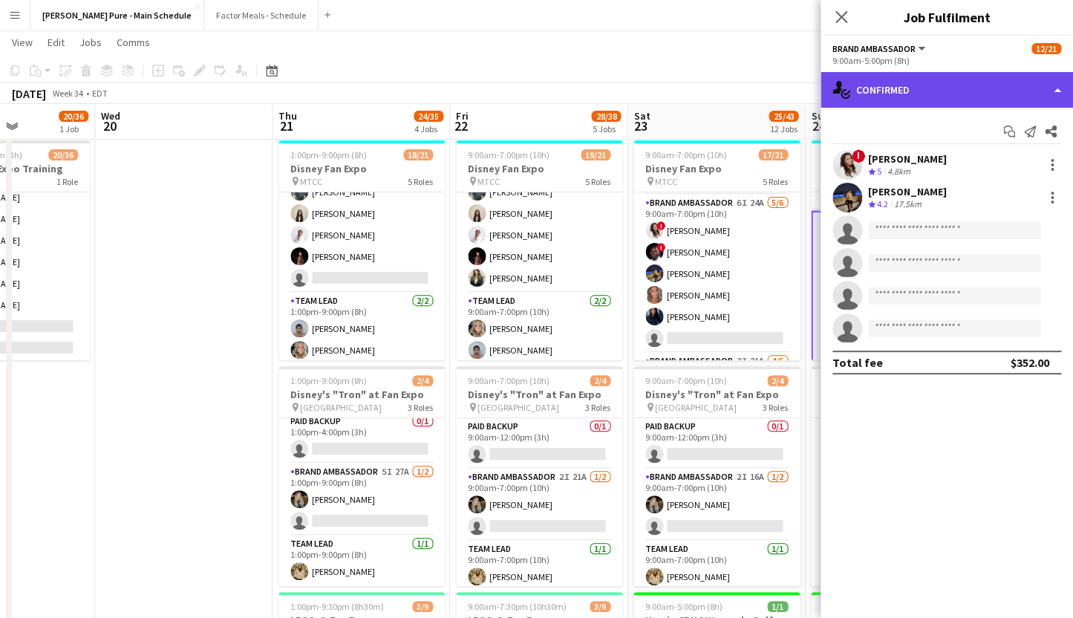
click at [877, 82] on div "single-neutral-actions-check-2 Confirmed" at bounding box center [947, 90] width 253 height 36
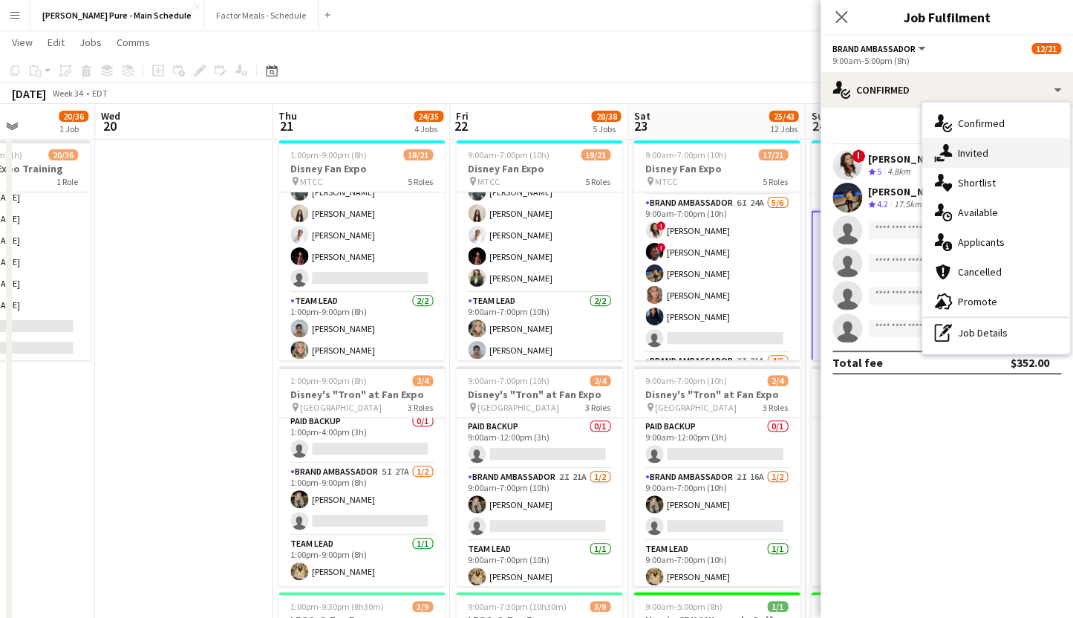
click at [952, 152] on div "single-neutral-actions-share-1 Invited" at bounding box center [996, 153] width 147 height 30
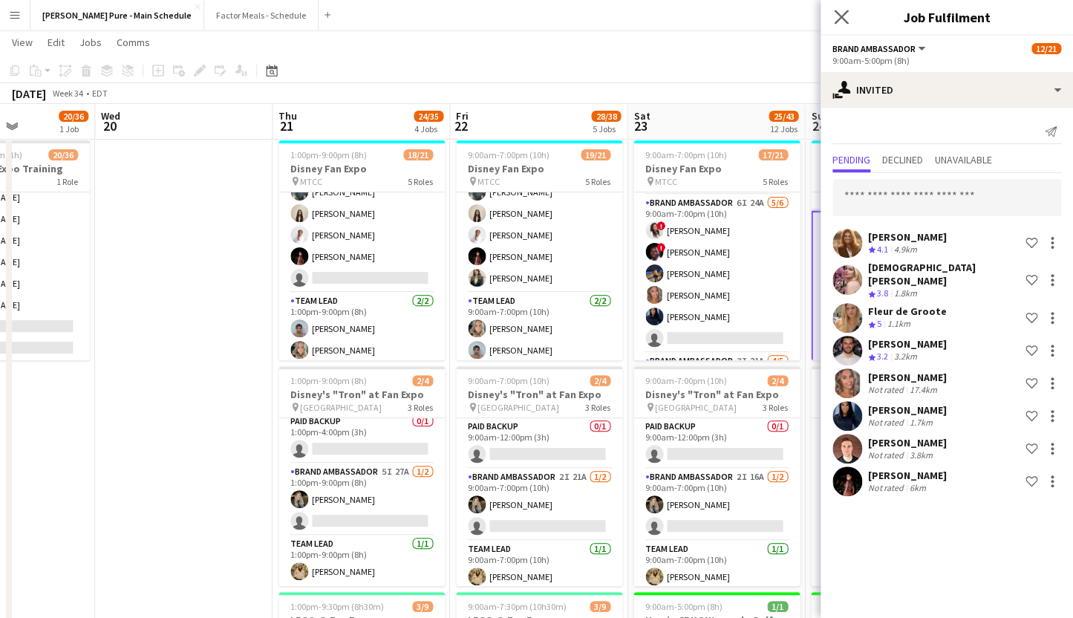
click at [842, 7] on app-icon "Close pop-in" at bounding box center [842, 18] width 22 height 22
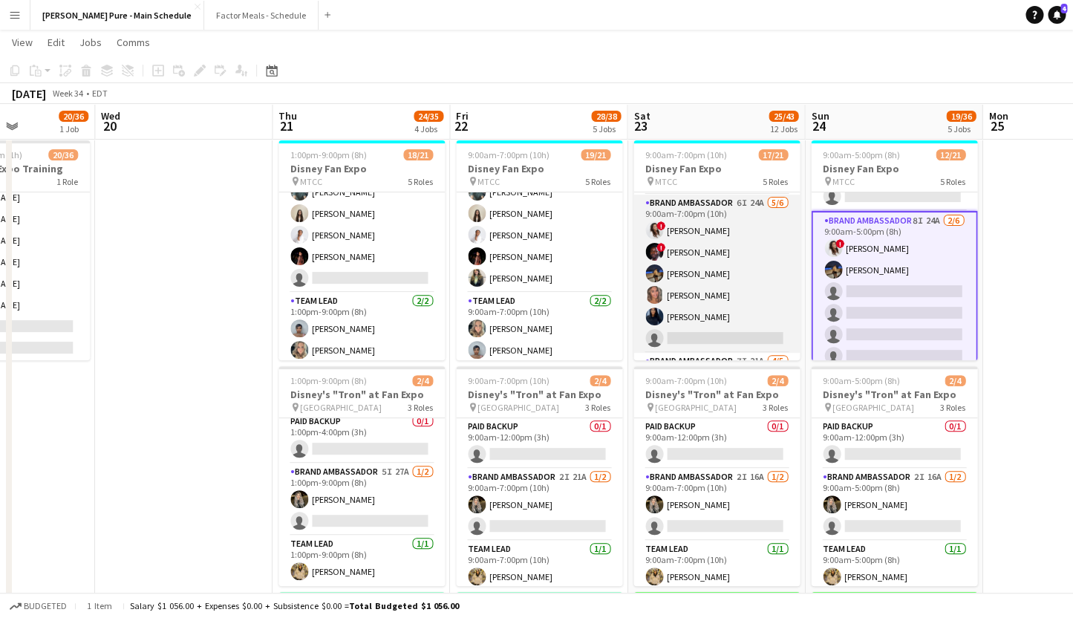
click at [698, 290] on app-card-role "Brand Ambassador 6I 24A 5/6 9:00am-7:00pm (10h) ! Christina Cabral ! Anthony Ke…" at bounding box center [717, 274] width 166 height 158
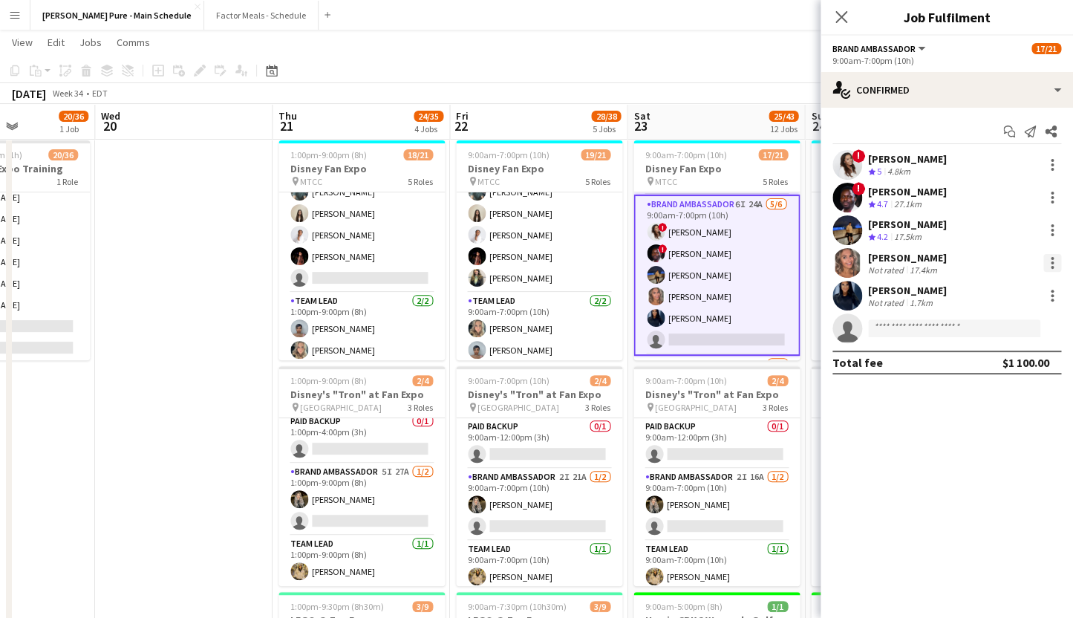
click at [1053, 264] on div at bounding box center [1052, 263] width 3 height 3
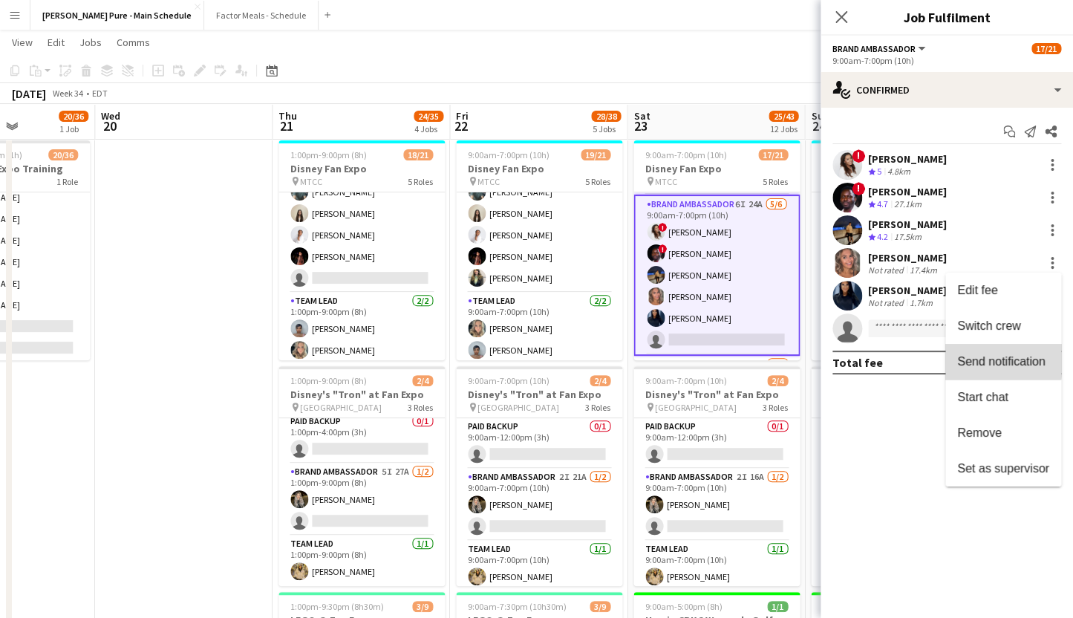
click at [993, 359] on span "Send notification" at bounding box center [1002, 361] width 88 height 13
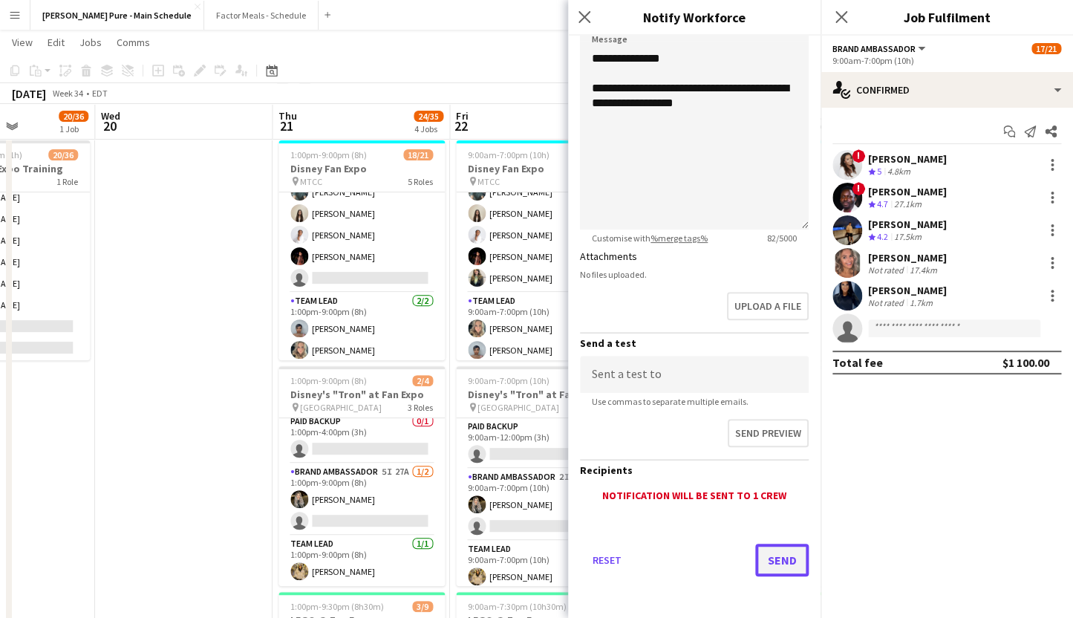
click at [773, 559] on button "Send" at bounding box center [782, 560] width 53 height 33
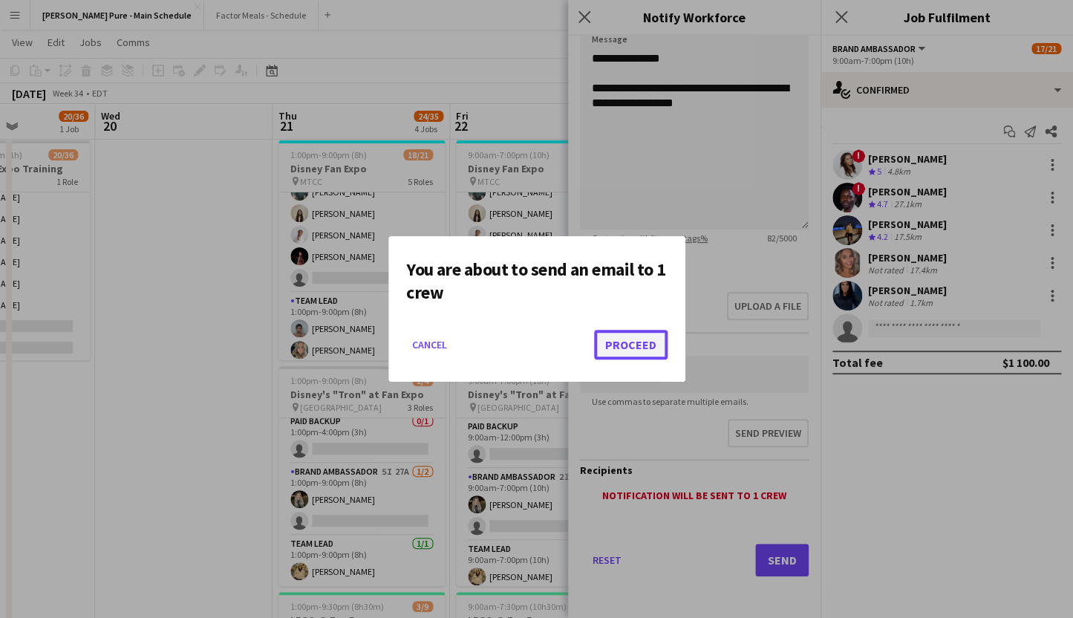
click at [644, 348] on button "Proceed" at bounding box center [631, 345] width 74 height 30
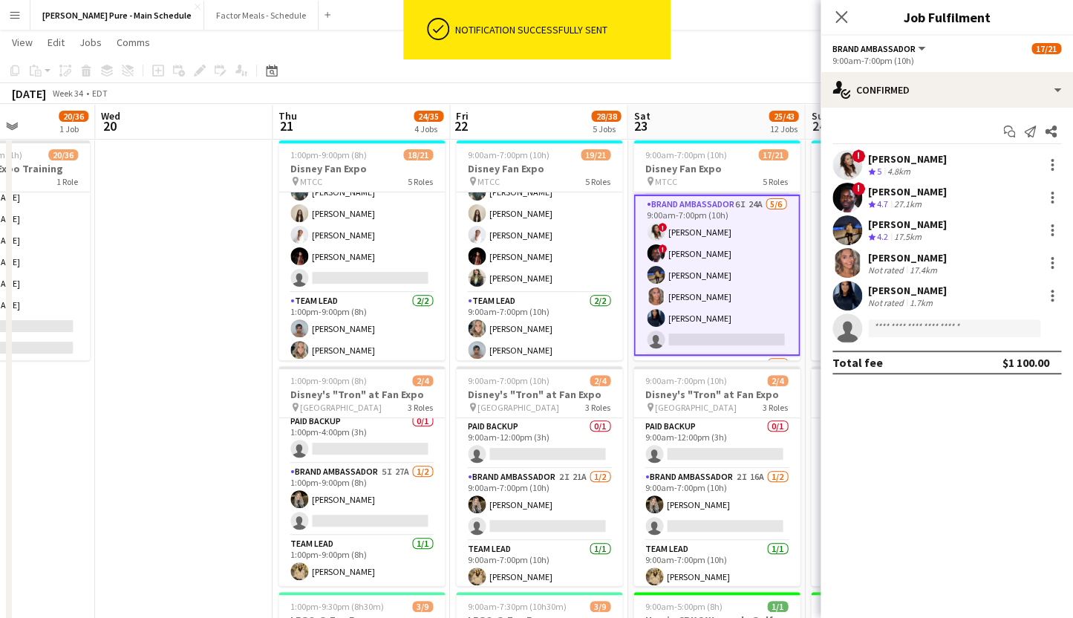
click at [716, 308] on app-card-role "Brand Ambassador 6I 24A 5/6 9:00am-7:00pm (10h) ! Christina Cabral ! Anthony Ke…" at bounding box center [717, 275] width 166 height 161
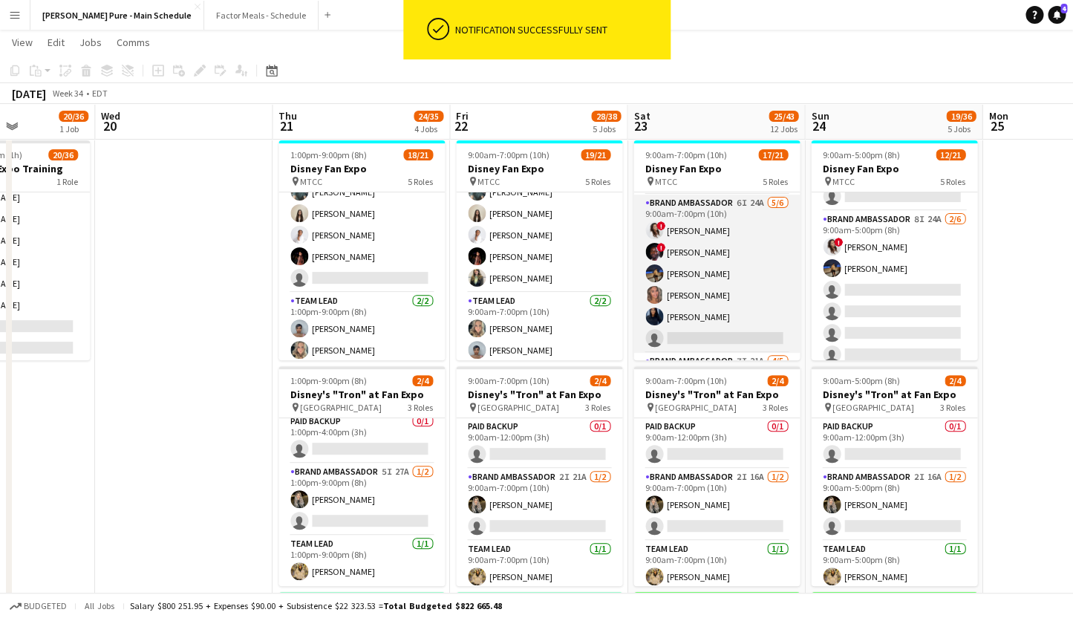
click at [730, 320] on app-card-role "Brand Ambassador 6I 24A 5/6 9:00am-7:00pm (10h) ! Christina Cabral ! Anthony Ke…" at bounding box center [717, 274] width 166 height 158
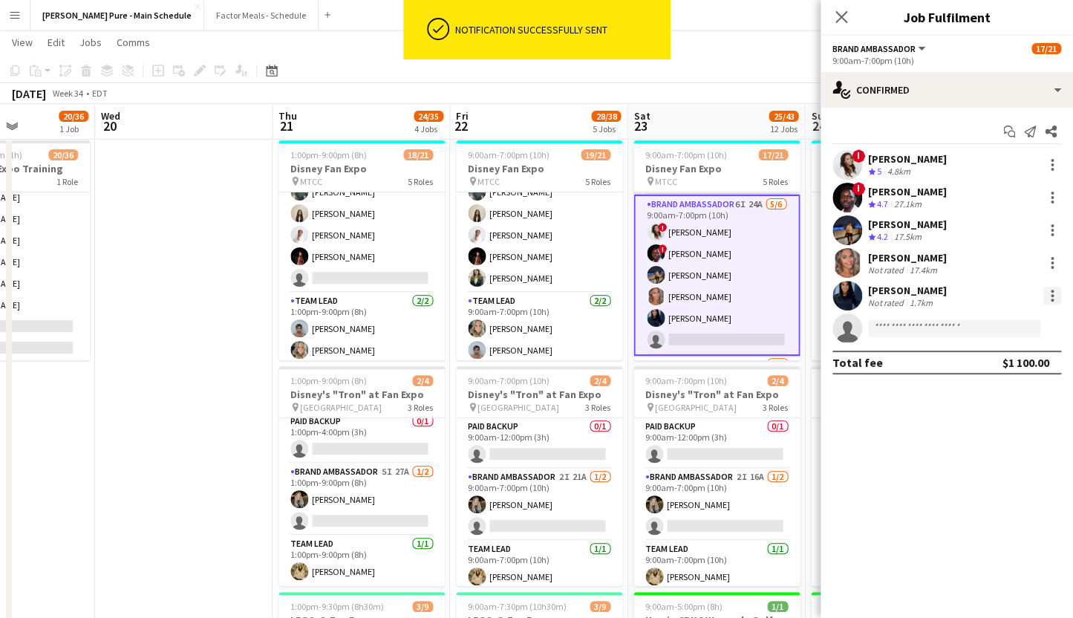
click at [1059, 289] on div at bounding box center [1053, 296] width 18 height 18
click at [997, 397] on span "Send notification" at bounding box center [1002, 394] width 88 height 13
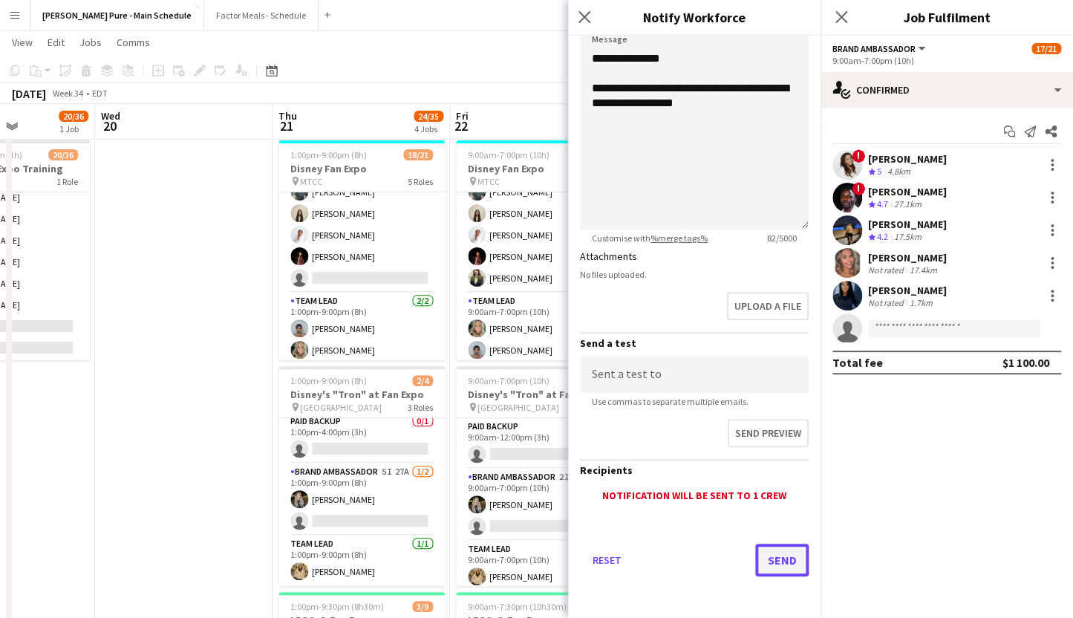
click at [777, 556] on button "Send" at bounding box center [782, 560] width 53 height 33
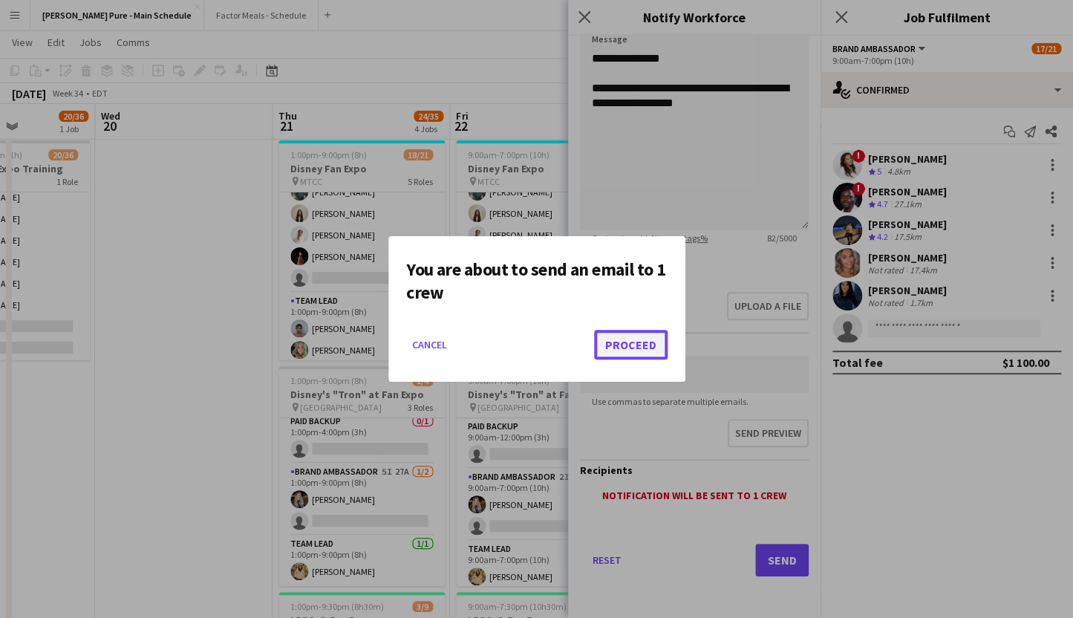
click at [623, 337] on button "Proceed" at bounding box center [631, 345] width 74 height 30
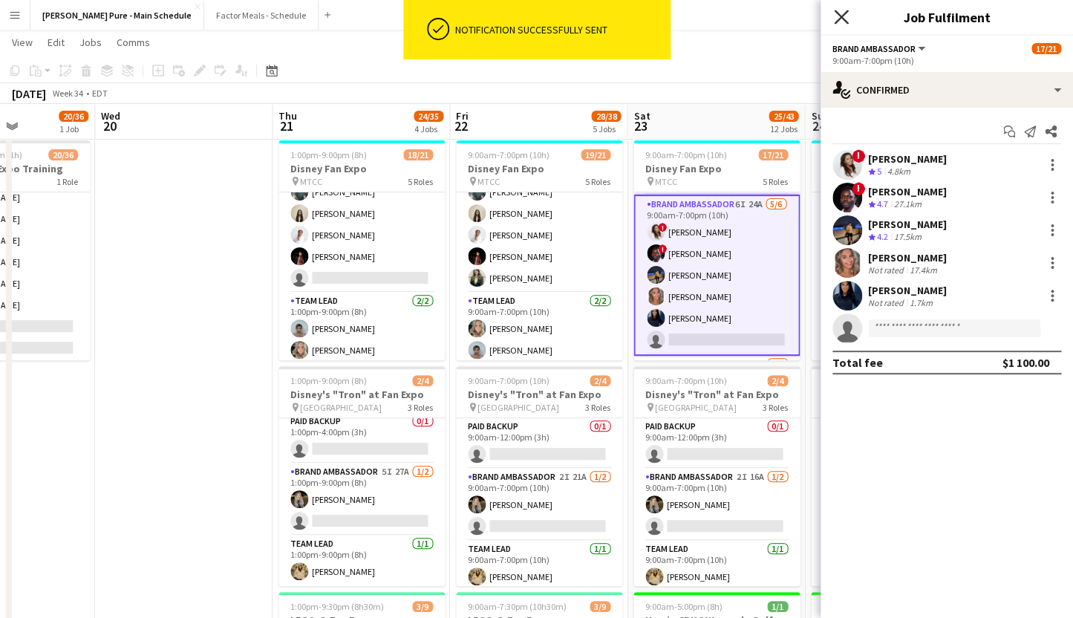
click at [841, 16] on icon at bounding box center [841, 17] width 14 height 14
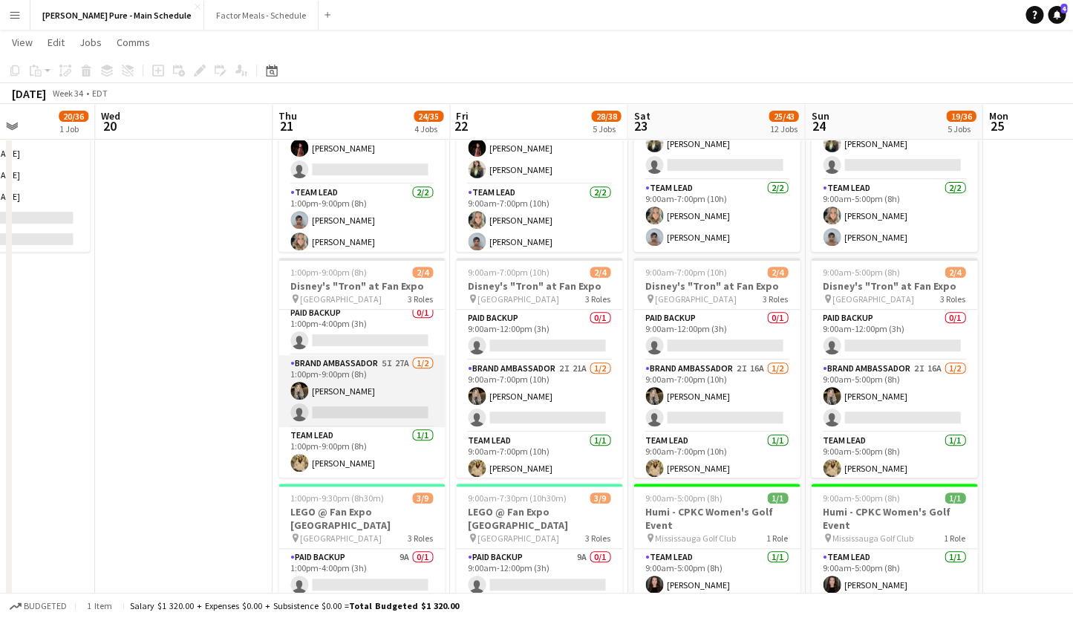
click at [368, 374] on app-card-role "Brand Ambassador 5I 27A [DATE] 1:00pm-9:00pm (8h) [PERSON_NAME] single-neutral-…" at bounding box center [362, 391] width 166 height 72
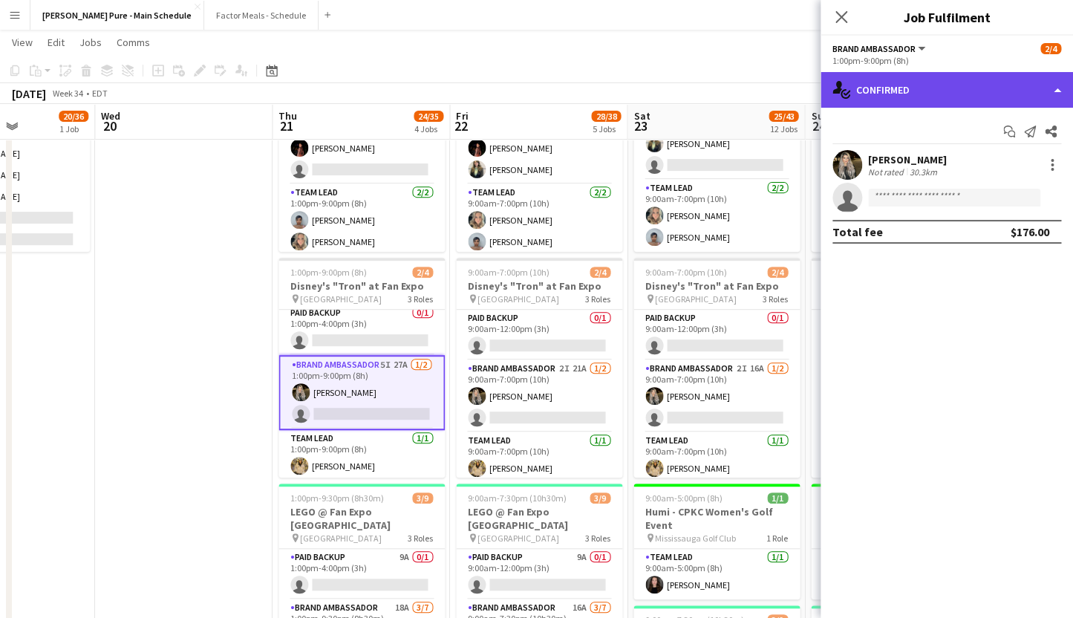
click at [913, 79] on div "single-neutral-actions-check-2 Confirmed" at bounding box center [947, 90] width 253 height 36
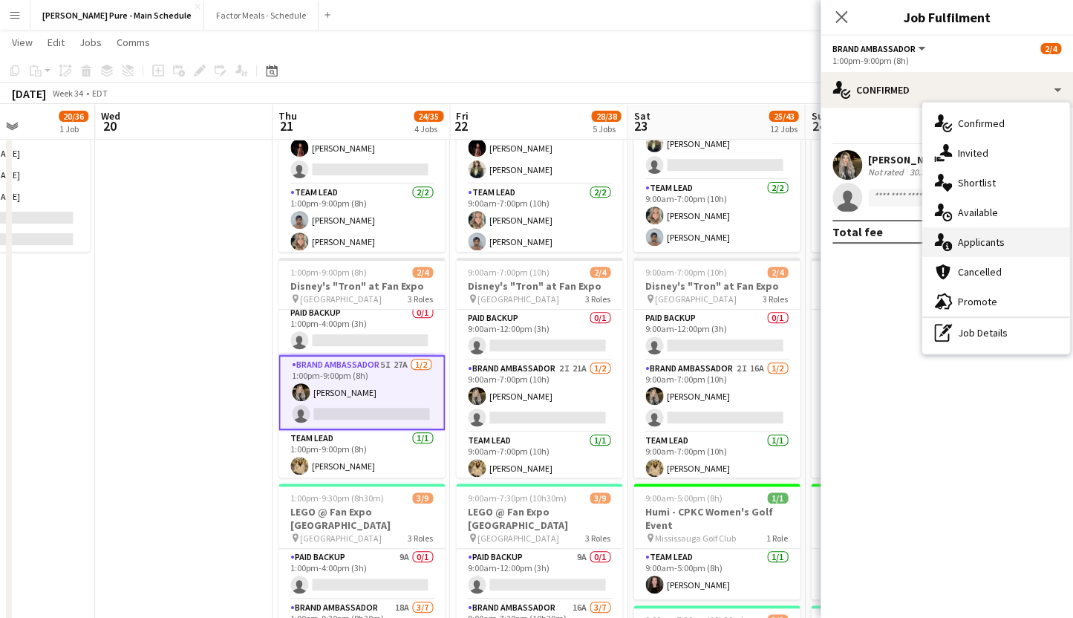
click at [998, 249] on div "single-neutral-actions-information Applicants" at bounding box center [996, 242] width 147 height 30
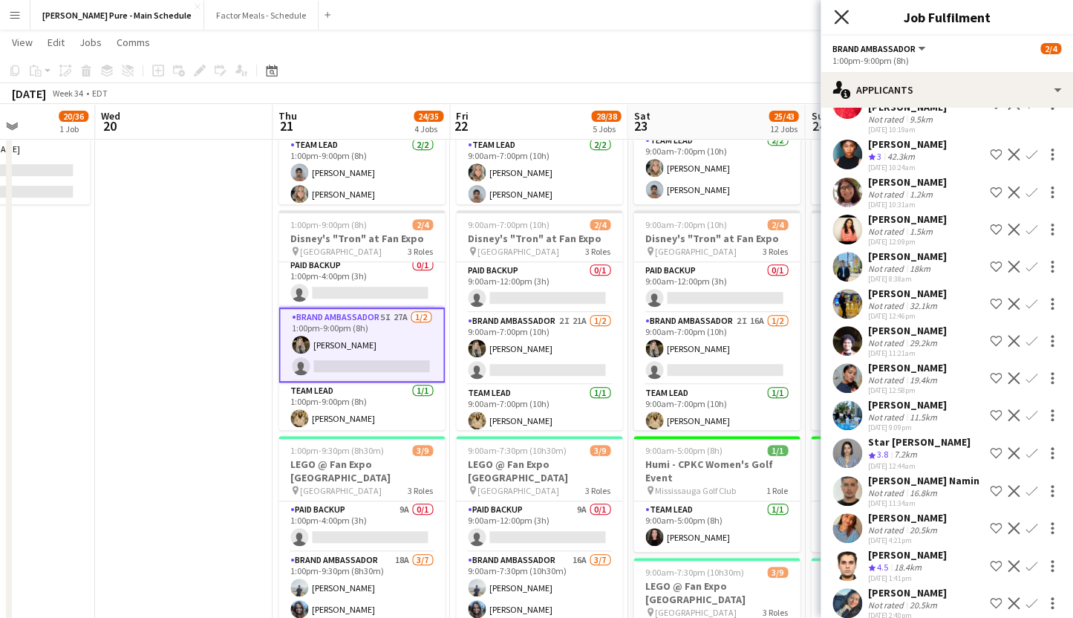
click at [838, 20] on icon at bounding box center [841, 17] width 14 height 14
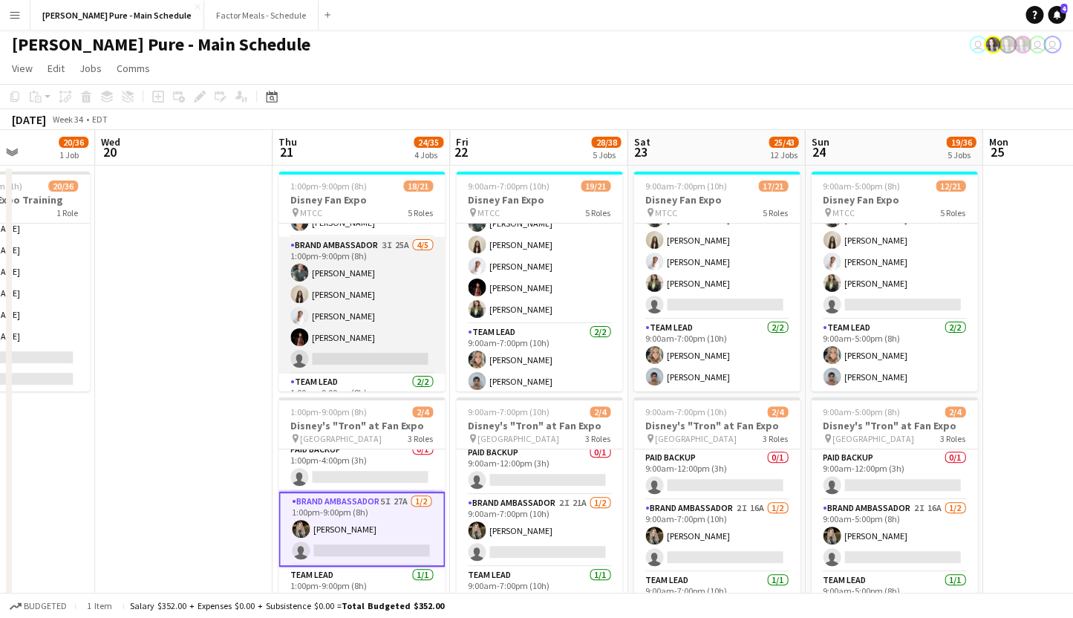
click at [367, 248] on app-card-role "Brand Ambassador 3I 25A 4/5 1:00pm-9:00pm (8h) Dylan Watts Geanie Luu Jessica O…" at bounding box center [362, 305] width 166 height 137
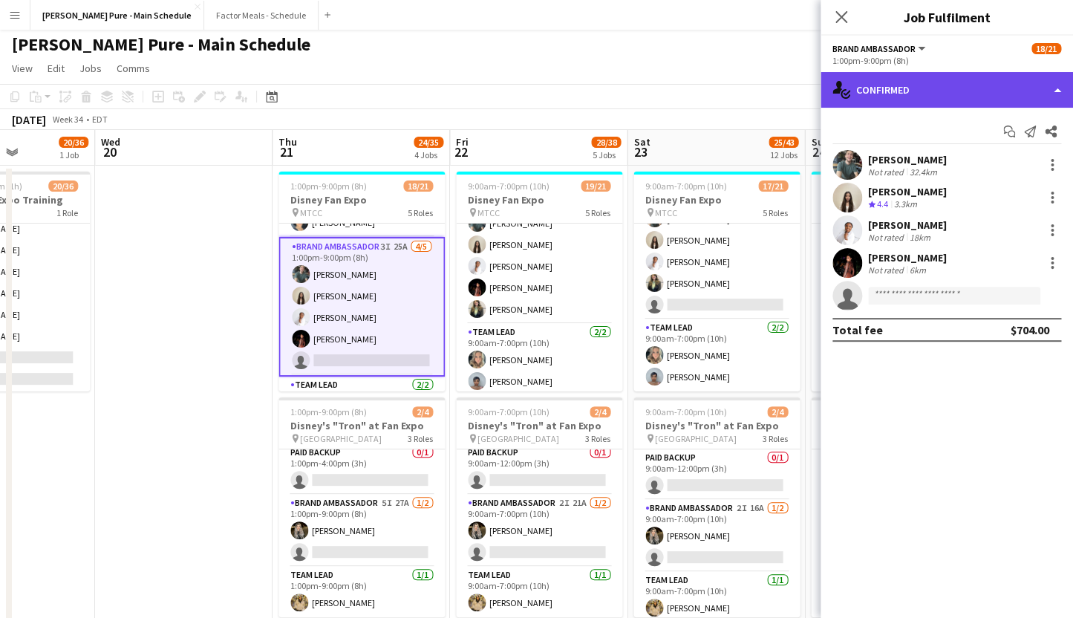
click at [932, 85] on div "single-neutral-actions-check-2 Confirmed" at bounding box center [947, 90] width 253 height 36
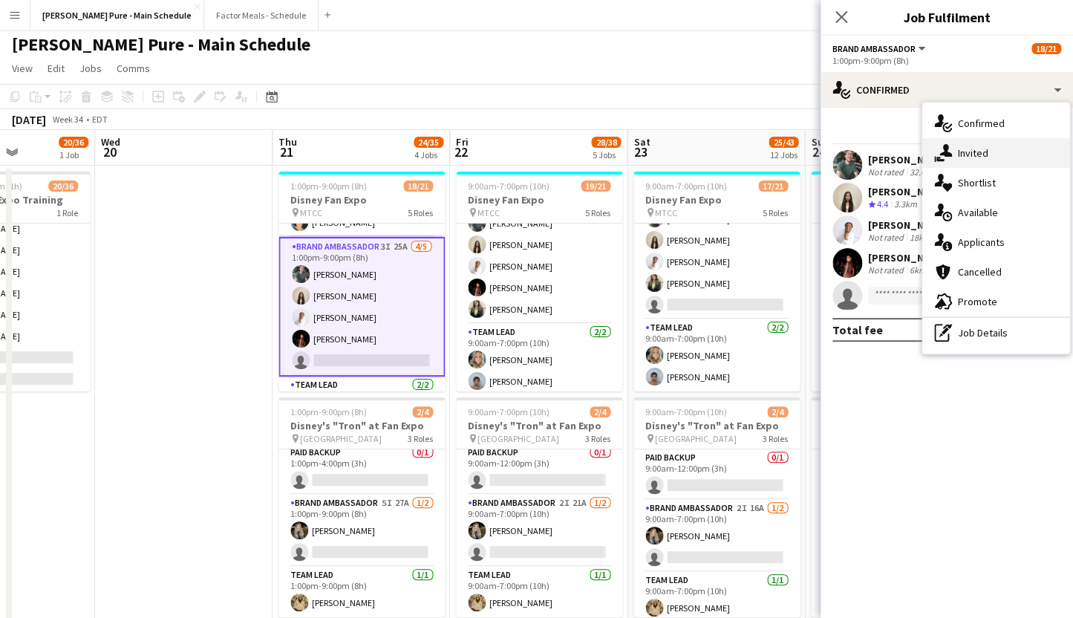
click at [1001, 159] on div "single-neutral-actions-share-1 Invited" at bounding box center [996, 153] width 147 height 30
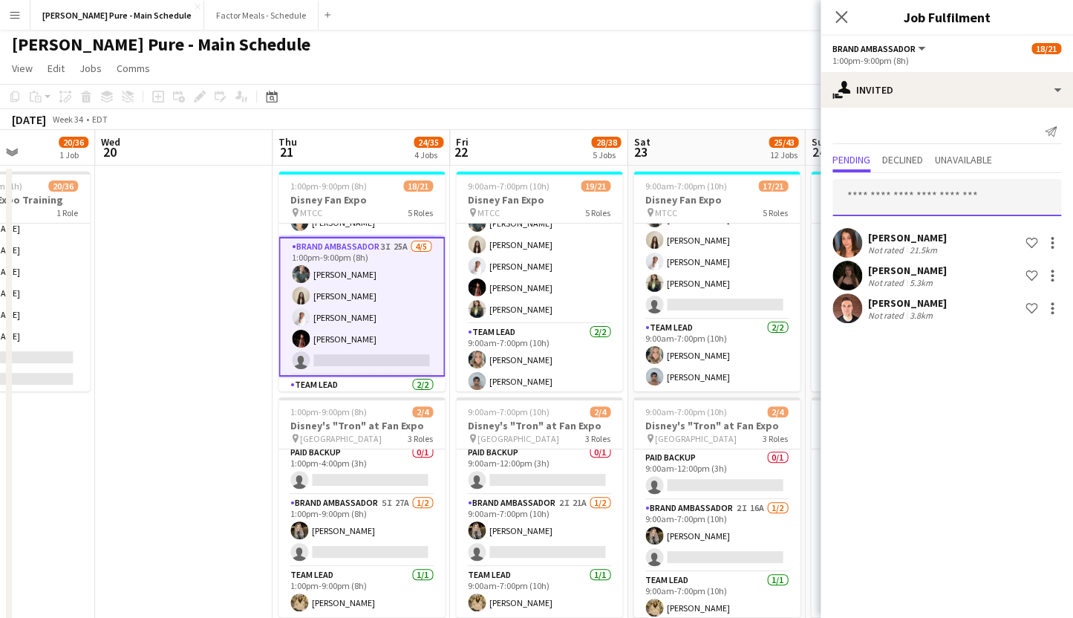
click at [908, 192] on input "text" at bounding box center [947, 197] width 229 height 37
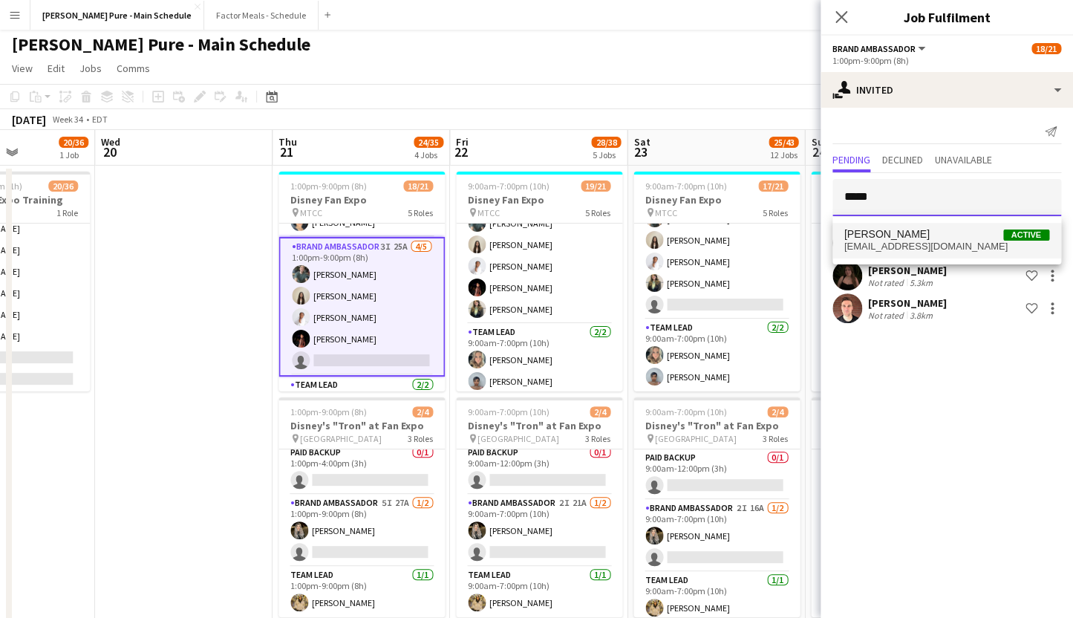
type input "*****"
click at [932, 244] on span "hensi1811@gmail.com" at bounding box center [947, 247] width 205 height 12
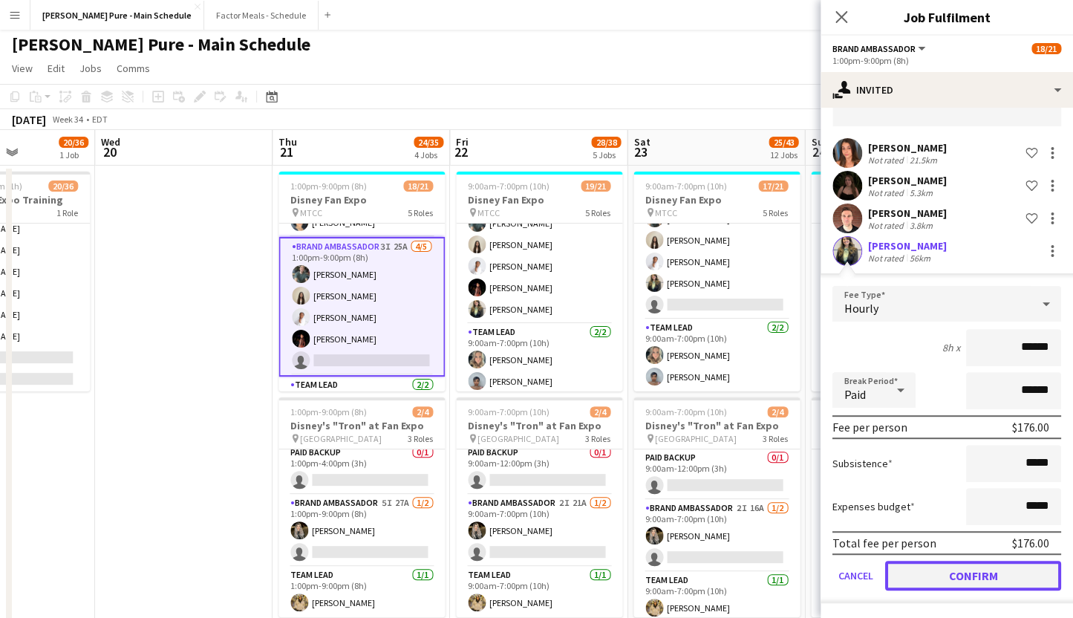
click at [942, 578] on button "Confirm" at bounding box center [974, 576] width 176 height 30
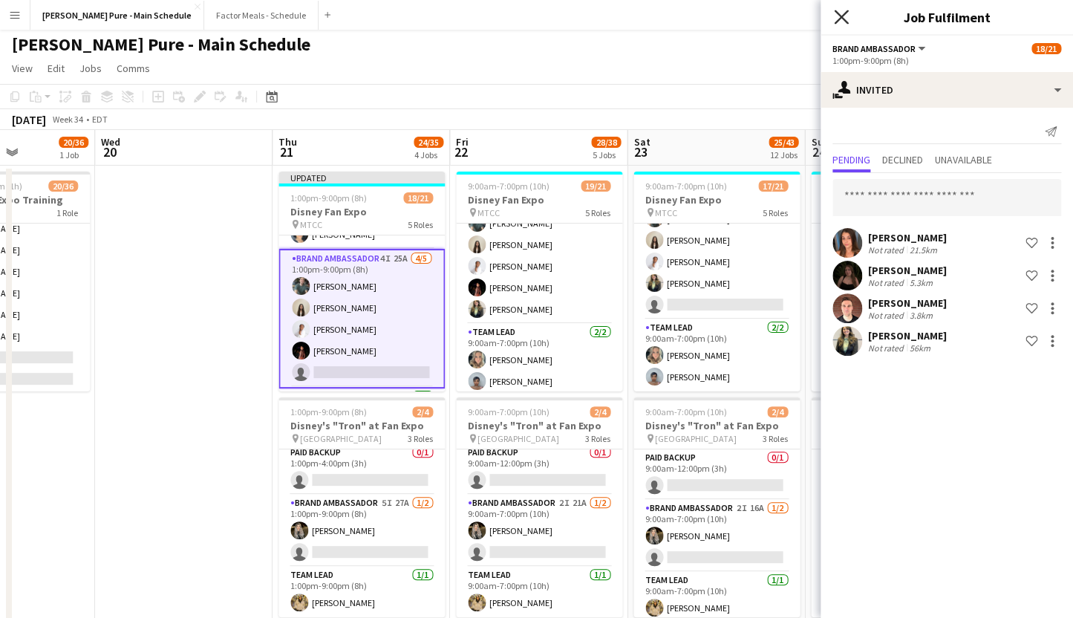
click at [837, 16] on icon "Close pop-in" at bounding box center [841, 17] width 14 height 14
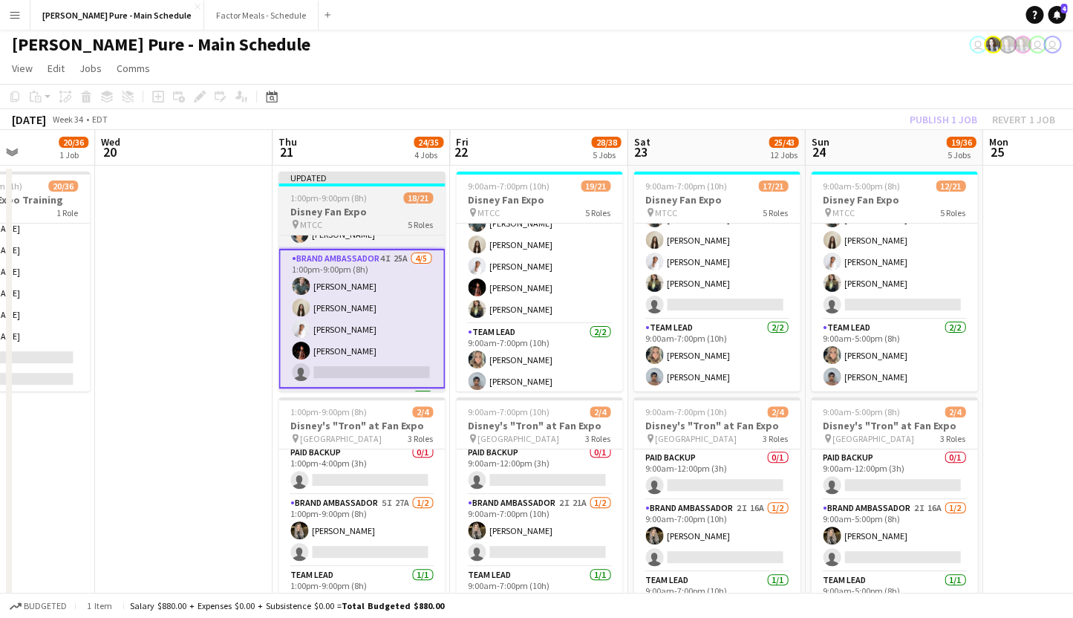
click at [369, 181] on div "Updated" at bounding box center [362, 178] width 166 height 12
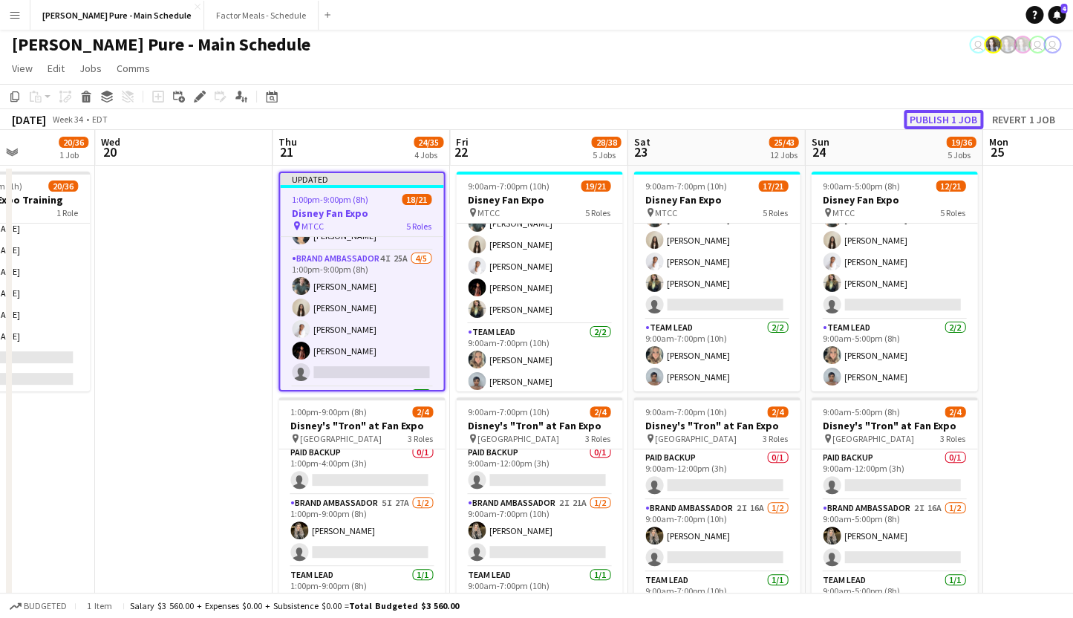
click at [946, 117] on button "Publish 1 job" at bounding box center [943, 119] width 79 height 19
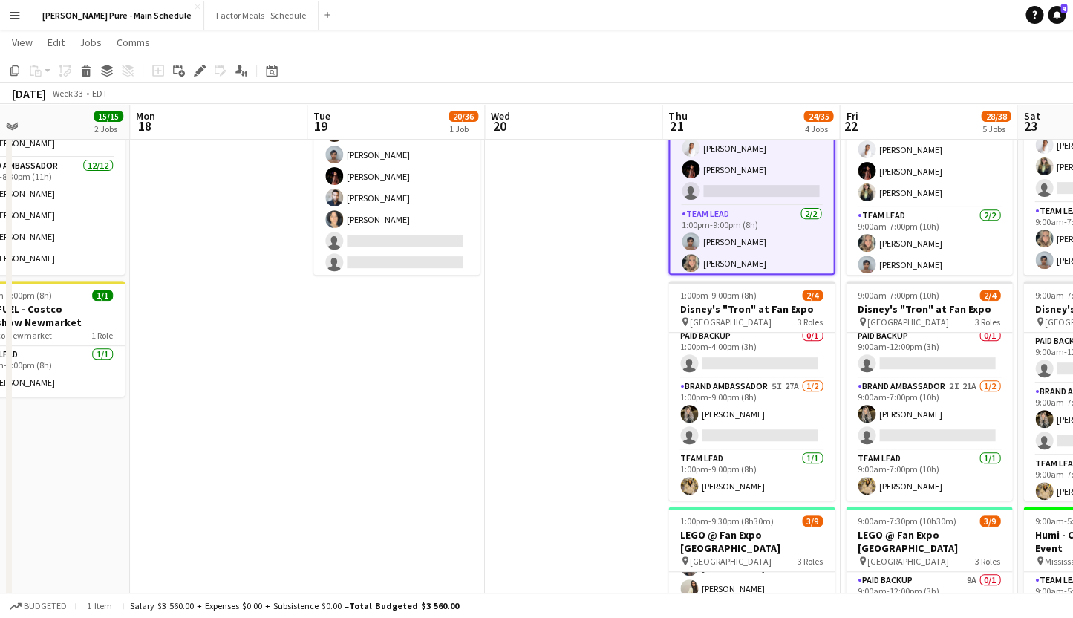
scroll to position [0, 402]
drag, startPoint x: 233, startPoint y: 274, endPoint x: 608, endPoint y: 227, distance: 378.1
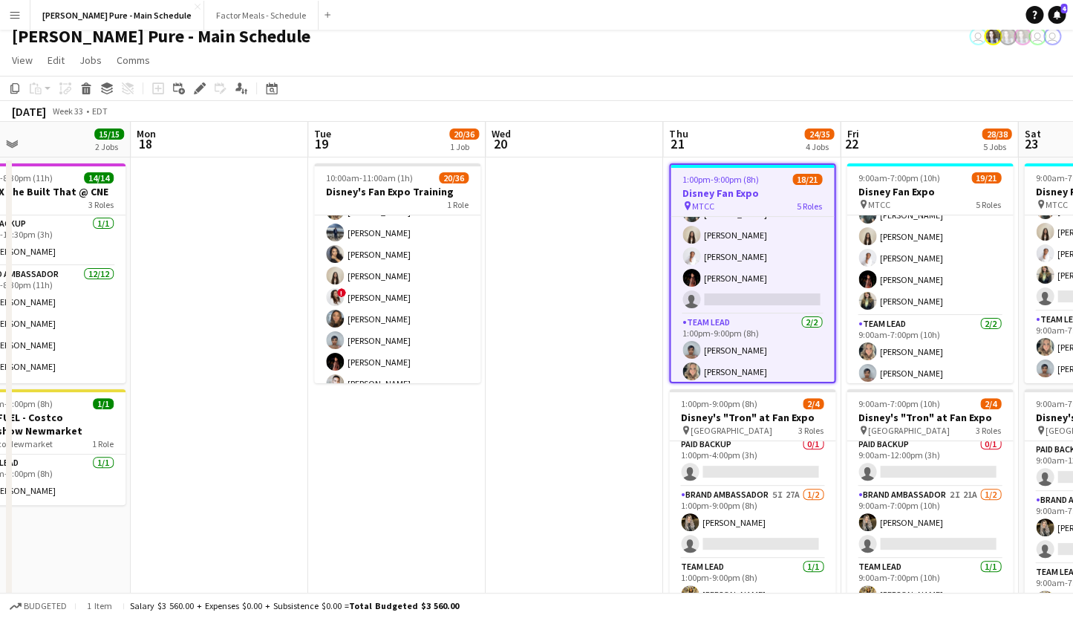
scroll to position [256, 0]
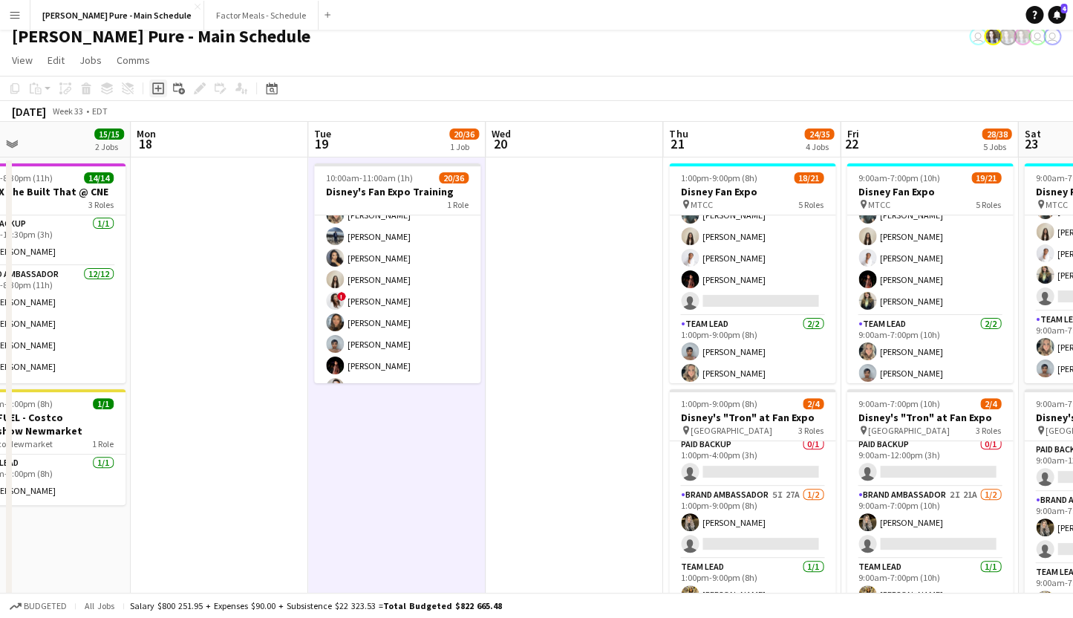
click at [160, 89] on icon "Add job" at bounding box center [158, 88] width 12 height 12
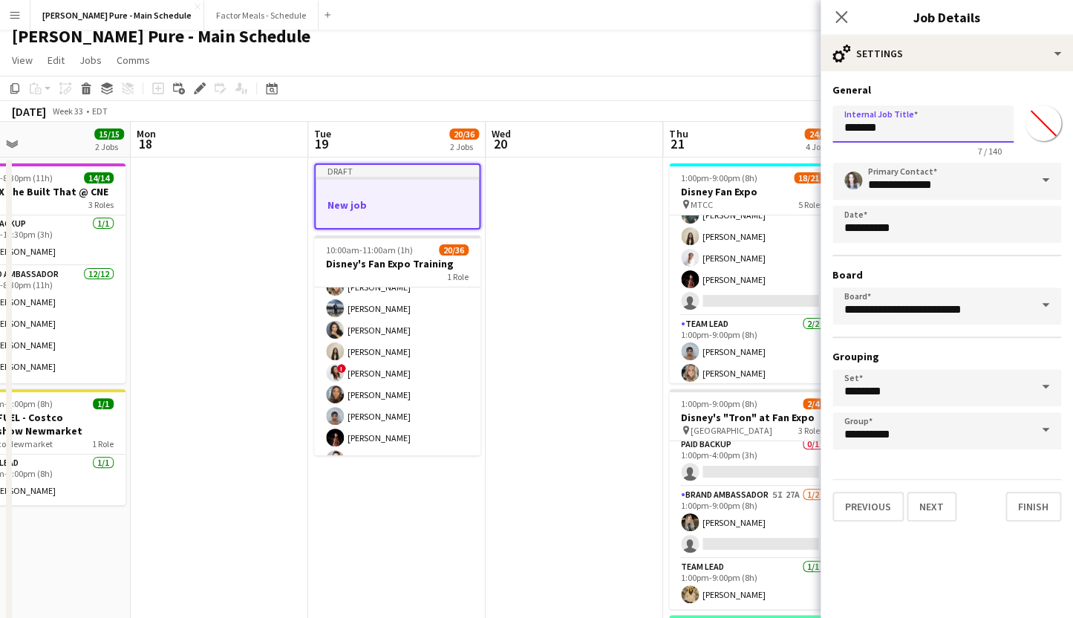
drag, startPoint x: 908, startPoint y: 132, endPoint x: 748, endPoint y: 117, distance: 160.5
click at [833, 117] on input "*******" at bounding box center [923, 123] width 181 height 37
type input "*"
type input "**********"
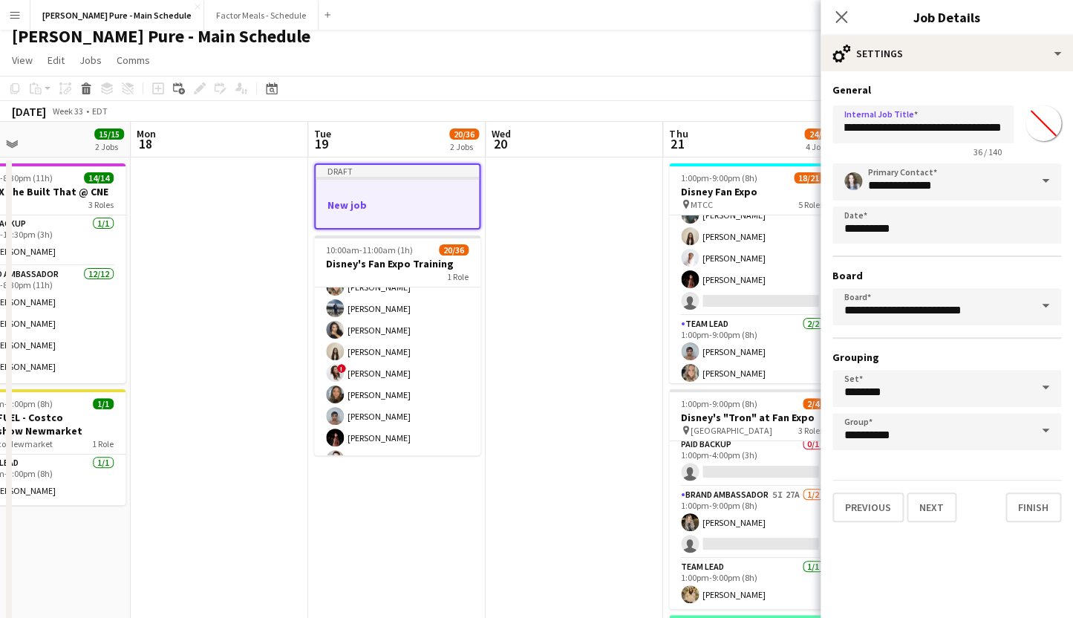
click at [1047, 119] on input "*******" at bounding box center [1043, 123] width 53 height 53
type input "*******"
click at [930, 509] on button "Next" at bounding box center [932, 508] width 50 height 30
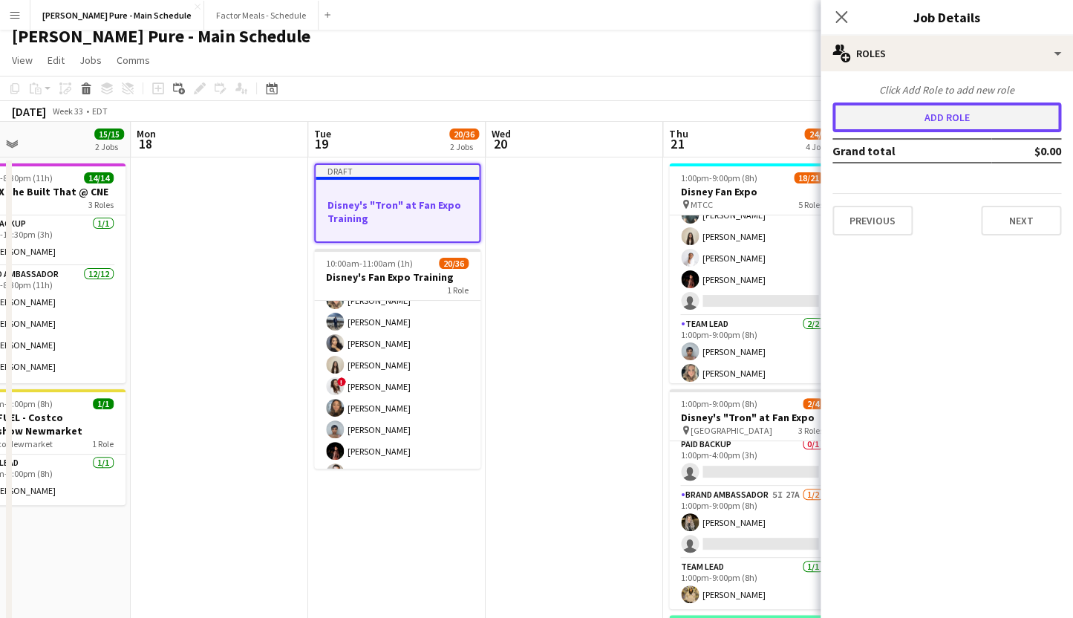
click at [904, 119] on button "Add role" at bounding box center [947, 118] width 229 height 30
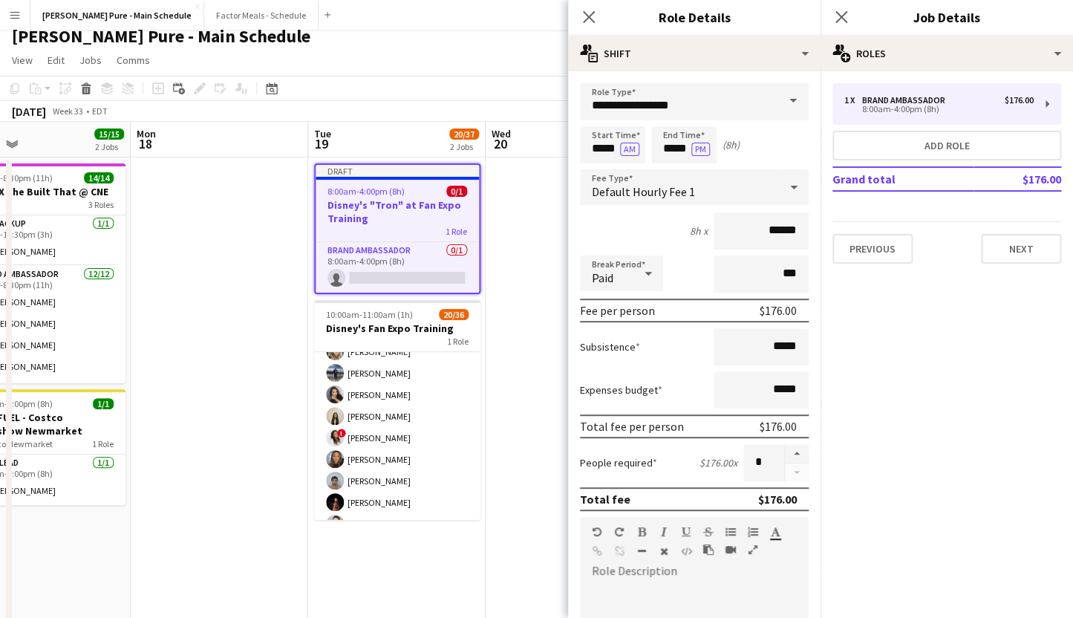
click at [787, 105] on span at bounding box center [793, 101] width 31 height 36
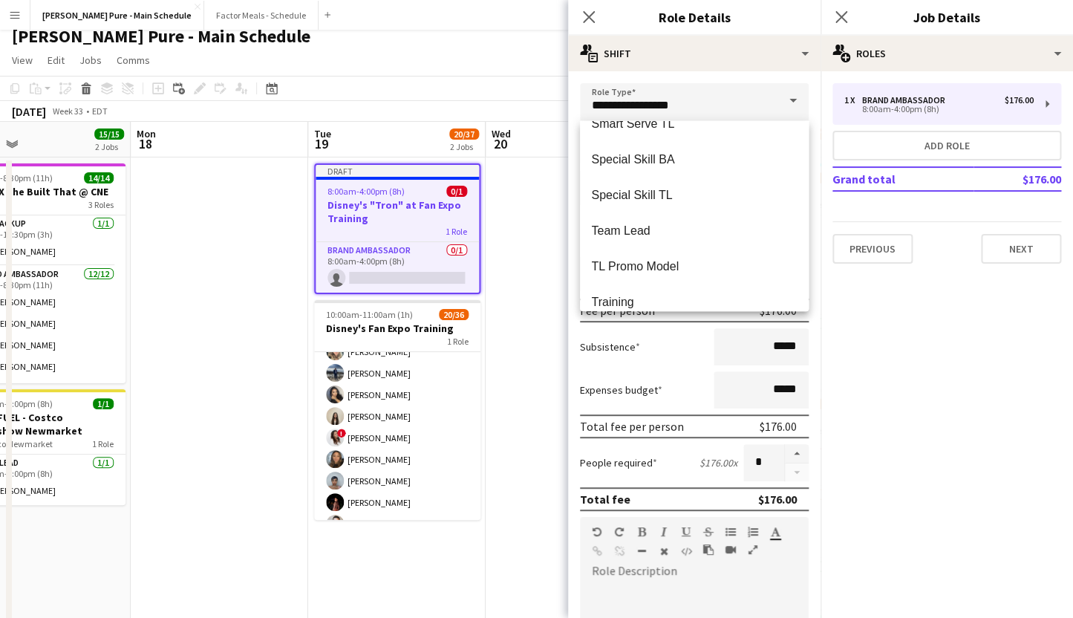
scroll to position [392, 0]
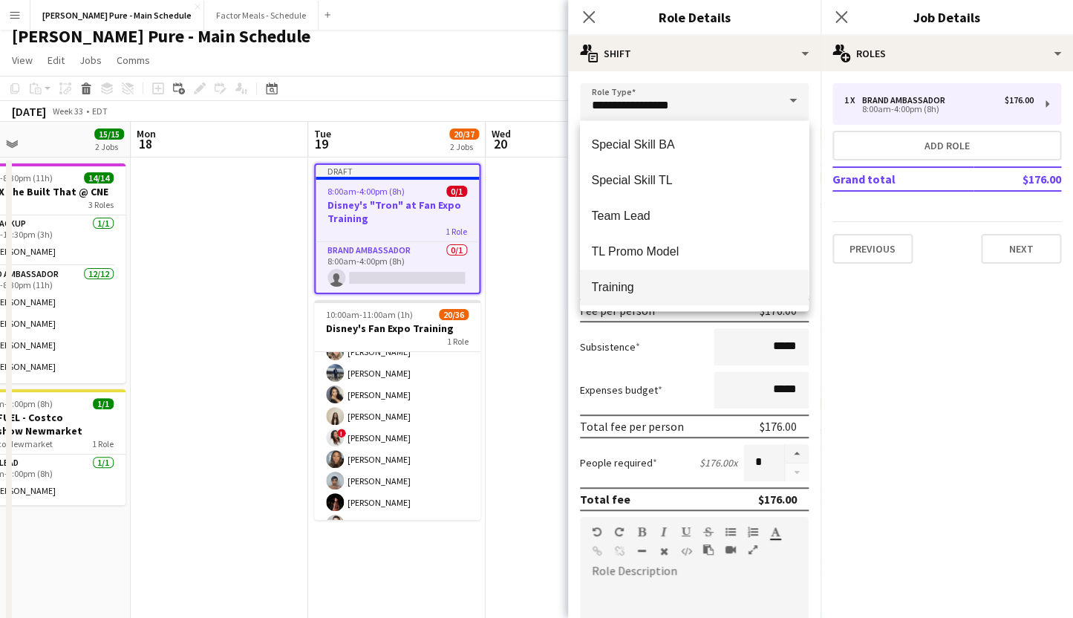
click at [634, 280] on span "Training" at bounding box center [694, 287] width 205 height 14
type input "********"
type input "******"
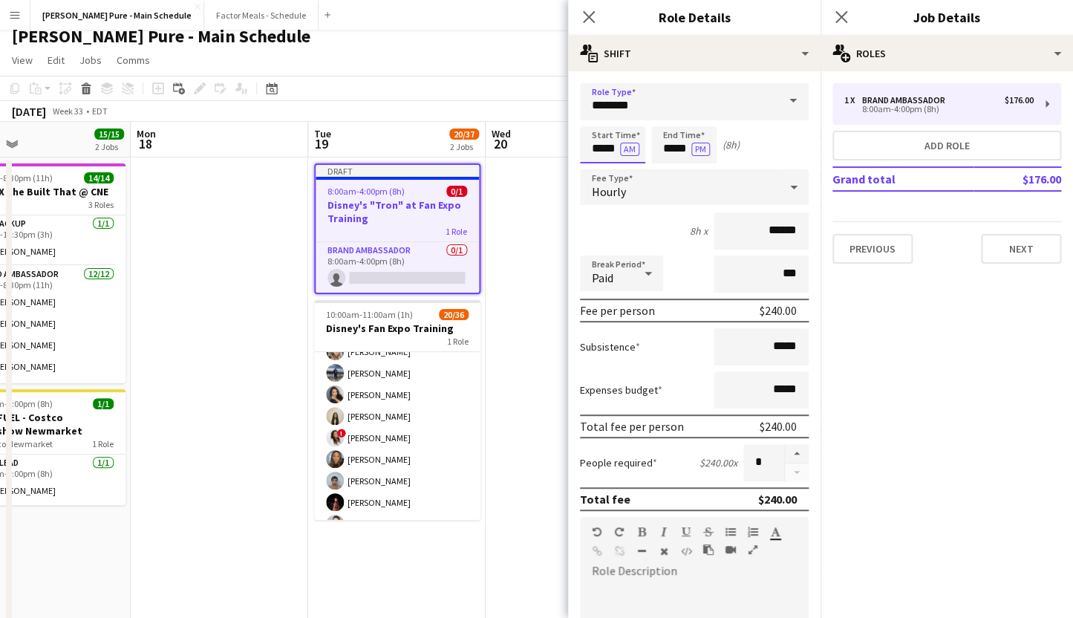
click at [608, 146] on input "*****" at bounding box center [612, 144] width 65 height 37
click at [598, 115] on div at bounding box center [598, 118] width 30 height 15
click at [606, 155] on input "*****" at bounding box center [612, 144] width 65 height 37
click at [600, 151] on input "*****" at bounding box center [612, 144] width 65 height 37
click at [597, 115] on div at bounding box center [598, 118] width 30 height 15
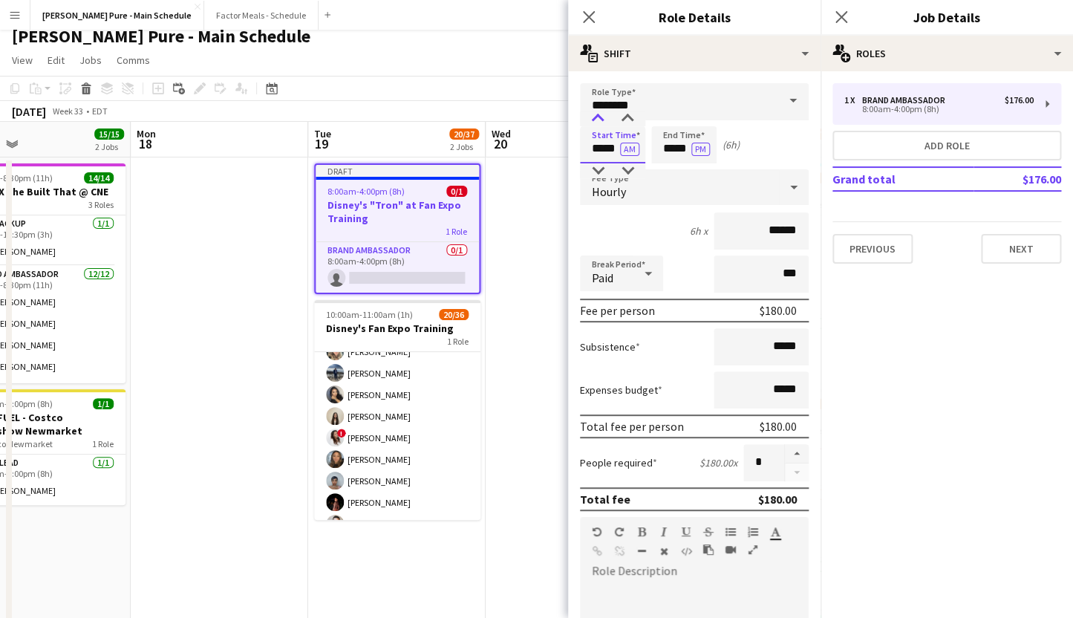
click at [597, 116] on div at bounding box center [598, 118] width 30 height 15
click at [600, 173] on div at bounding box center [598, 170] width 30 height 15
click at [625, 117] on div at bounding box center [628, 118] width 30 height 15
type input "*****"
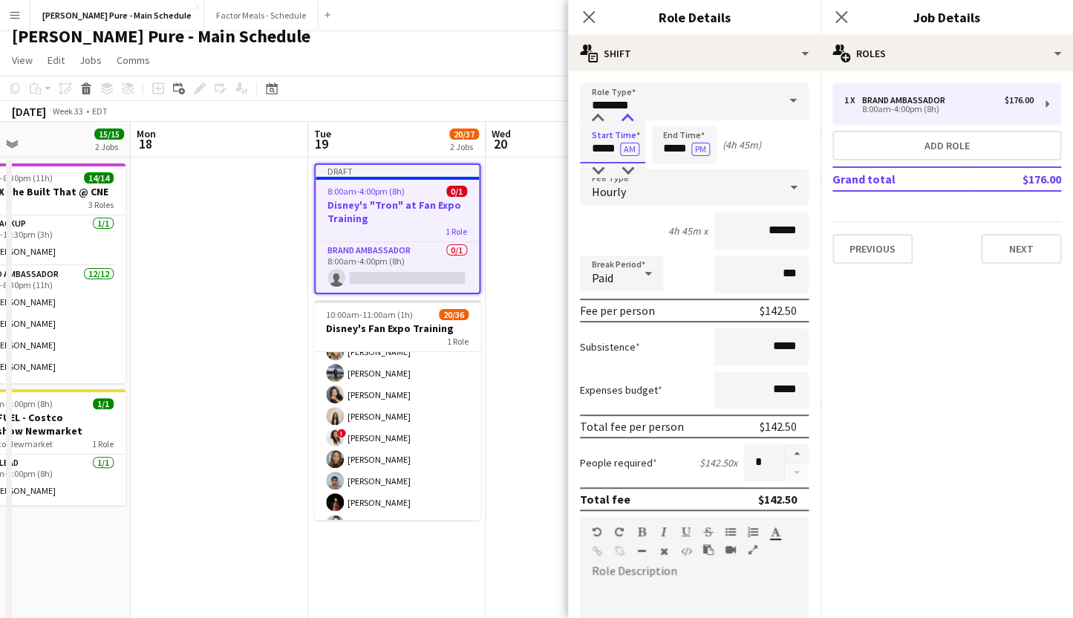
click at [625, 117] on div at bounding box center [628, 118] width 30 height 15
click at [678, 156] on input "*****" at bounding box center [684, 144] width 65 height 37
click at [668, 172] on div at bounding box center [669, 170] width 30 height 15
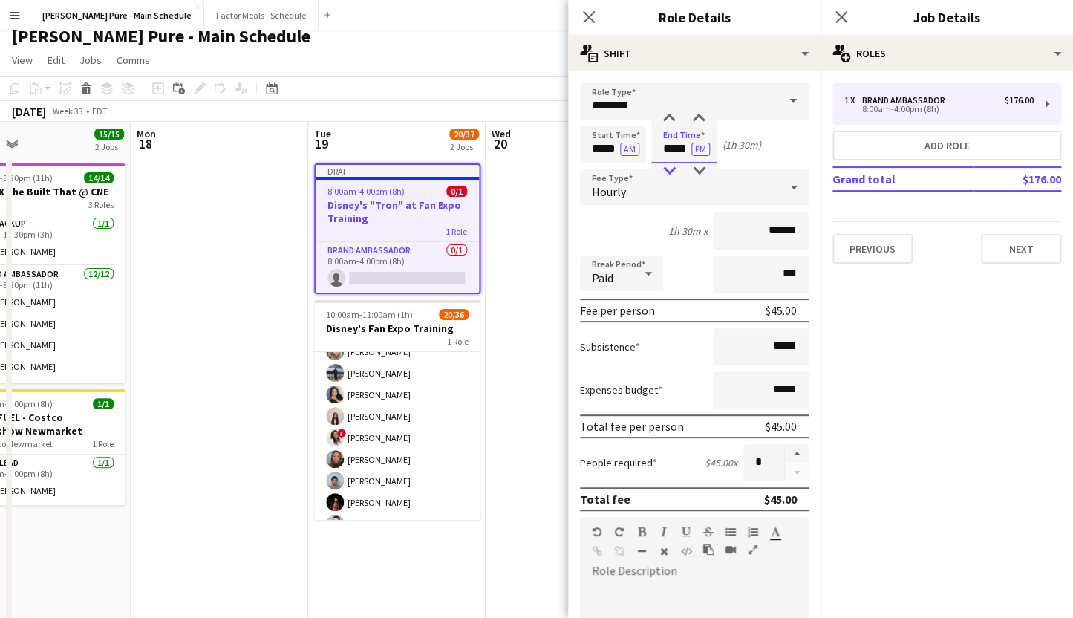
click at [668, 172] on div at bounding box center [669, 170] width 30 height 15
click at [698, 118] on div at bounding box center [699, 118] width 30 height 15
type input "*****"
click at [698, 118] on div at bounding box center [699, 118] width 30 height 15
click at [587, 13] on icon "Close pop-in" at bounding box center [589, 17] width 14 height 14
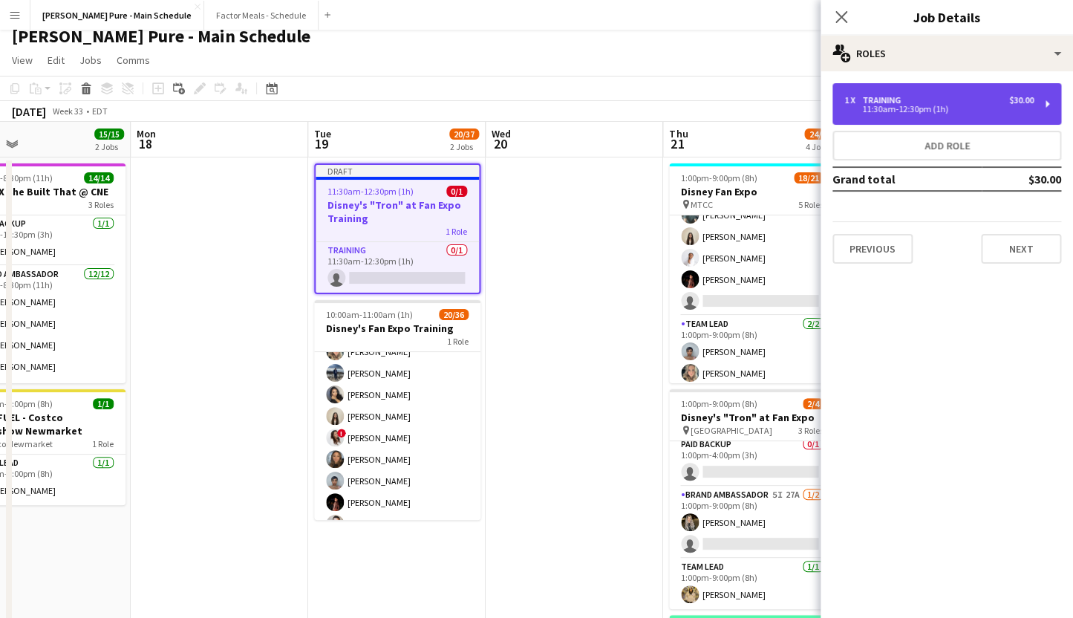
click at [898, 100] on div "Training" at bounding box center [885, 100] width 45 height 10
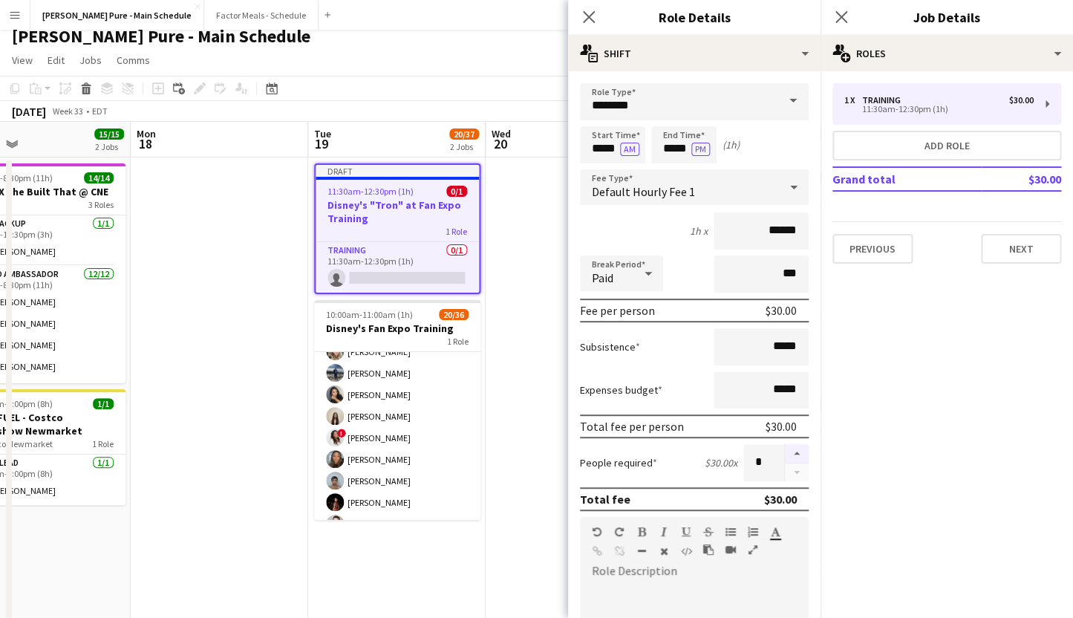
click at [797, 459] on button "button" at bounding box center [797, 453] width 24 height 19
click at [797, 458] on button "button" at bounding box center [797, 453] width 24 height 19
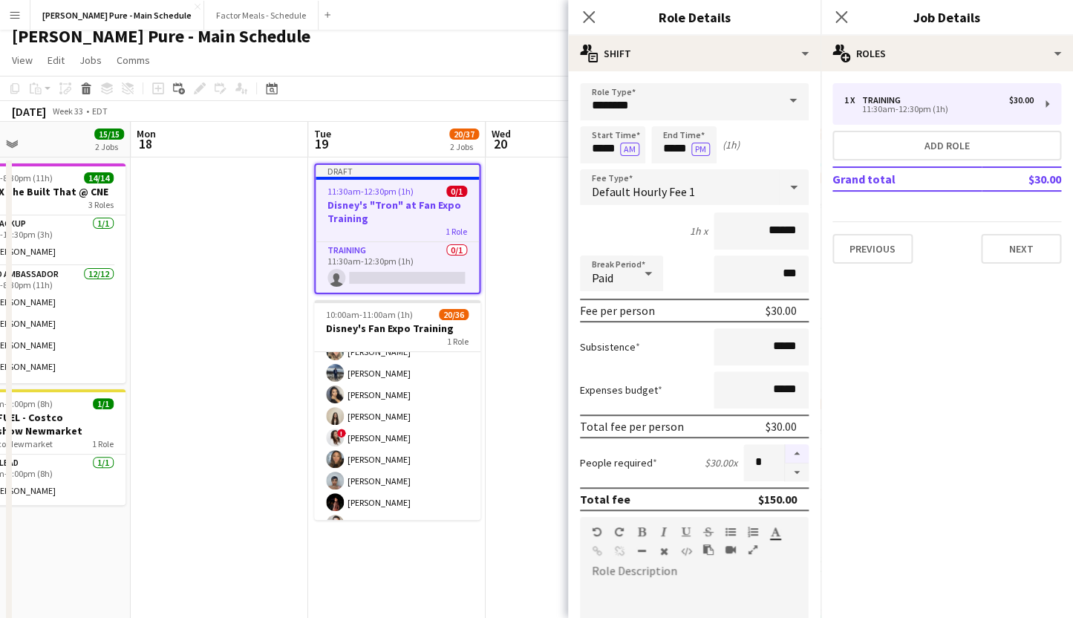
type input "*"
click at [586, 16] on icon "Close pop-in" at bounding box center [589, 17] width 14 height 14
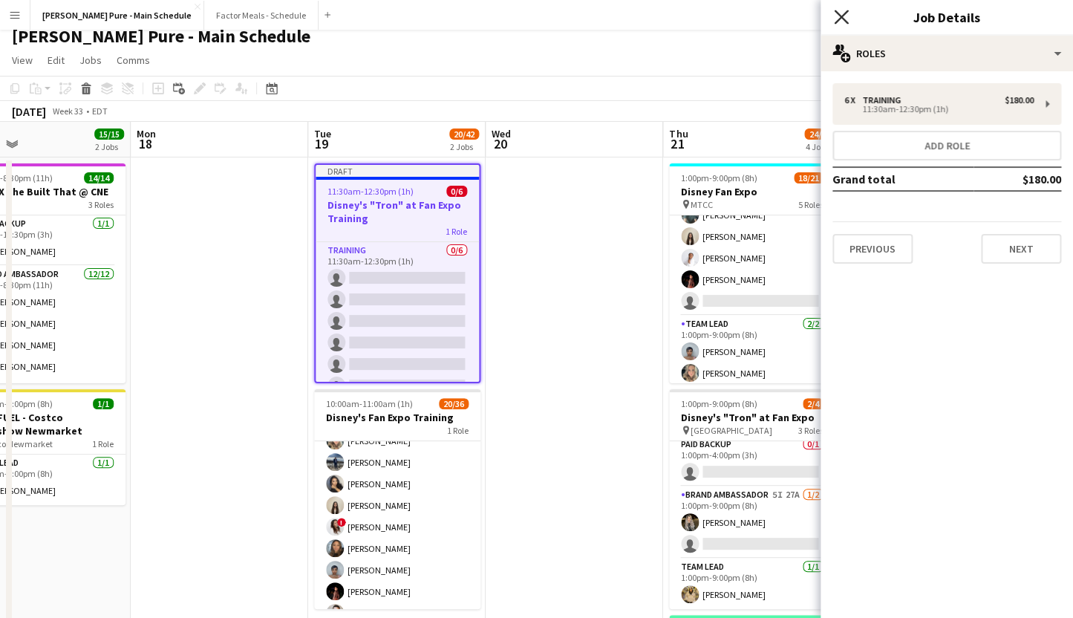
click at [839, 14] on icon "Close pop-in" at bounding box center [841, 17] width 14 height 14
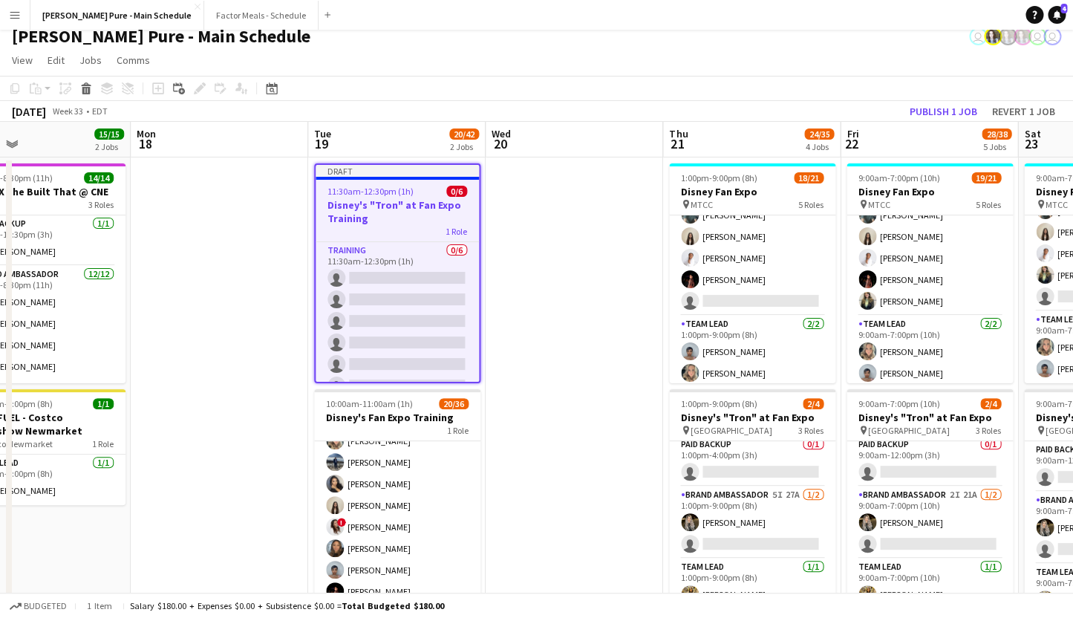
click at [428, 181] on app-job-card "Draft 11:30am-12:30pm (1h) 0/6 Disney's "Tron" at Fan Expo Training 1 Role Trai…" at bounding box center [397, 273] width 166 height 220
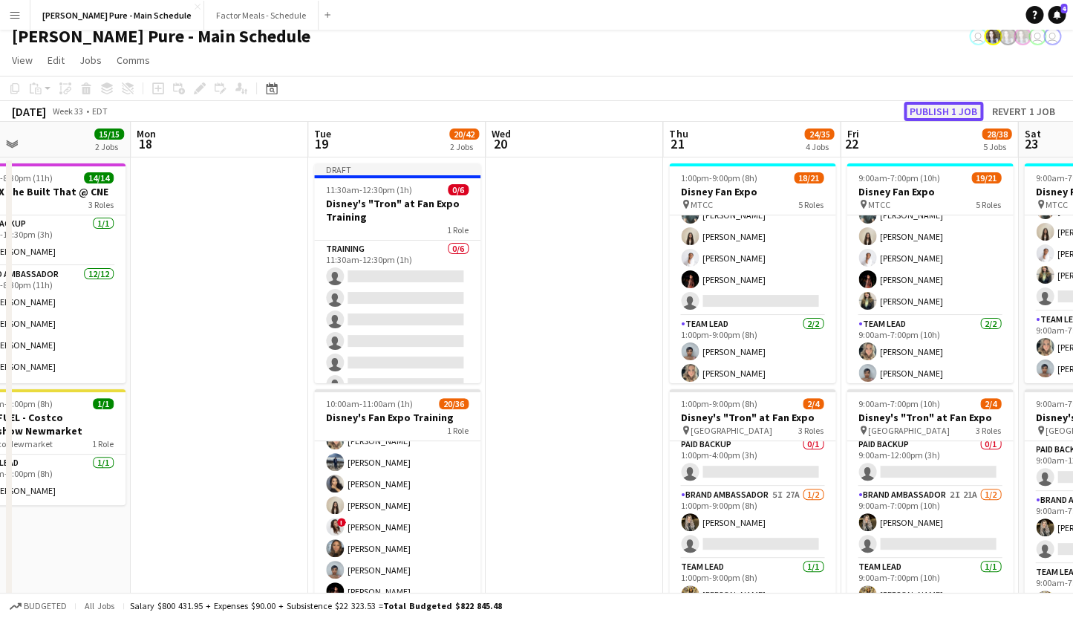
click at [944, 113] on button "Publish 1 job" at bounding box center [943, 111] width 79 height 19
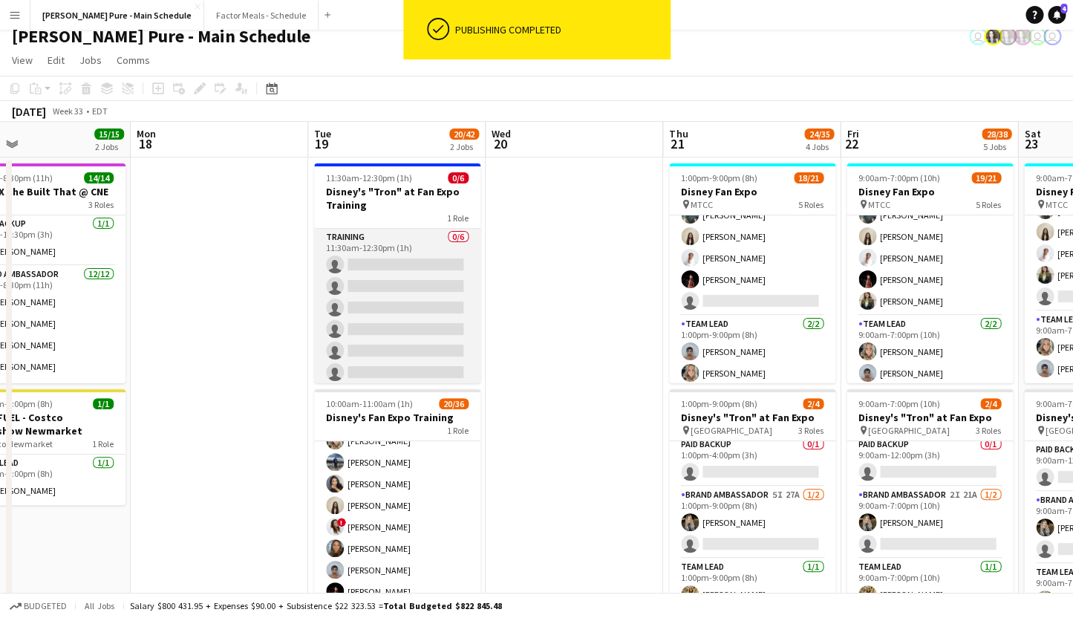
click at [384, 273] on app-card-role "Training 0/6 11:30am-12:30pm (1h) single-neutral-actions single-neutral-actions…" at bounding box center [397, 308] width 166 height 158
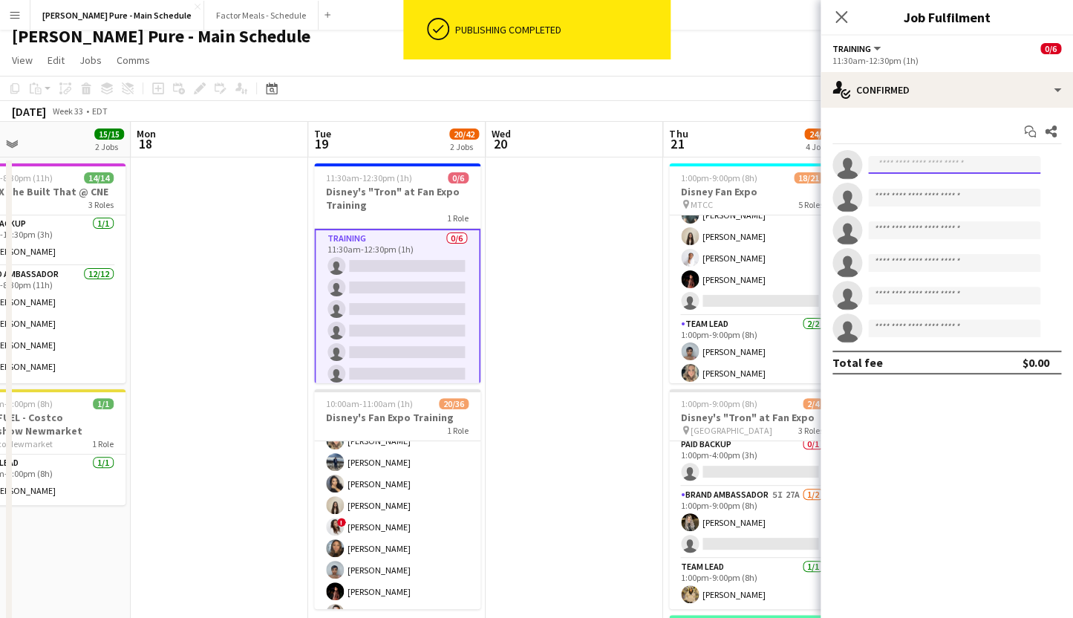
click at [912, 160] on input at bounding box center [954, 165] width 172 height 18
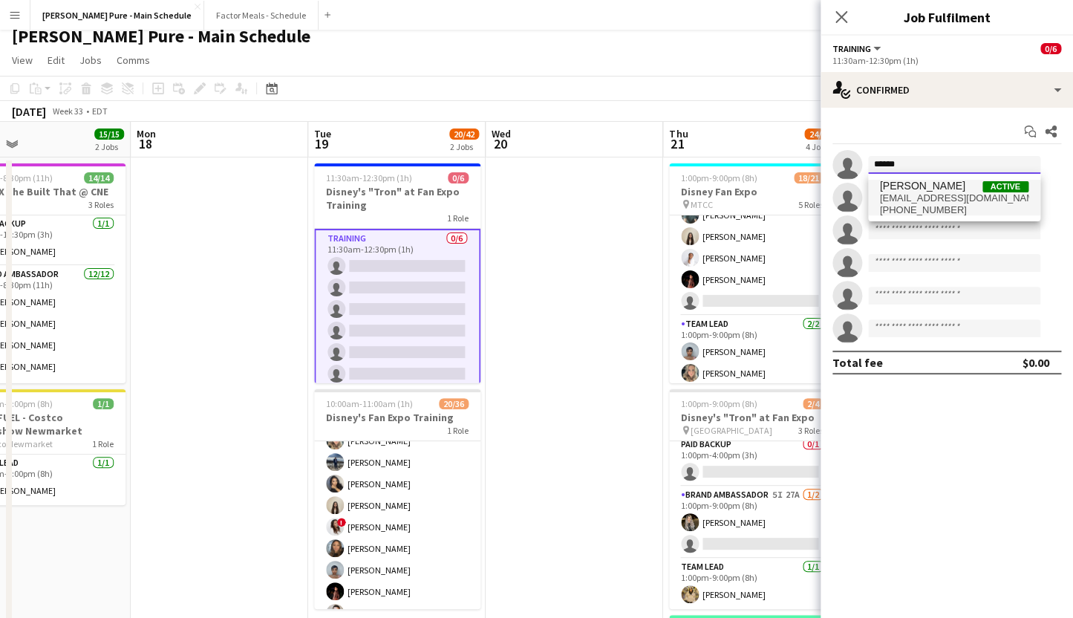
type input "******"
click at [942, 198] on span "samiranuri@live.com" at bounding box center [954, 198] width 149 height 12
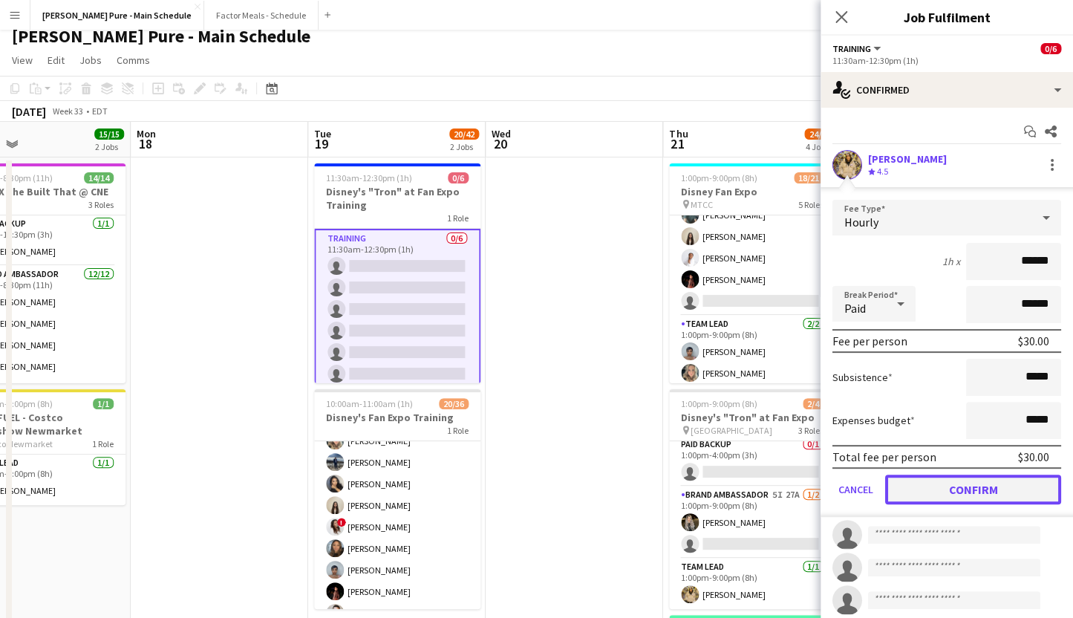
click at [938, 478] on button "Confirm" at bounding box center [974, 490] width 176 height 30
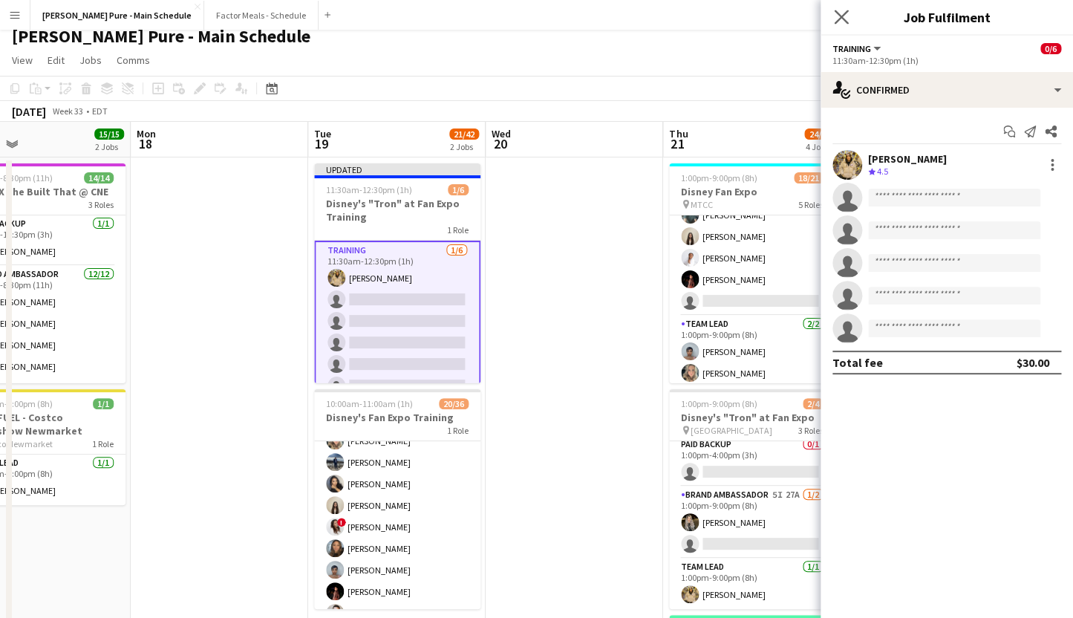
click at [845, 9] on app-icon "Close pop-in" at bounding box center [842, 18] width 22 height 22
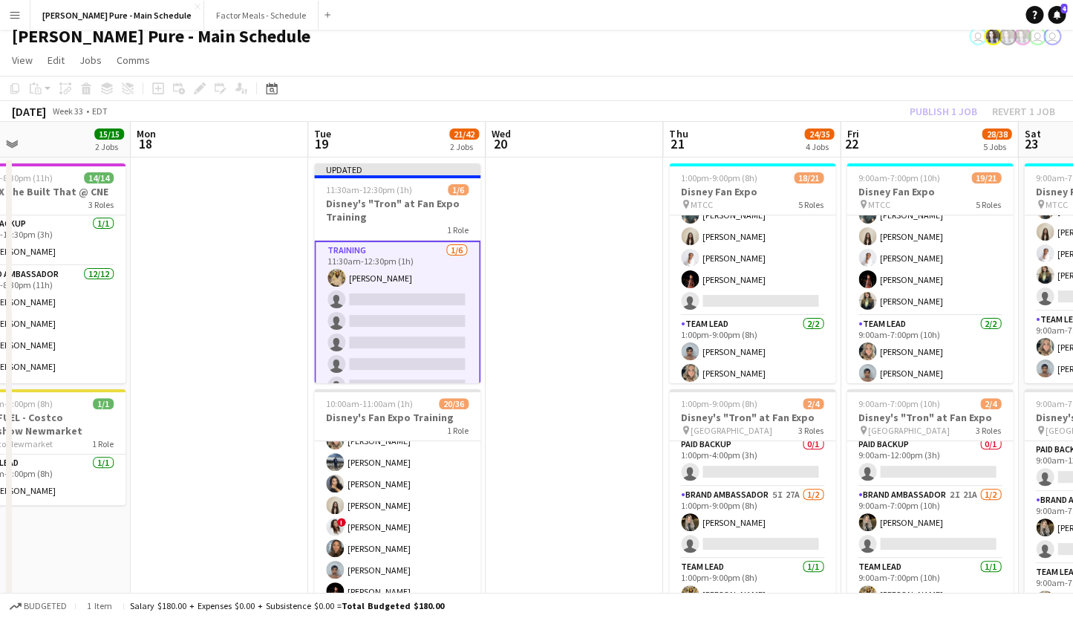
click at [392, 300] on app-card-role "Training 1/6 11:30am-12:30pm (1h) Samira Nuri single-neutral-actions single-neu…" at bounding box center [397, 321] width 166 height 161
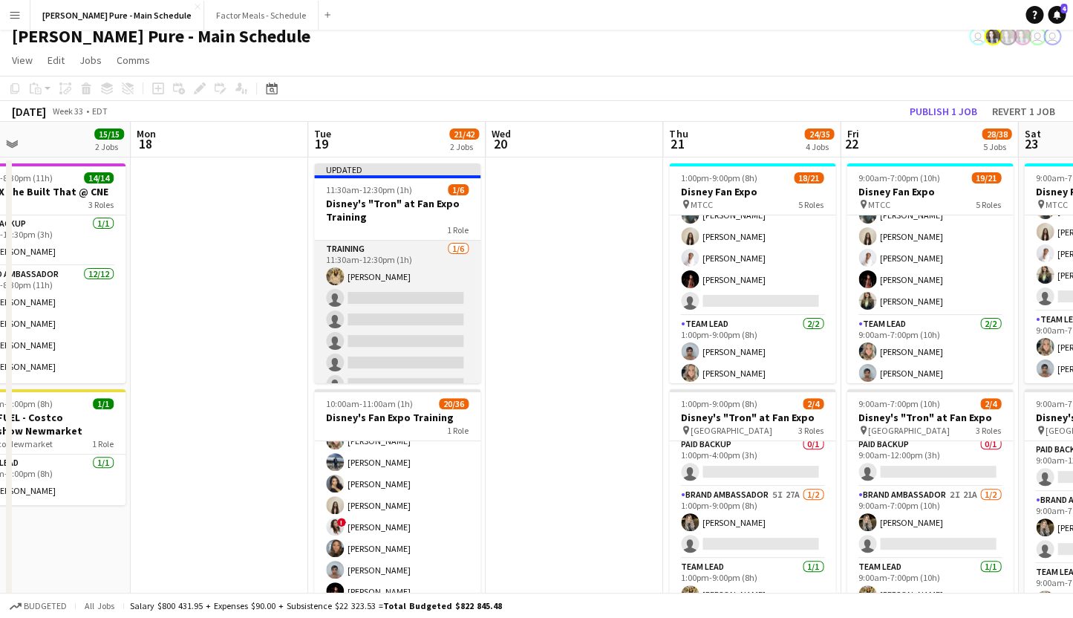
click at [435, 288] on app-card-role "Training 1/6 11:30am-12:30pm (1h) Samira Nuri single-neutral-actions single-neu…" at bounding box center [397, 320] width 166 height 158
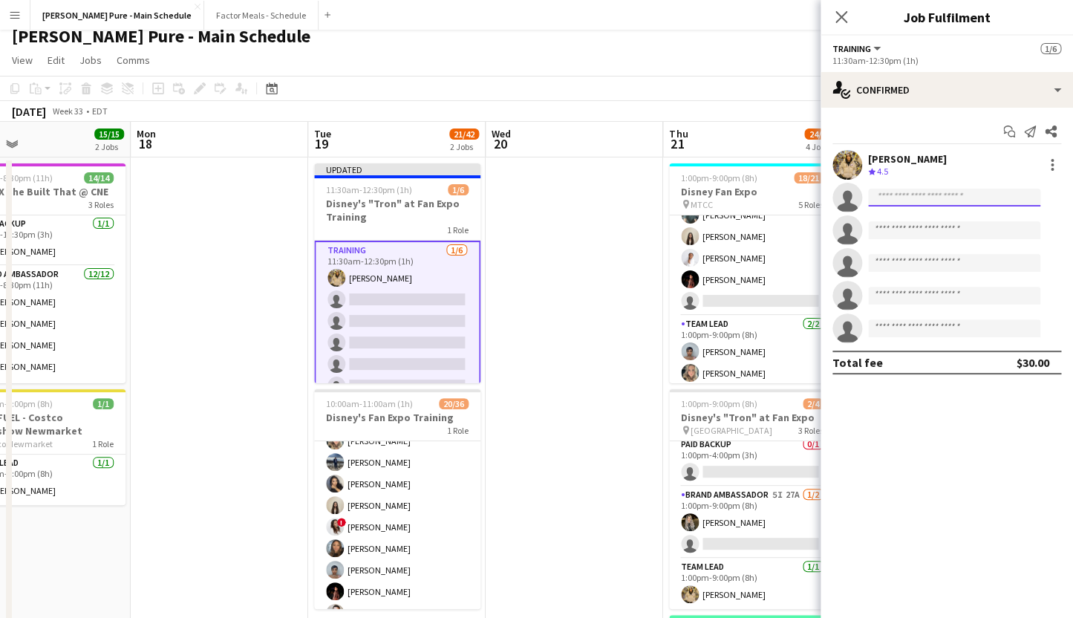
click at [882, 198] on input at bounding box center [954, 198] width 172 height 18
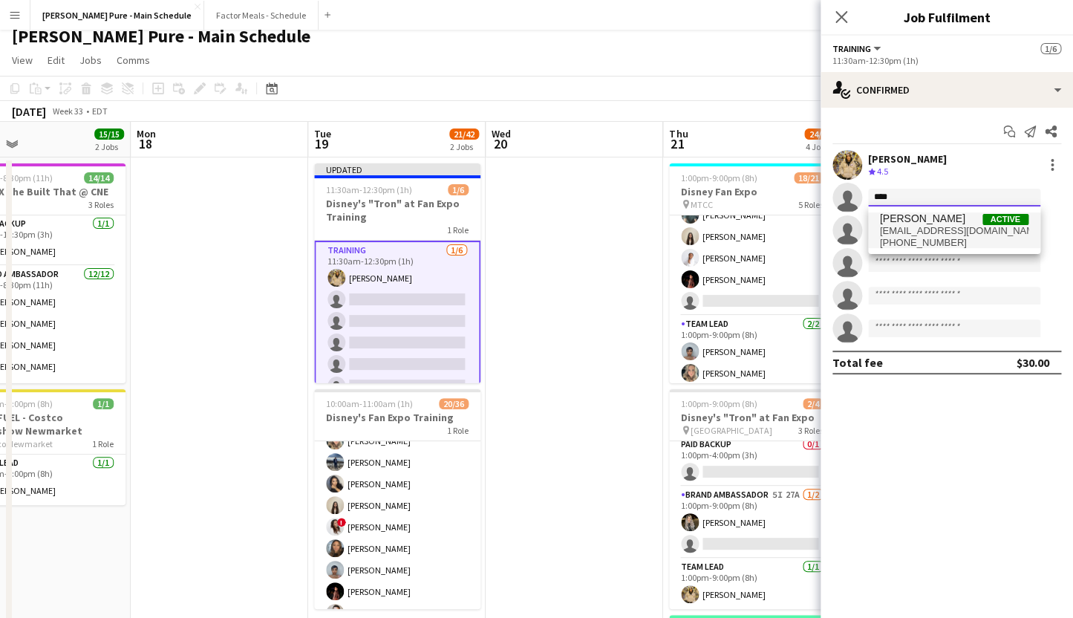
type input "****"
click at [943, 227] on span "zoe.azimi17@gmail.com" at bounding box center [954, 231] width 149 height 12
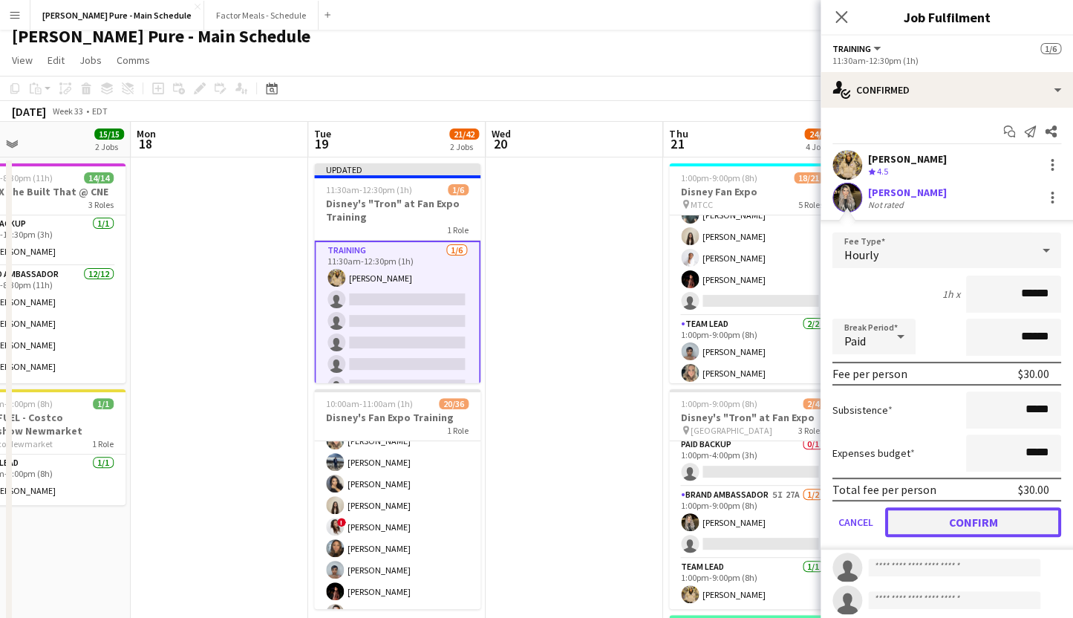
click at [938, 516] on button "Confirm" at bounding box center [974, 522] width 176 height 30
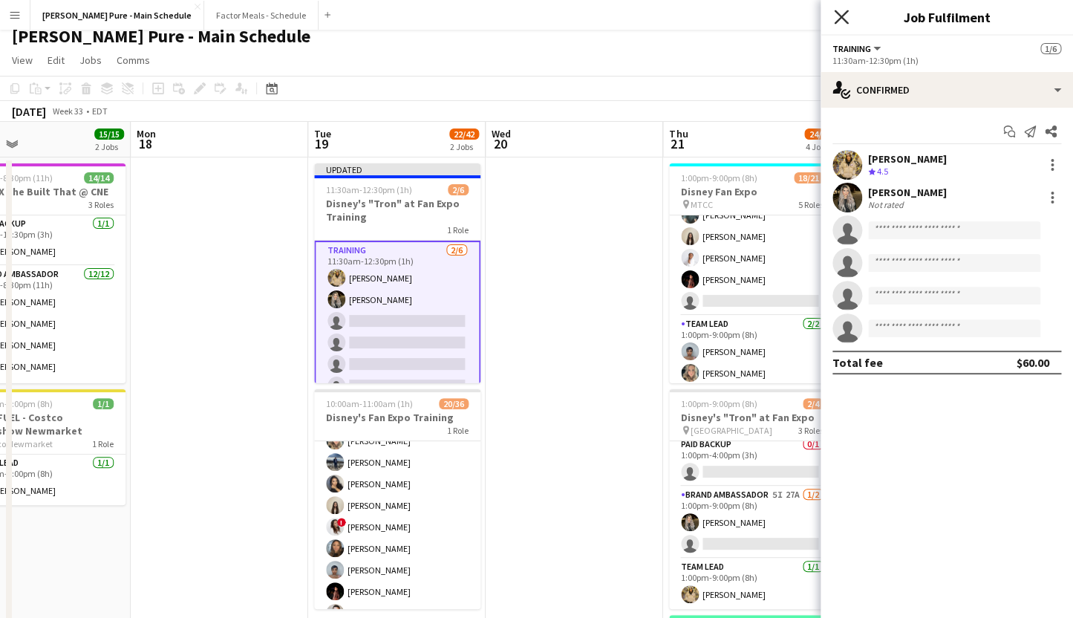
click at [842, 18] on icon at bounding box center [841, 17] width 14 height 14
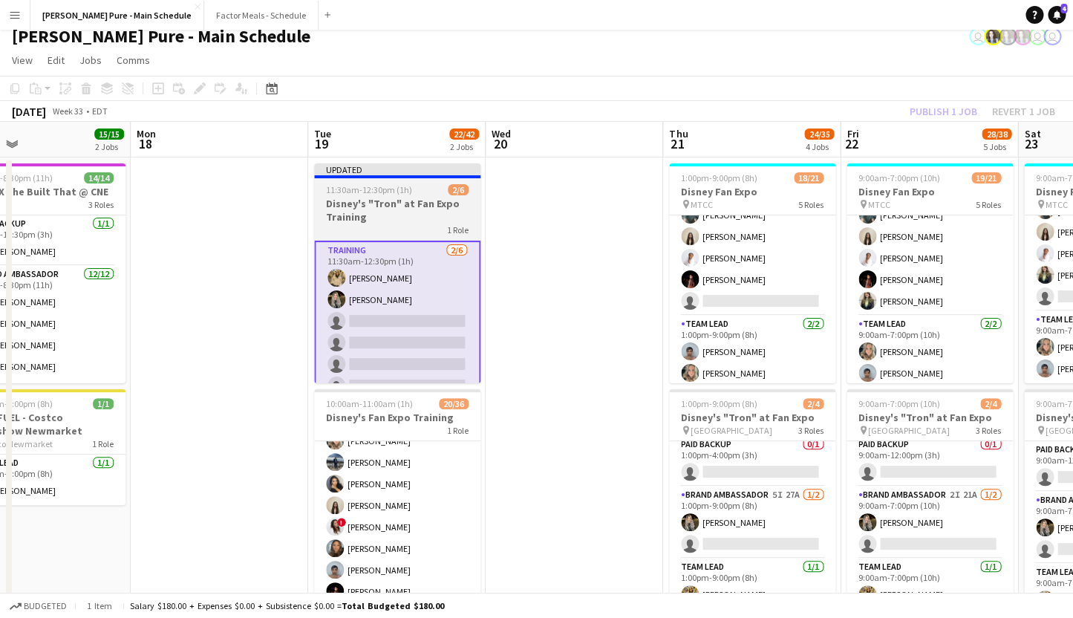
click at [394, 168] on div "Updated" at bounding box center [397, 169] width 166 height 12
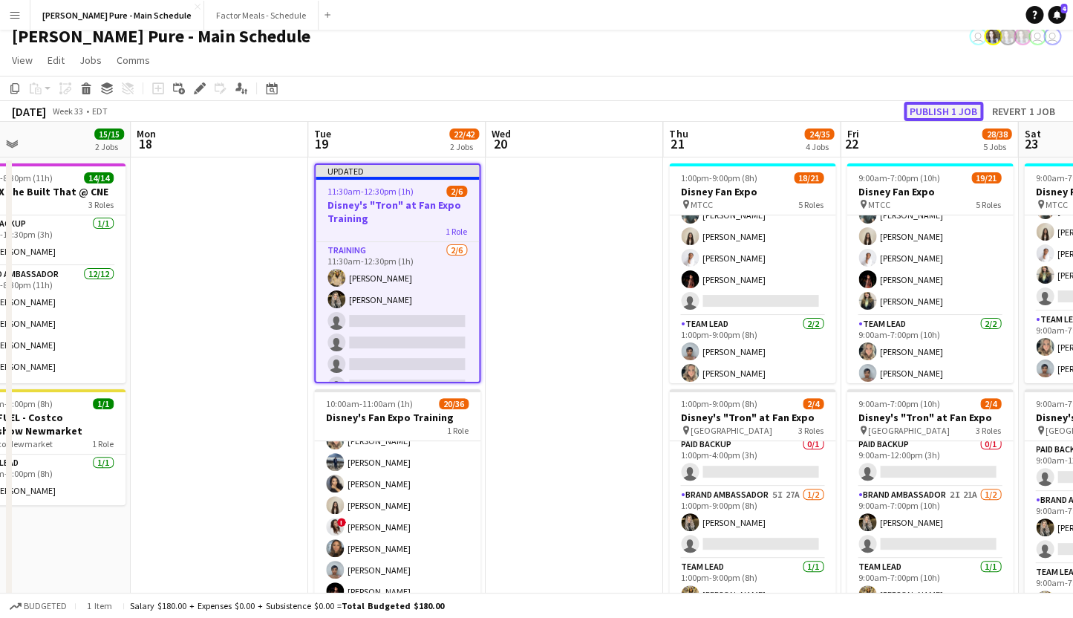
click at [929, 103] on button "Publish 1 job" at bounding box center [943, 111] width 79 height 19
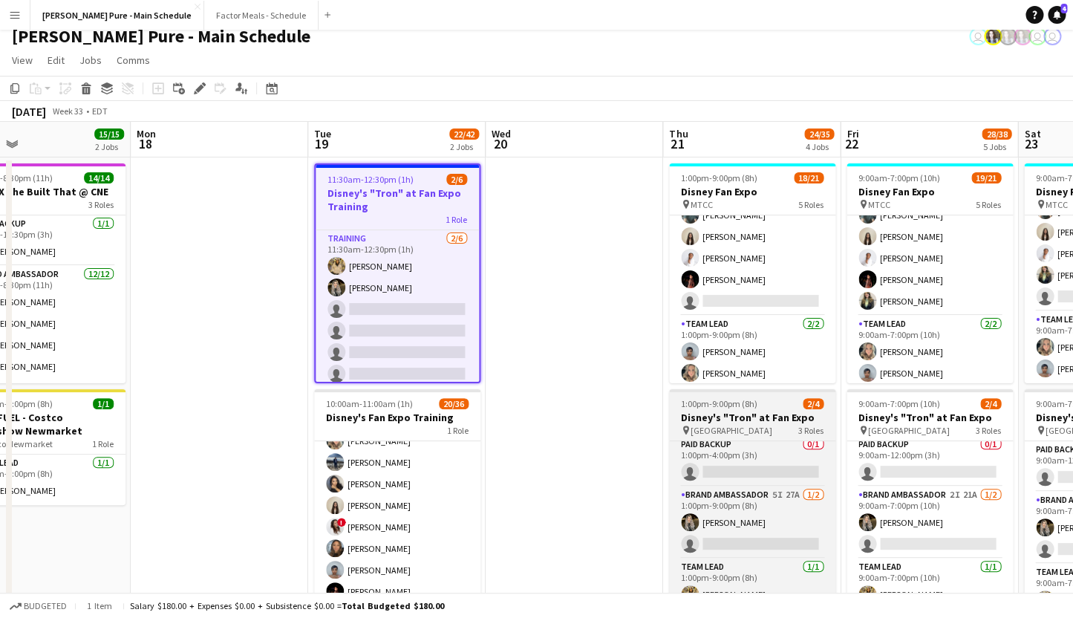
click at [707, 405] on span "1:00pm-9:00pm (8h)" at bounding box center [719, 403] width 77 height 11
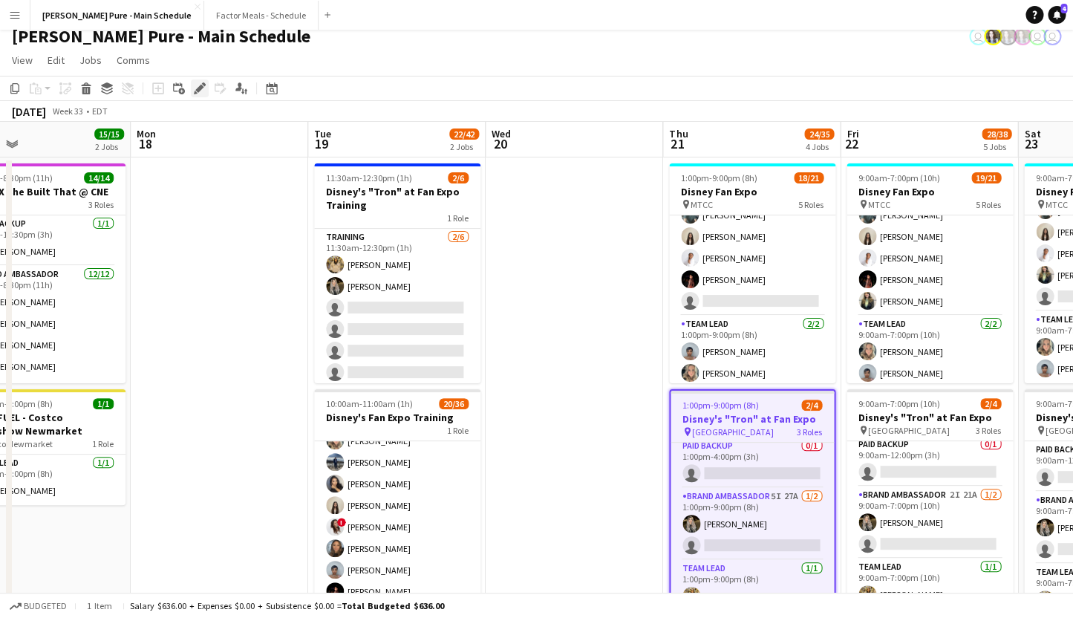
click at [201, 86] on icon at bounding box center [199, 89] width 8 height 8
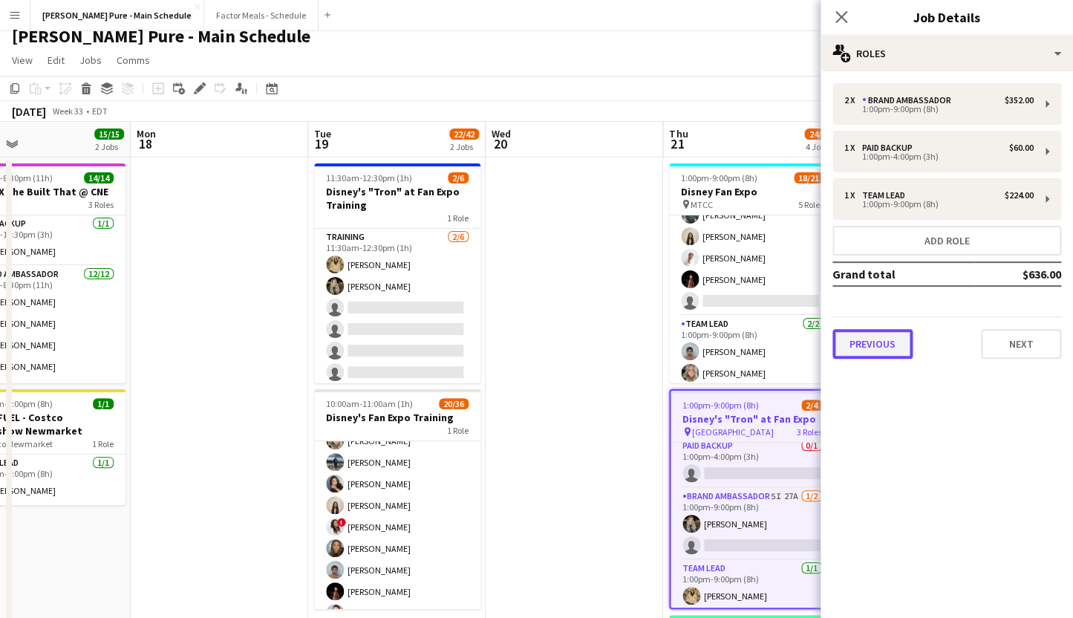
click at [881, 351] on button "Previous" at bounding box center [873, 344] width 80 height 30
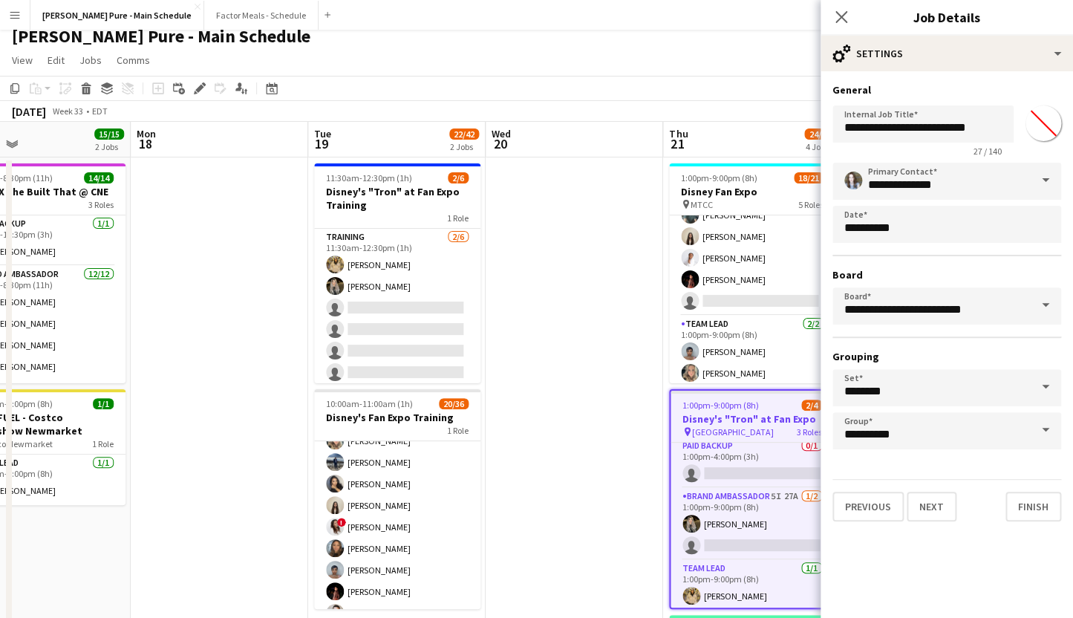
click at [1035, 120] on input "*******" at bounding box center [1043, 123] width 53 height 53
type input "*******"
click at [842, 13] on icon "Close pop-in" at bounding box center [841, 17] width 14 height 14
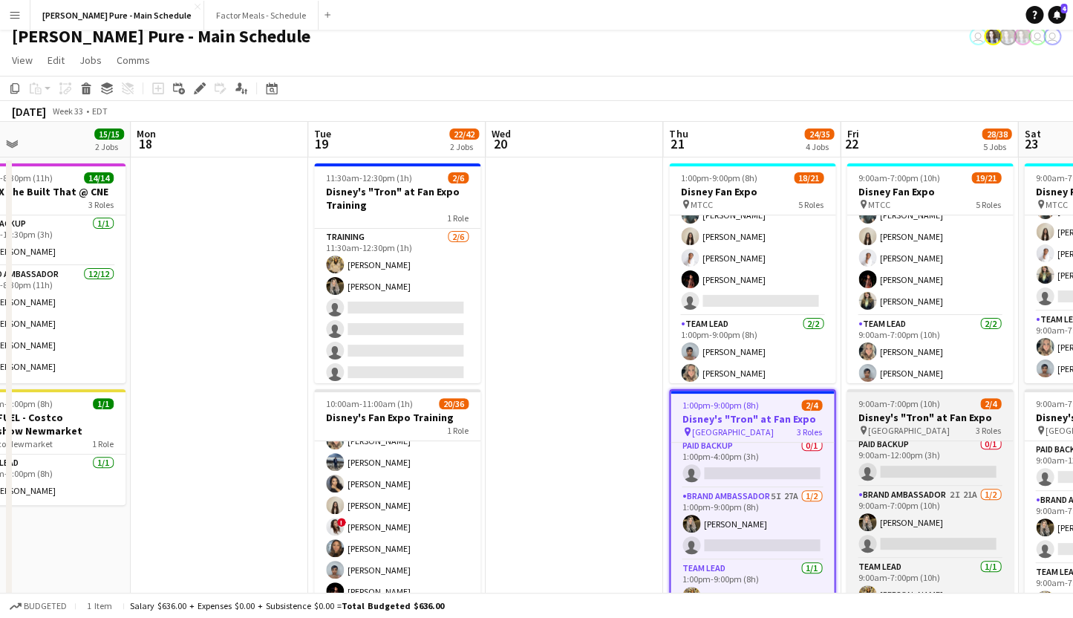
click at [880, 409] on span "9:00am-7:00pm (10h)" at bounding box center [900, 403] width 82 height 11
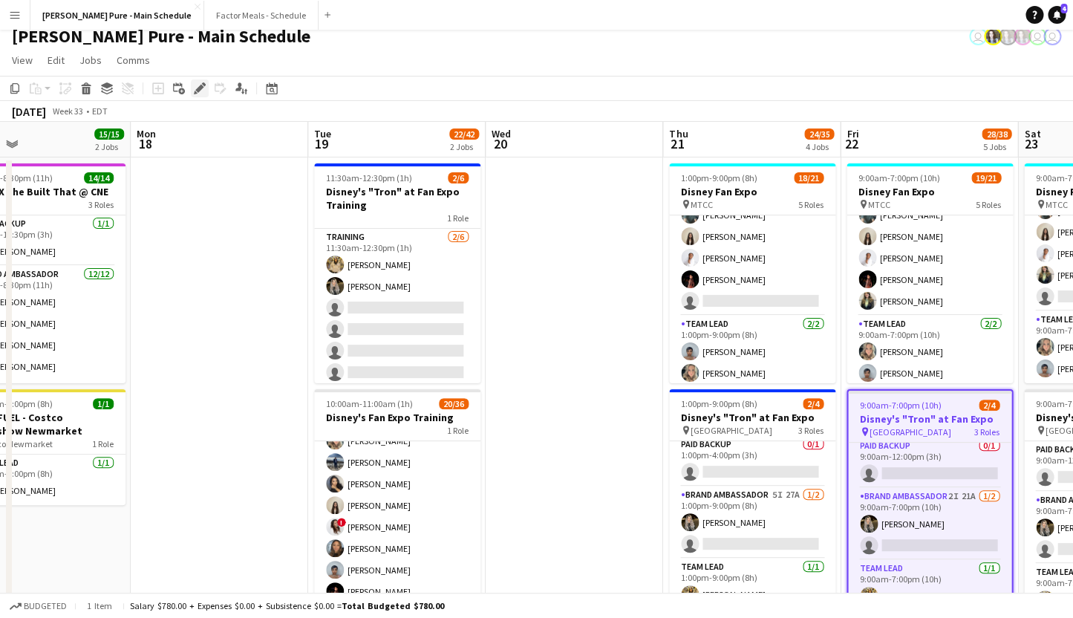
click at [196, 88] on icon "Edit" at bounding box center [200, 88] width 12 height 12
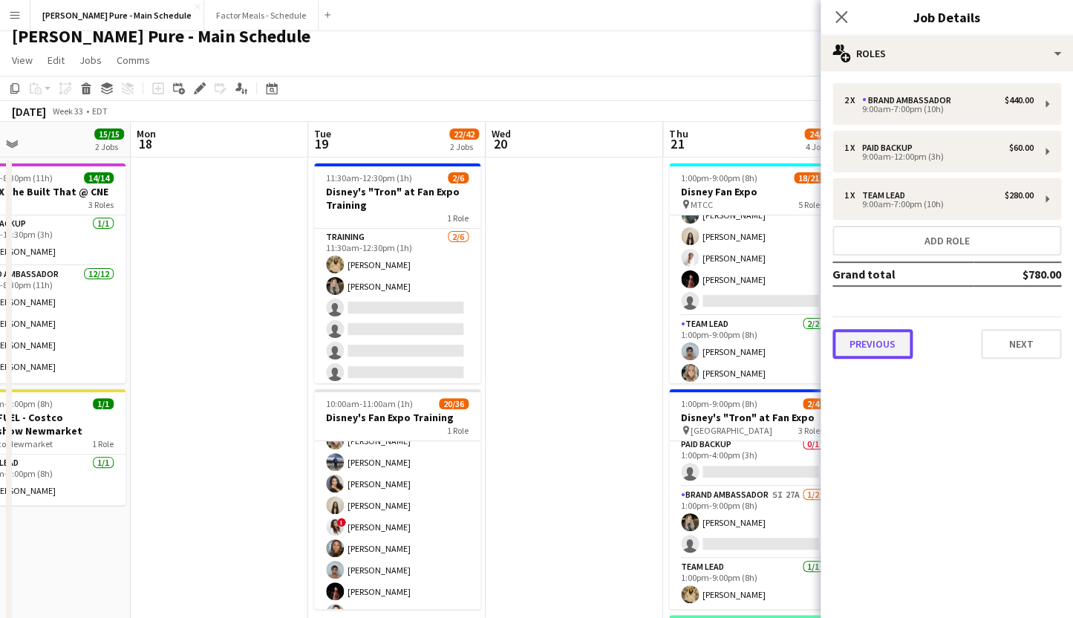
click at [863, 341] on button "Previous" at bounding box center [873, 344] width 80 height 30
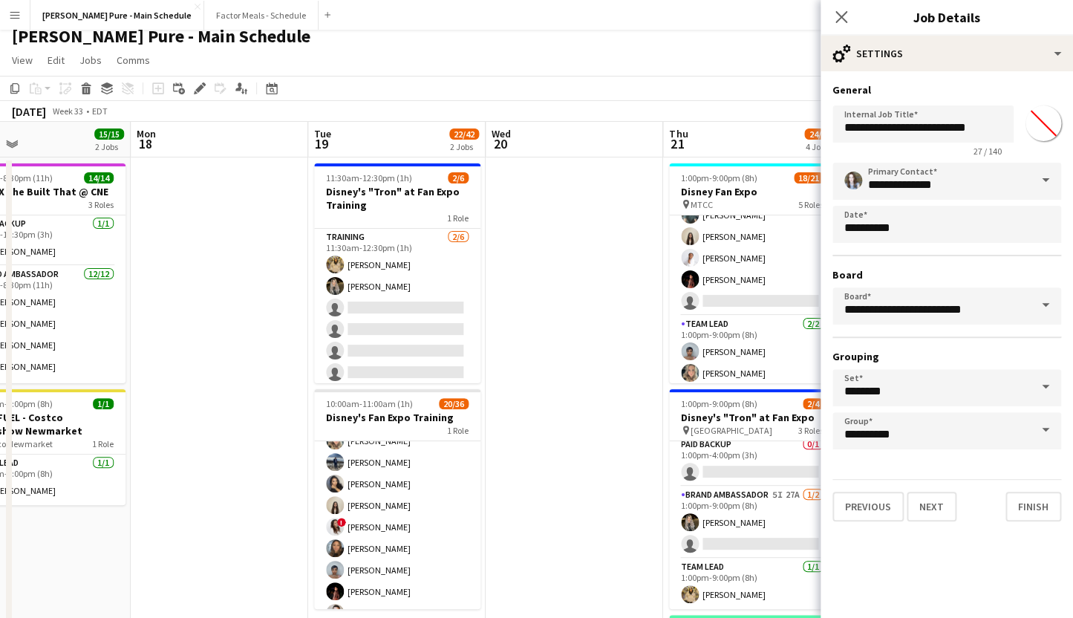
click at [1047, 100] on form "**********" at bounding box center [947, 302] width 253 height 438
click at [1047, 123] on input "*******" at bounding box center [1043, 123] width 53 height 53
type input "*******"
click at [845, 11] on icon "Close pop-in" at bounding box center [841, 17] width 14 height 14
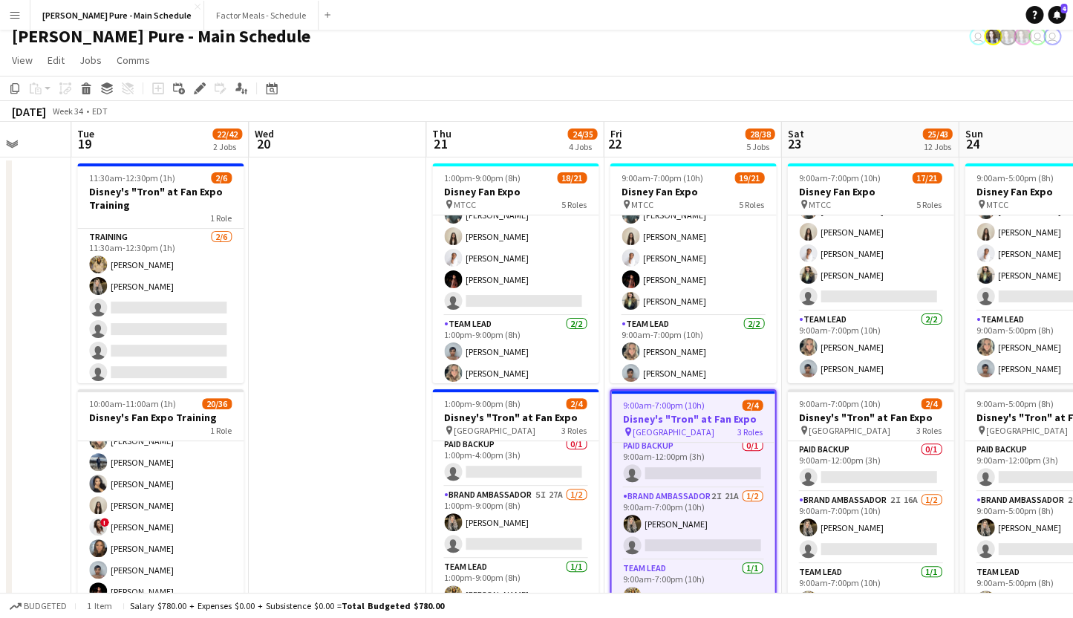
scroll to position [0, 458]
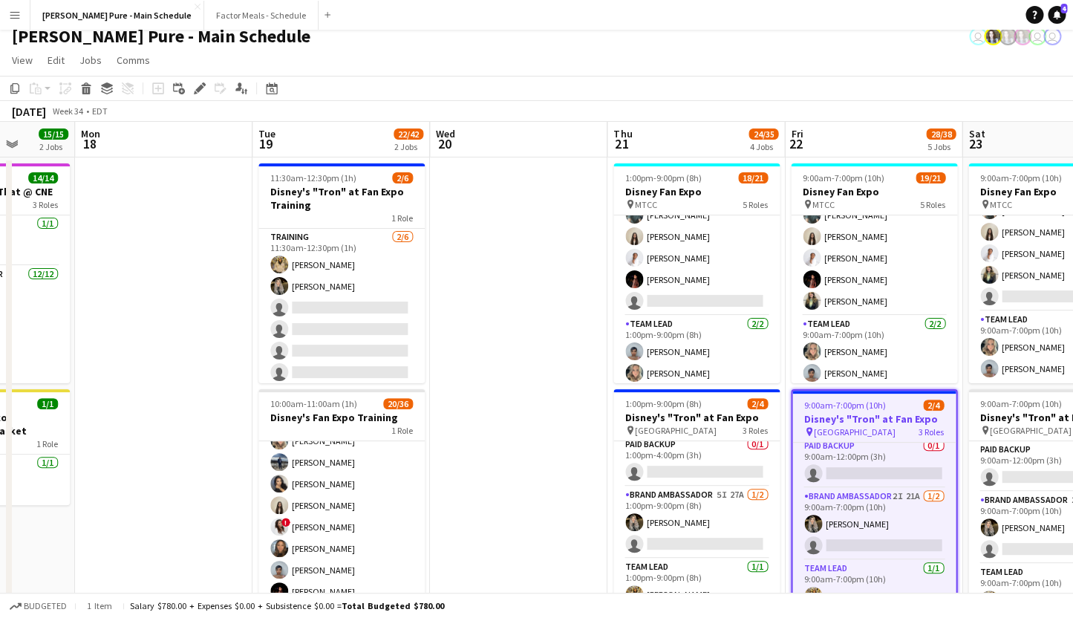
drag, startPoint x: 727, startPoint y: 510, endPoint x: 316, endPoint y: 507, distance: 410.8
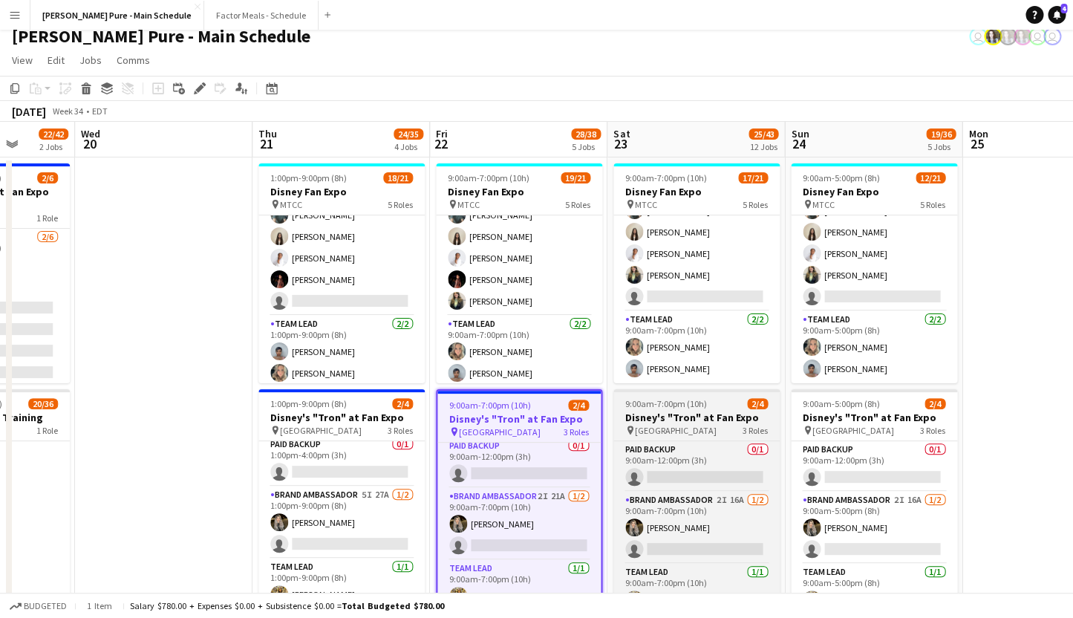
click at [659, 409] on span "9:00am-7:00pm (10h)" at bounding box center [667, 403] width 82 height 11
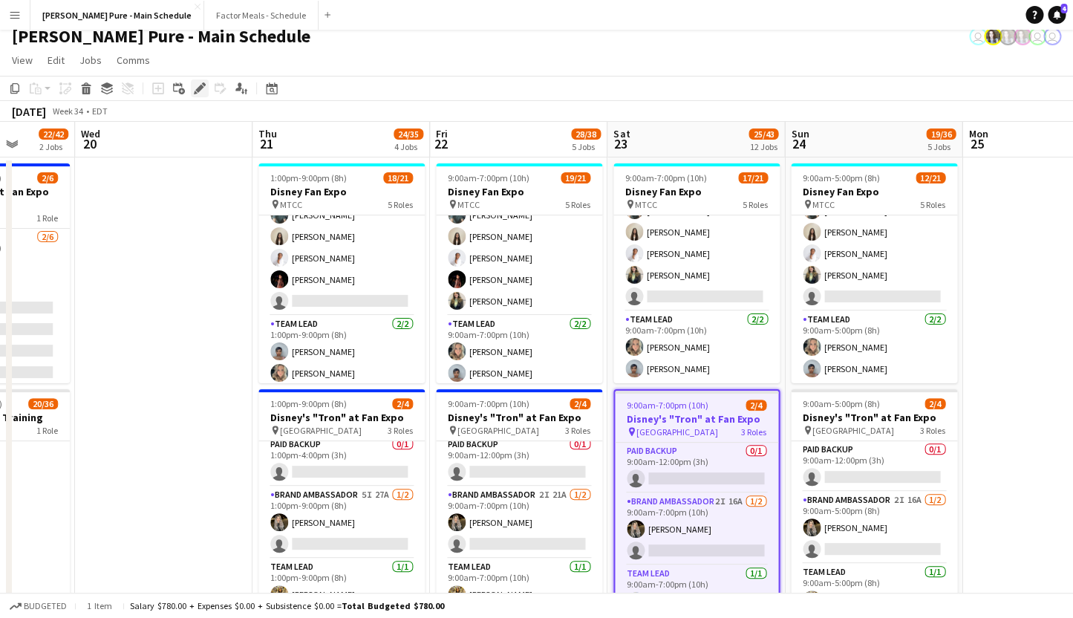
click at [199, 87] on icon at bounding box center [199, 89] width 8 height 8
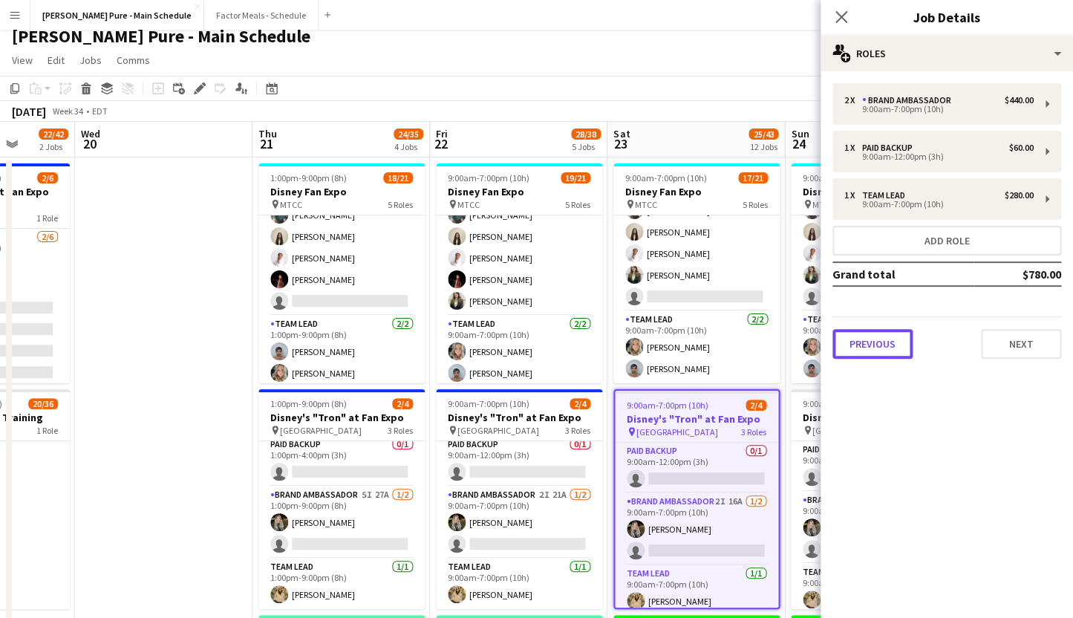
click at [876, 351] on button "Previous" at bounding box center [873, 344] width 80 height 30
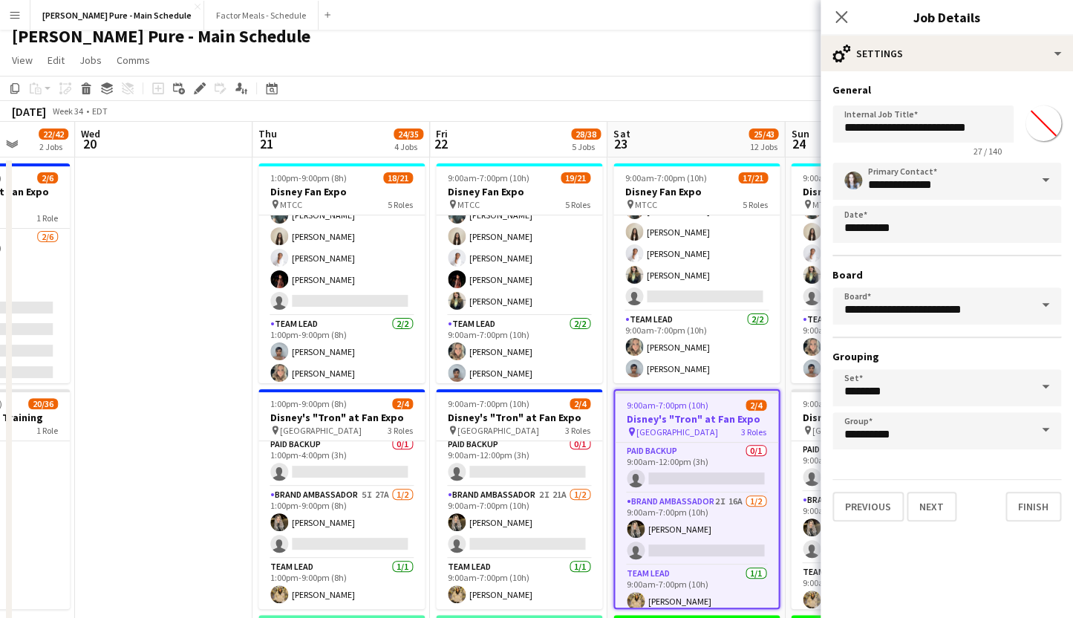
click at [1052, 119] on input "*******" at bounding box center [1043, 123] width 53 height 53
type input "*******"
click at [845, 15] on icon at bounding box center [841, 17] width 14 height 14
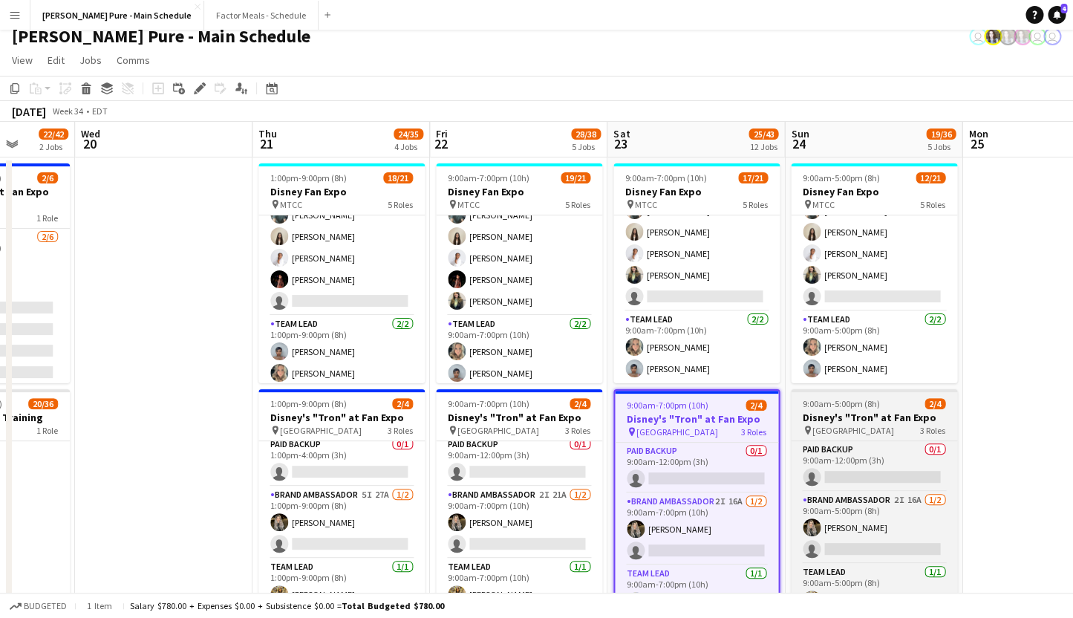
click at [860, 412] on h3 "Disney's "Tron" at Fan Expo" at bounding box center [874, 417] width 166 height 13
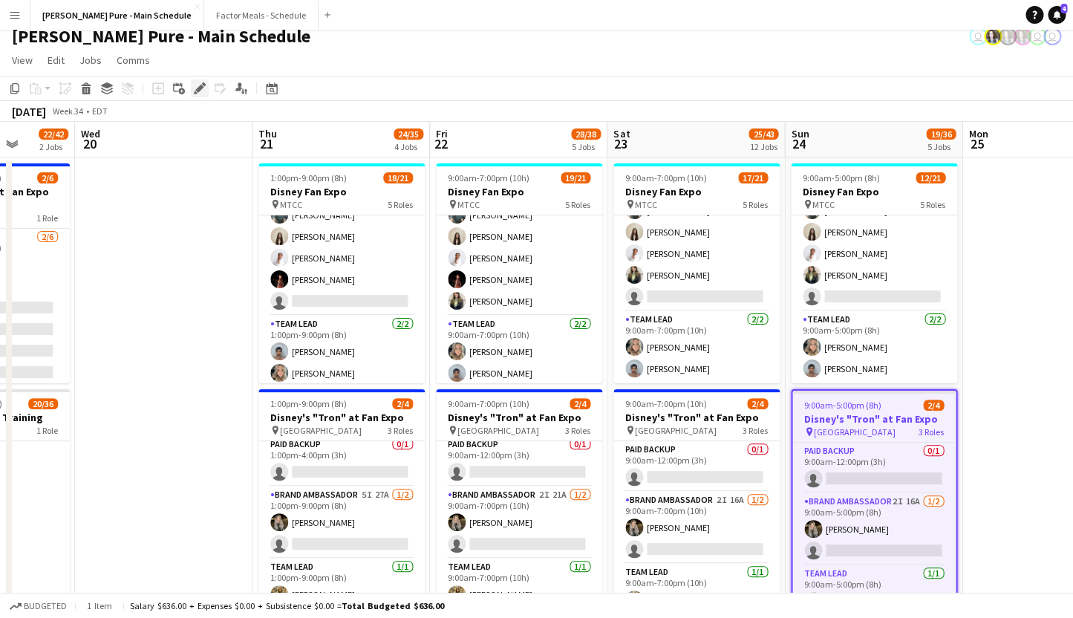
click at [198, 86] on icon "Edit" at bounding box center [200, 88] width 12 height 12
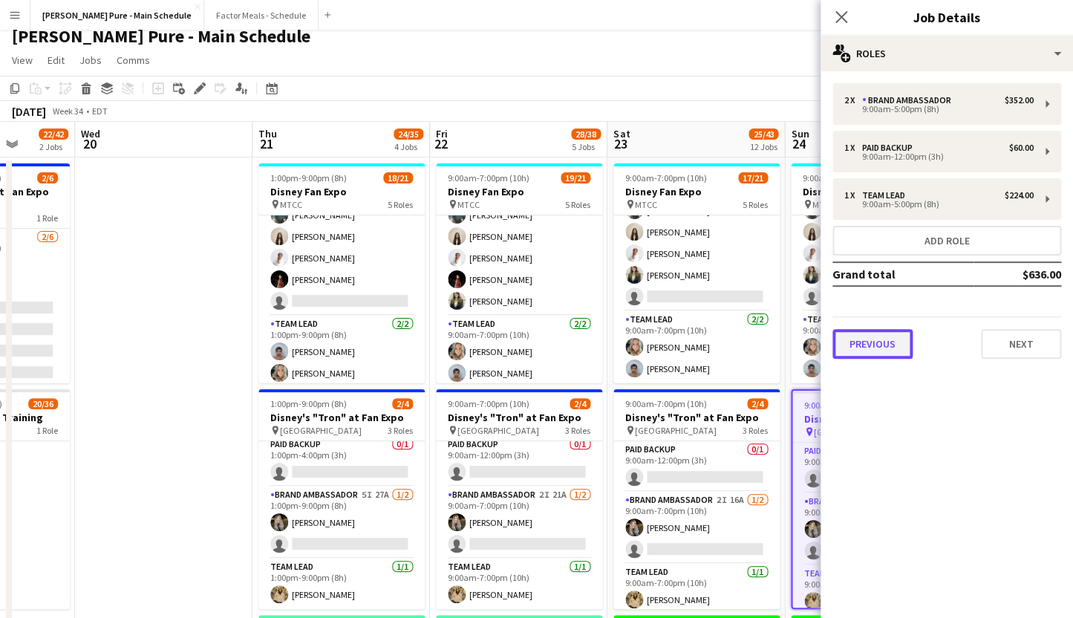
click at [874, 353] on button "Previous" at bounding box center [873, 344] width 80 height 30
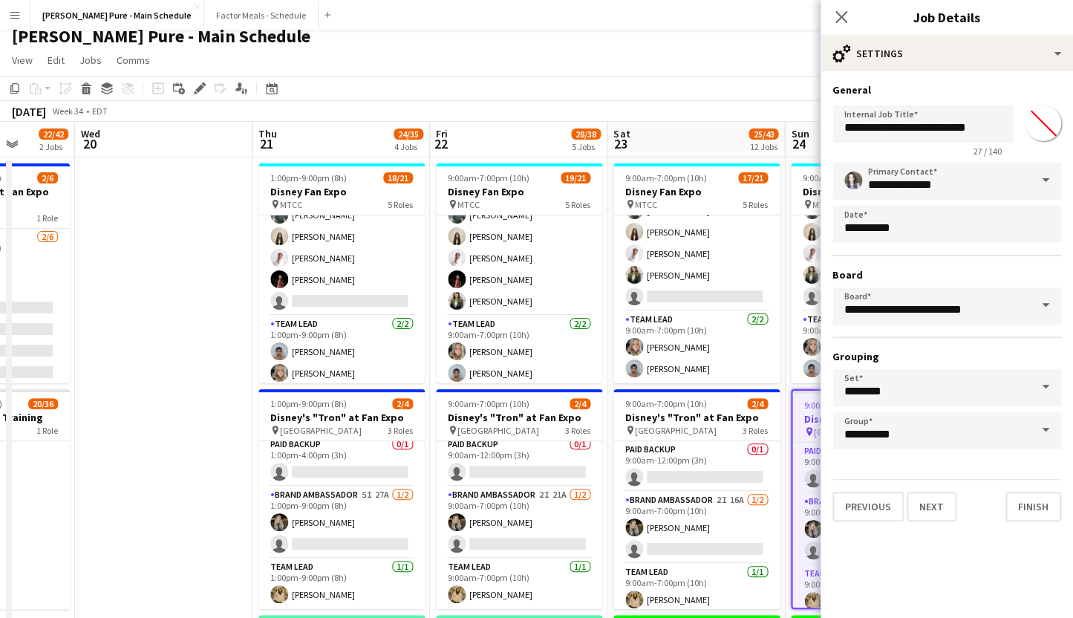
click at [1047, 109] on input "*******" at bounding box center [1043, 123] width 53 height 53
type input "*******"
click at [840, 14] on icon "Close pop-in" at bounding box center [841, 17] width 14 height 14
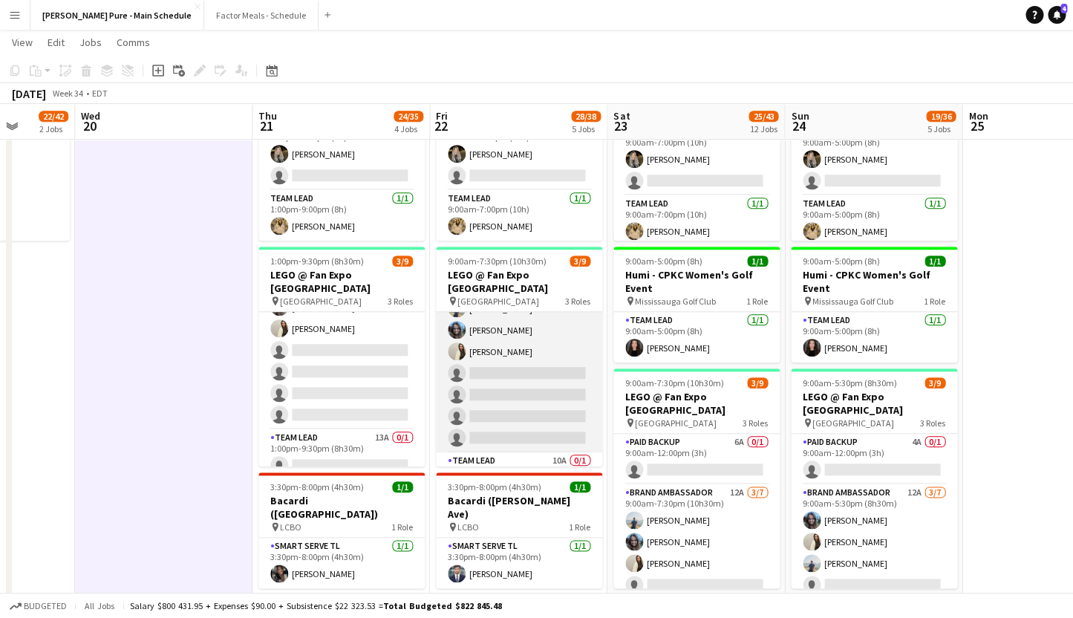
scroll to position [113, 0]
